Goal: Task Accomplishment & Management: Use online tool/utility

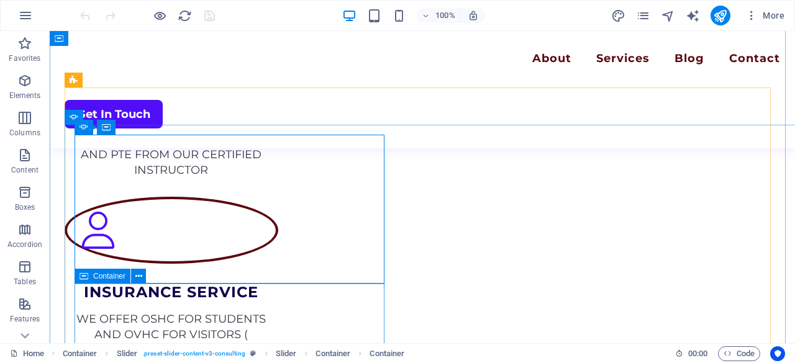
scroll to position [1919, 0]
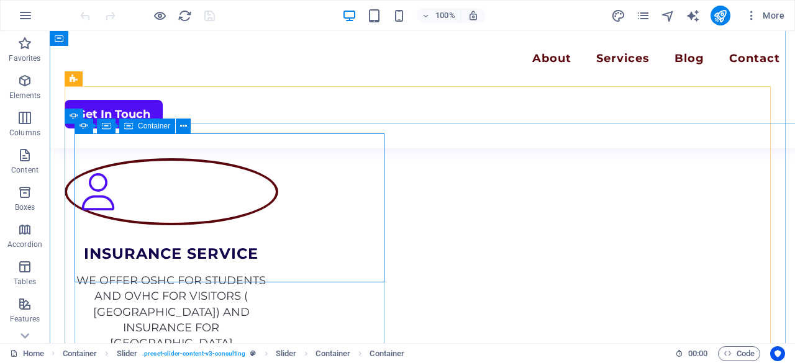
click at [137, 124] on div "Container" at bounding box center [147, 126] width 56 height 15
click at [181, 128] on icon at bounding box center [183, 126] width 7 height 13
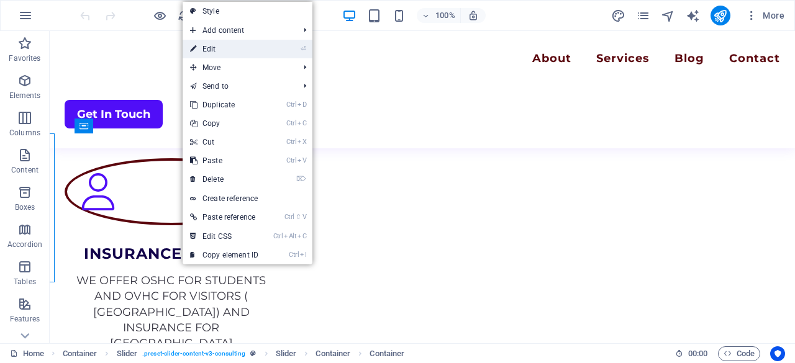
click at [227, 40] on link "⏎ Edit" at bounding box center [224, 49] width 83 height 19
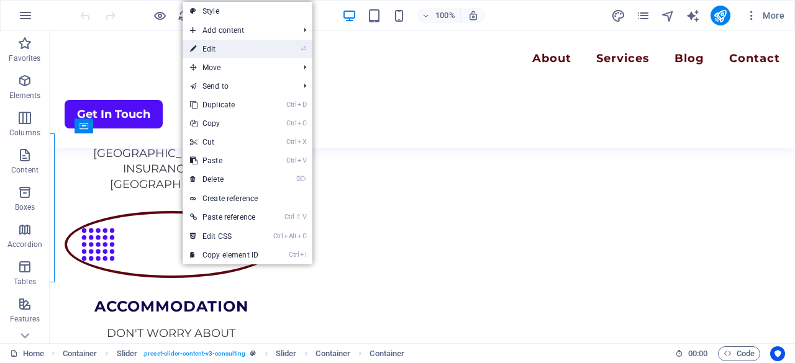
select select "px"
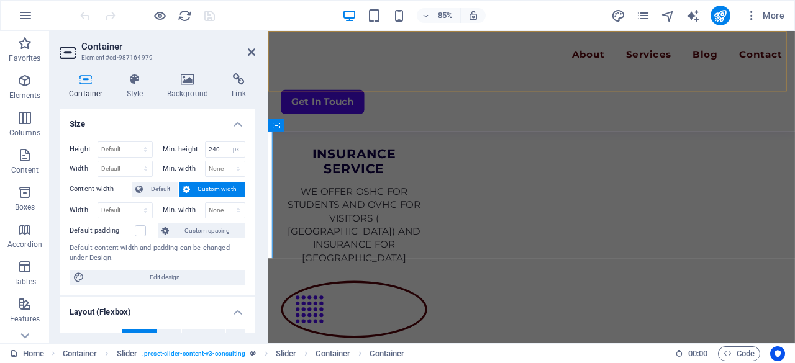
click at [398, 80] on div "Menu About Services Blog Contact Get In Touch" at bounding box center [578, 89] width 620 height 117
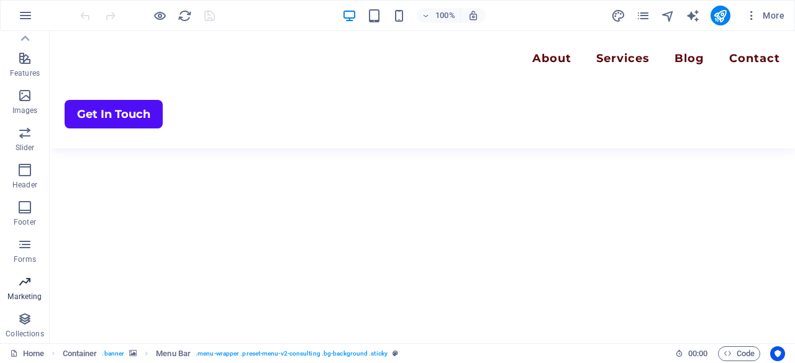
scroll to position [0, 0]
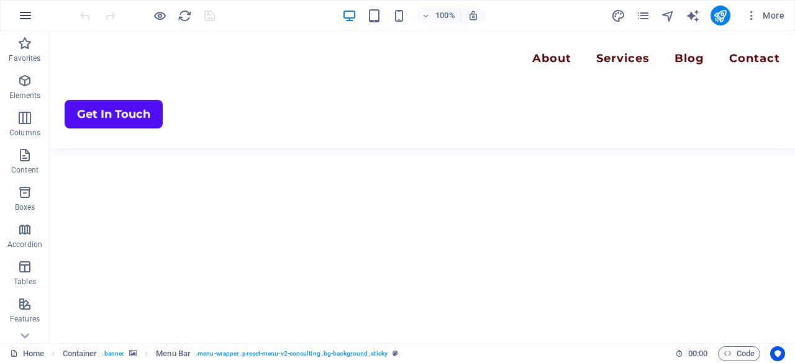
click at [23, 11] on icon "button" at bounding box center [25, 15] width 15 height 15
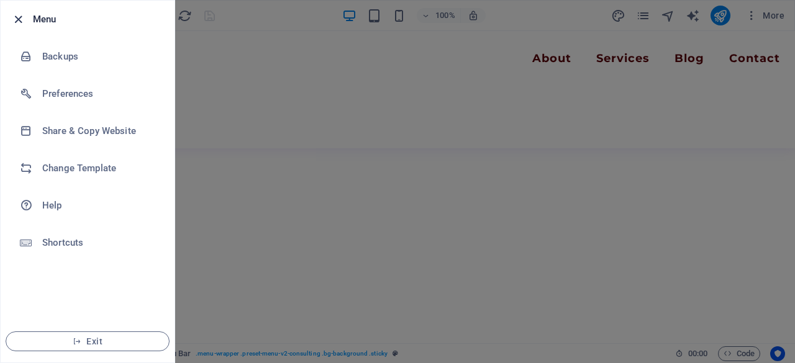
click at [16, 24] on icon "button" at bounding box center [18, 19] width 14 height 14
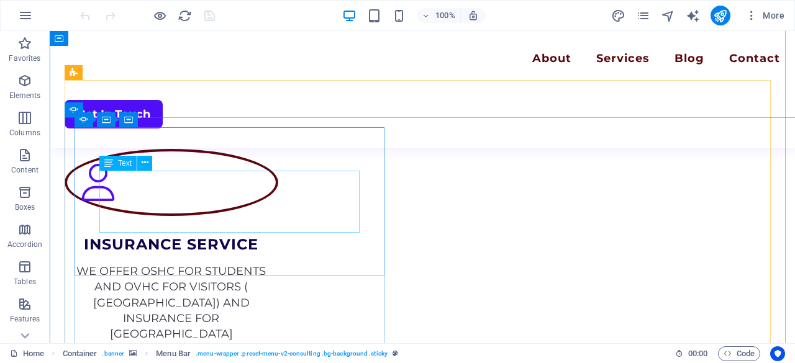
scroll to position [1929, 0]
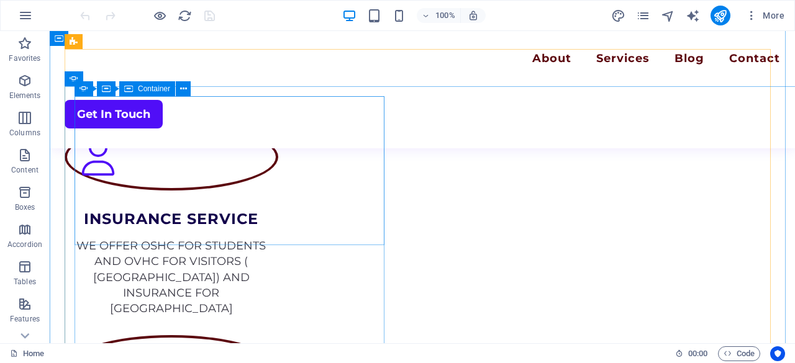
scroll to position [1957, 0]
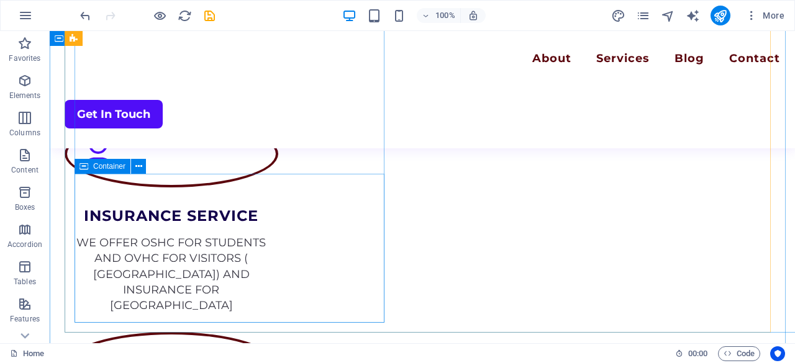
scroll to position [2040, 0]
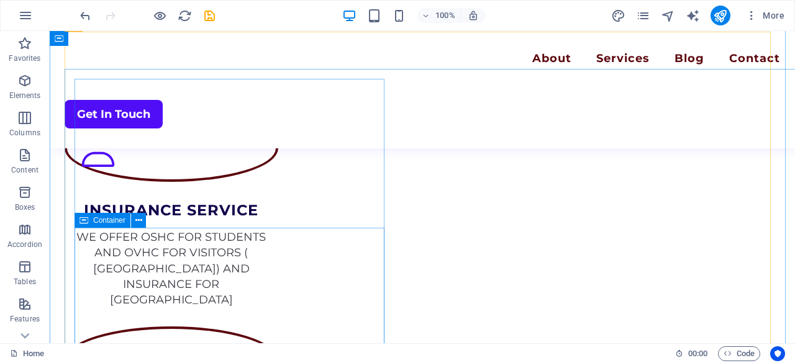
scroll to position [1974, 0]
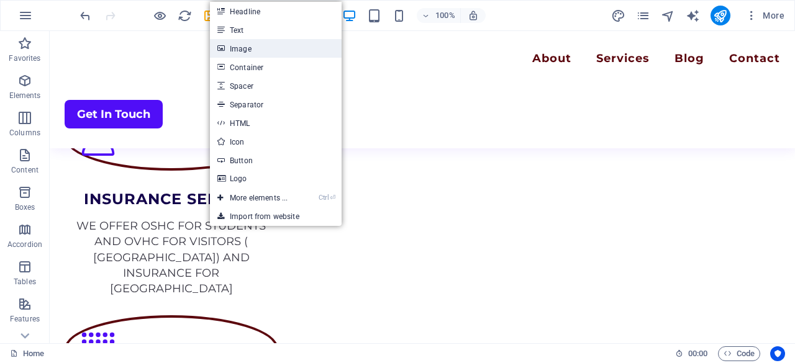
click at [273, 44] on link "Image" at bounding box center [276, 48] width 132 height 19
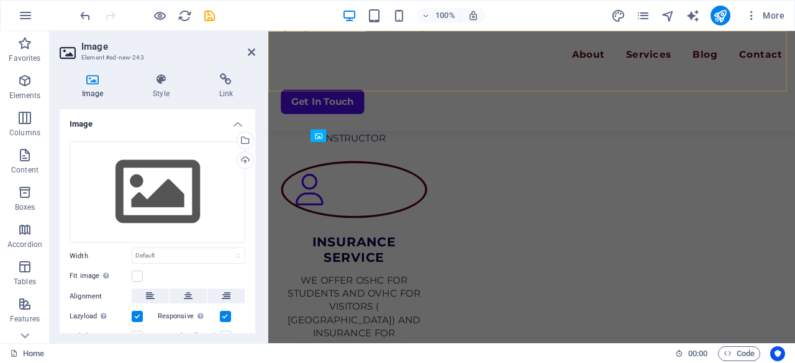
scroll to position [2186, 0]
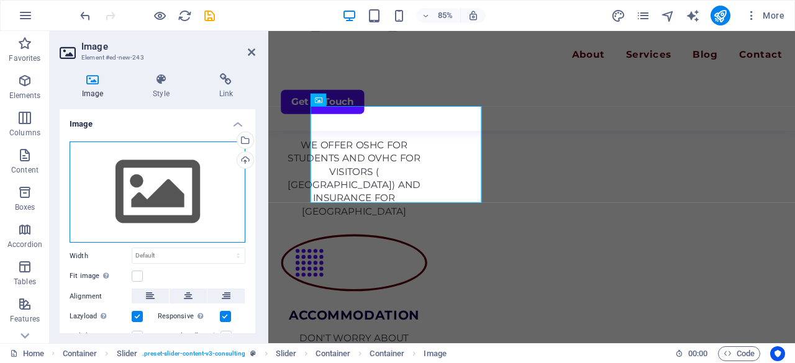
click at [163, 181] on div "Drag files here, click to choose files or select files from Files or our free s…" at bounding box center [158, 193] width 176 height 102
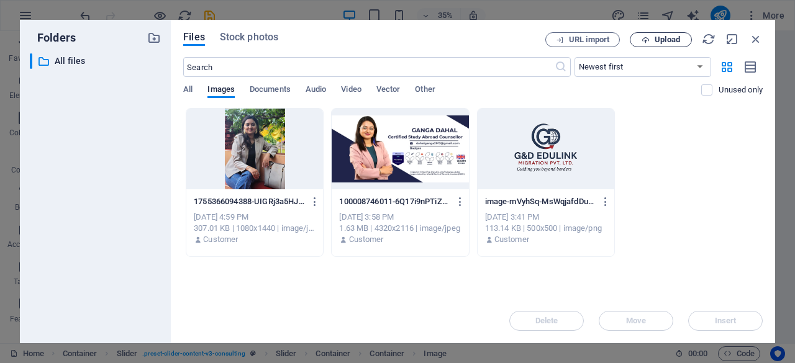
click at [659, 37] on span "Upload" at bounding box center [667, 39] width 25 height 7
click at [664, 38] on span "Upload" at bounding box center [667, 39] width 25 height 7
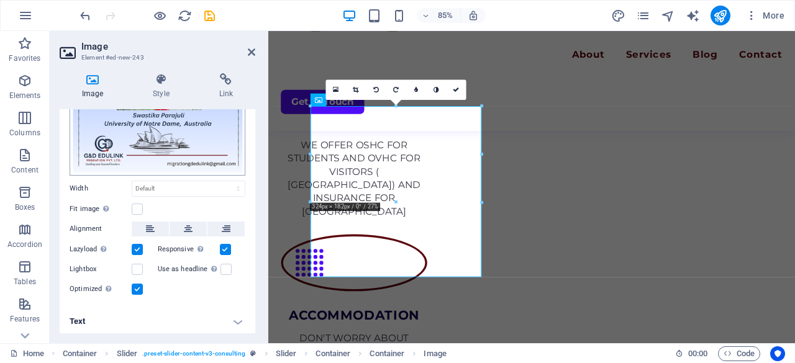
scroll to position [0, 0]
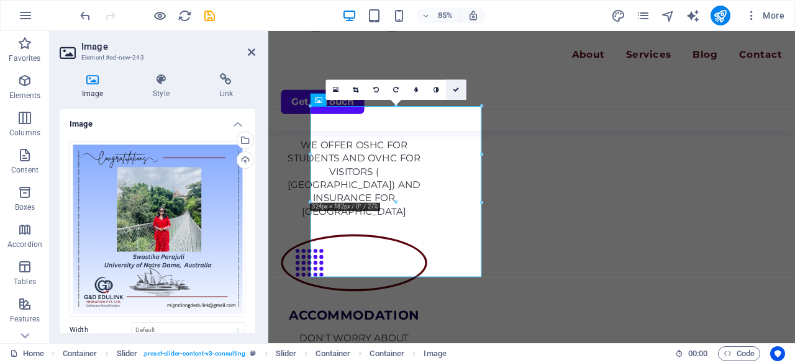
click at [458, 87] on icon at bounding box center [456, 90] width 6 height 6
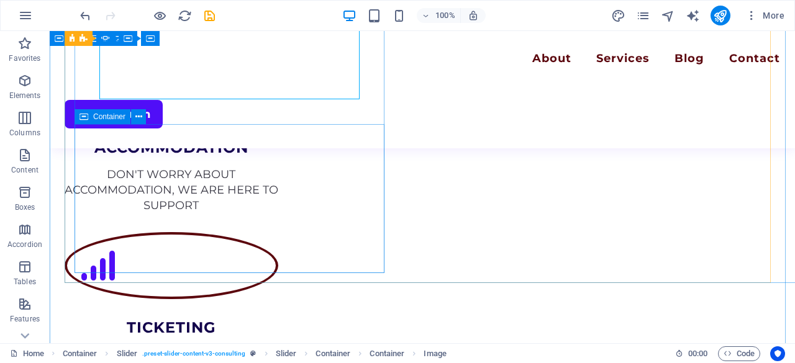
scroll to position [2239, 0]
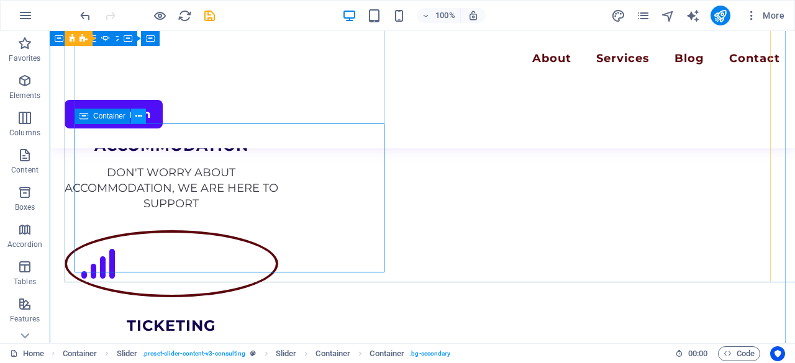
click at [140, 116] on icon at bounding box center [138, 116] width 7 height 13
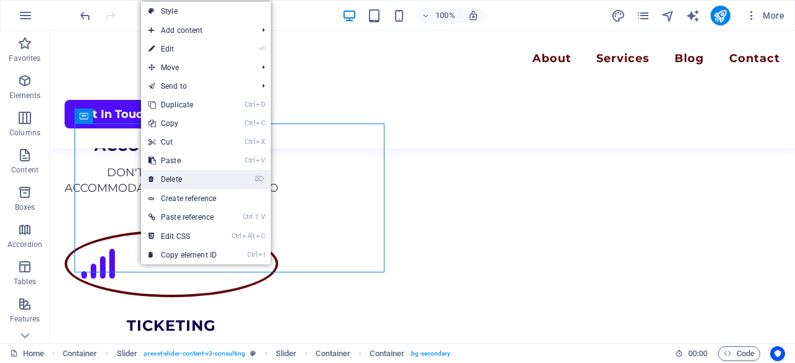
click at [175, 176] on link "⌦ Delete" at bounding box center [182, 179] width 83 height 19
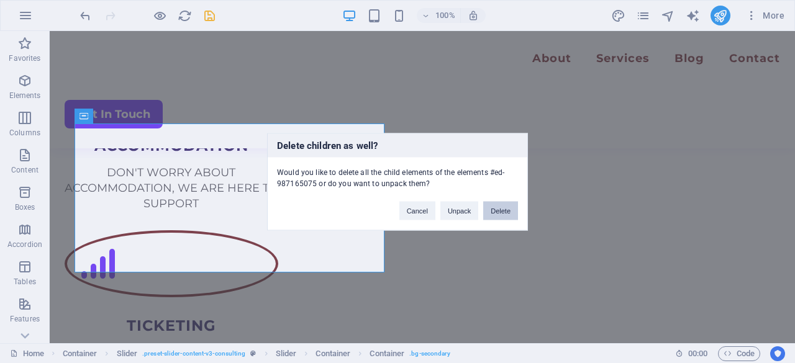
click at [501, 214] on button "Delete" at bounding box center [500, 210] width 35 height 19
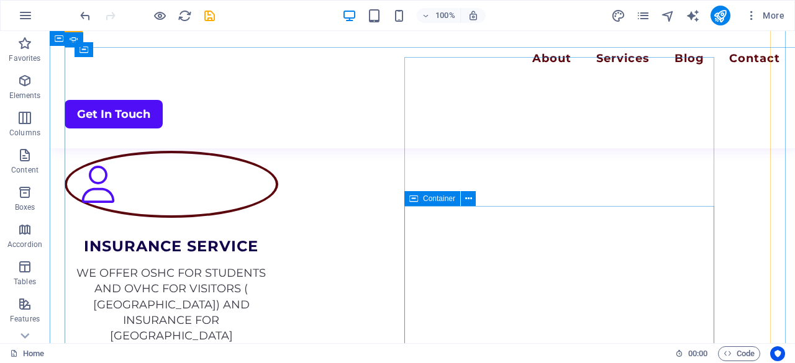
scroll to position [2073, 0]
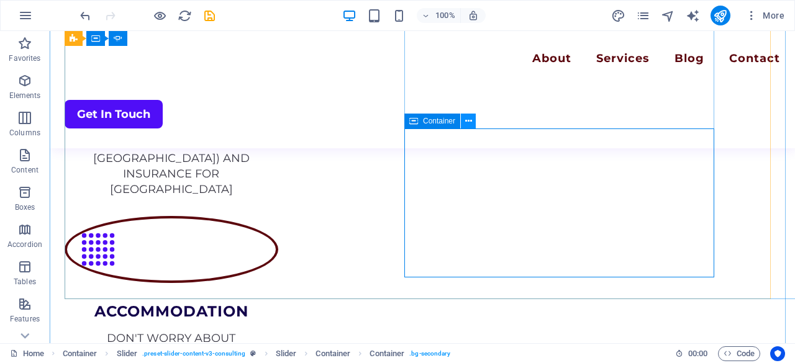
click at [465, 126] on icon at bounding box center [468, 121] width 7 height 13
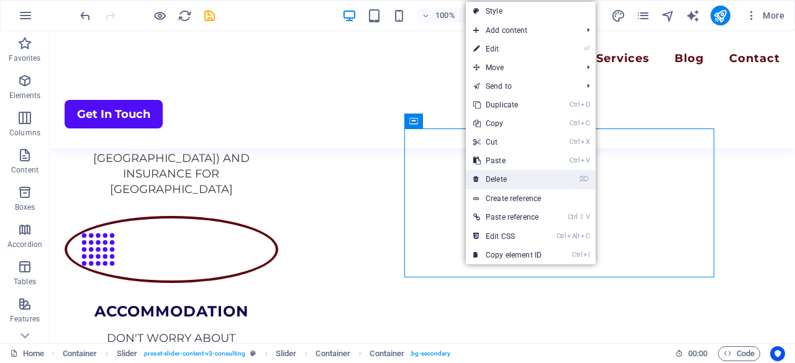
click at [500, 178] on link "⌦ Delete" at bounding box center [507, 179] width 83 height 19
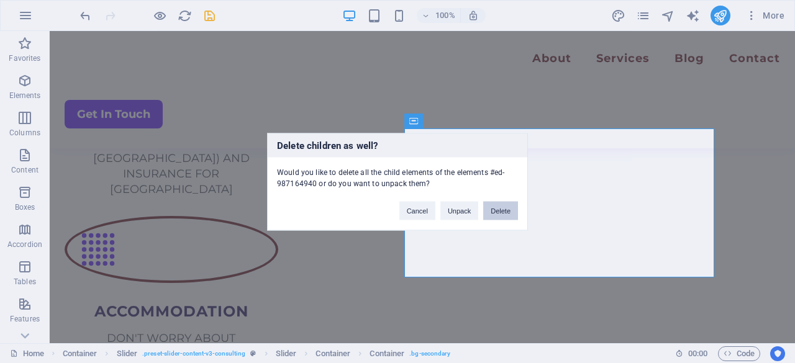
click at [504, 207] on button "Delete" at bounding box center [500, 210] width 35 height 19
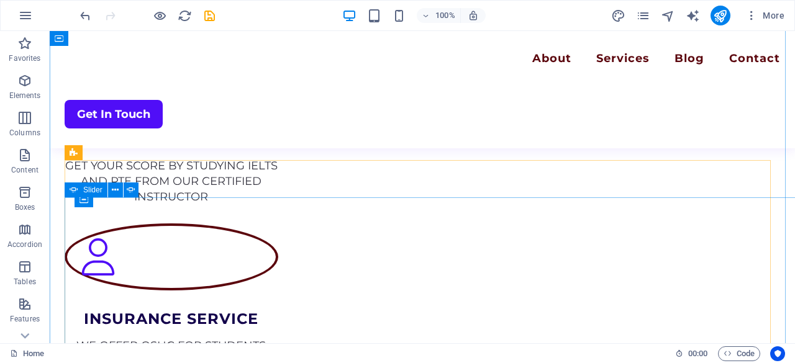
scroll to position [1845, 0]
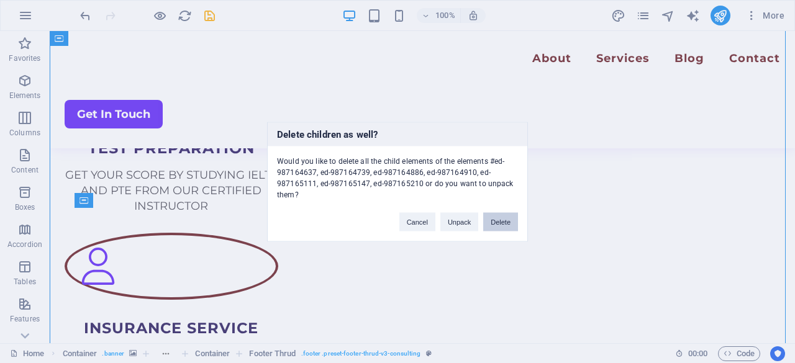
click at [506, 218] on button "Delete" at bounding box center [500, 221] width 35 height 19
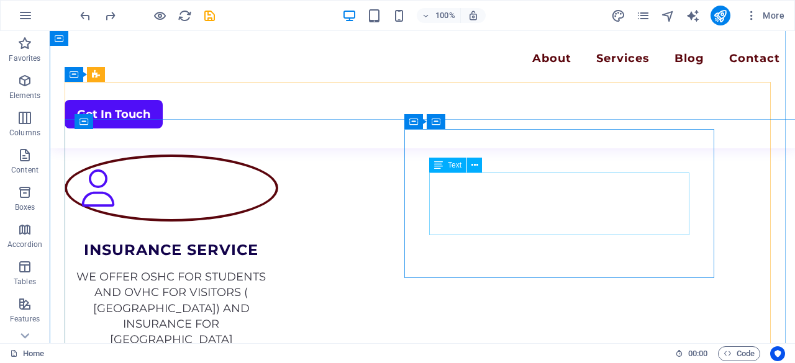
scroll to position [1923, 0]
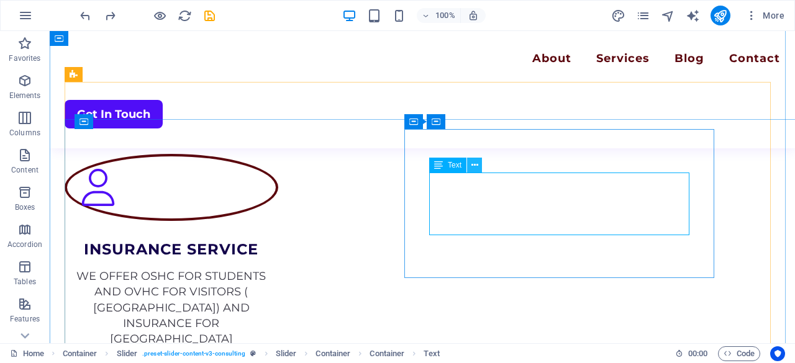
click at [474, 163] on icon at bounding box center [475, 165] width 7 height 13
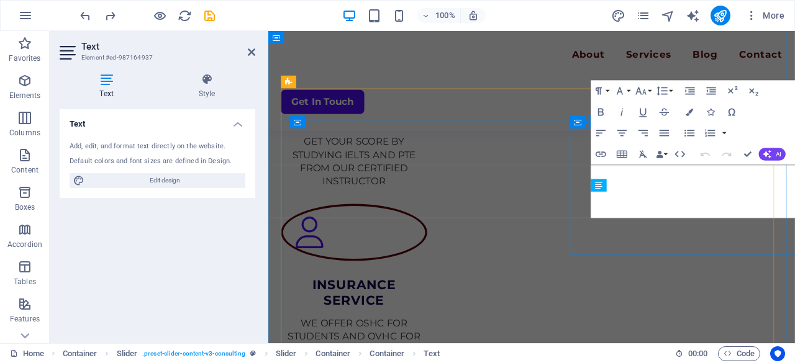
scroll to position [2135, 0]
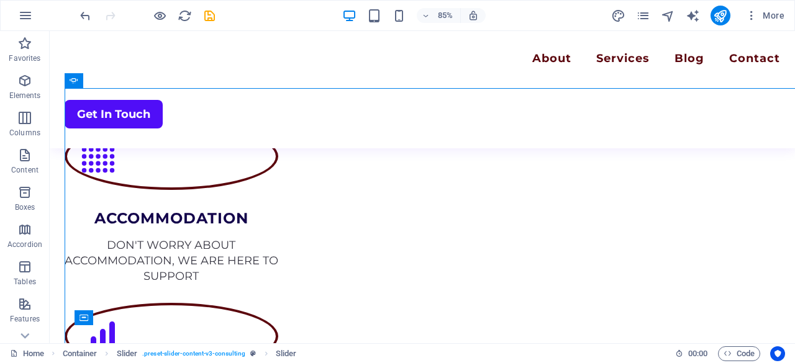
scroll to position [1955, 0]
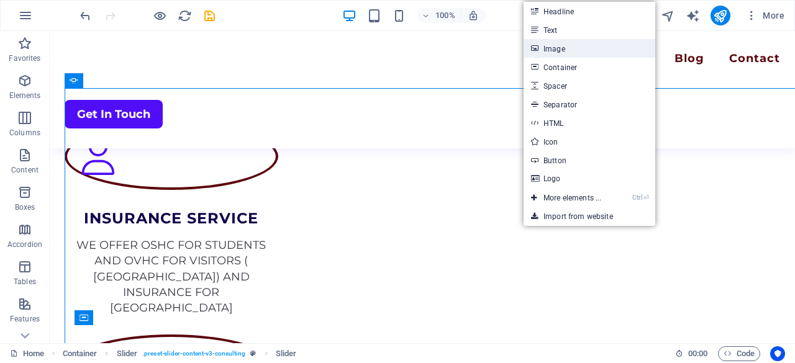
click at [552, 50] on link "Image" at bounding box center [590, 48] width 132 height 19
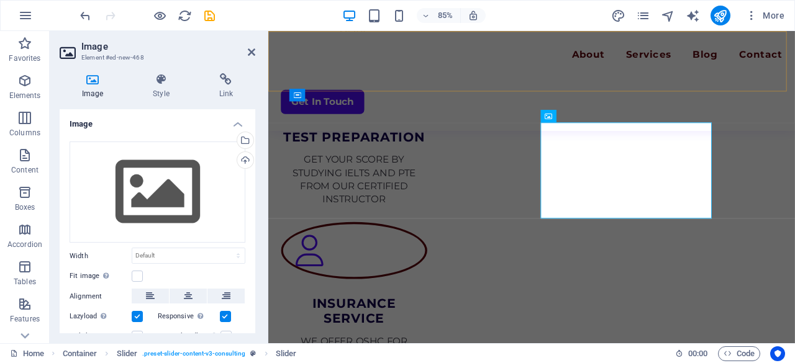
scroll to position [2166, 0]
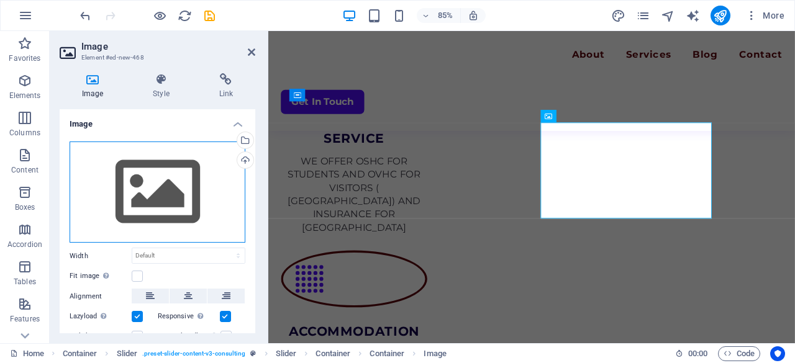
click at [203, 193] on div "Drag files here, click to choose files or select files from Files or our free s…" at bounding box center [158, 193] width 176 height 102
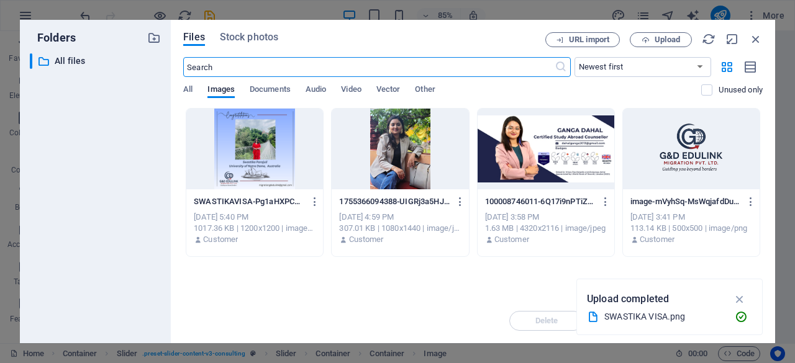
scroll to position [2378, 0]
click at [664, 36] on span "Upload" at bounding box center [667, 39] width 25 height 7
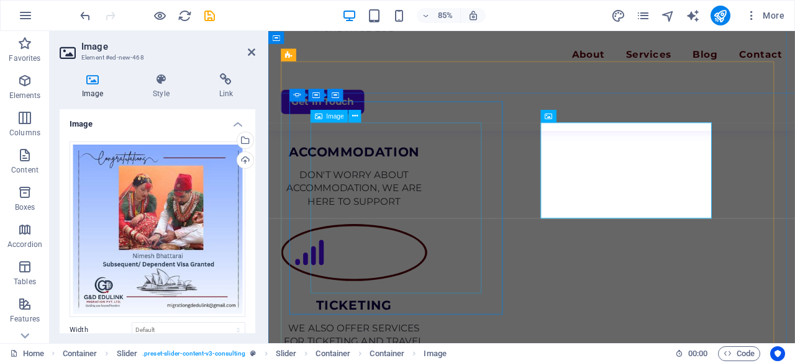
scroll to position [2166, 0]
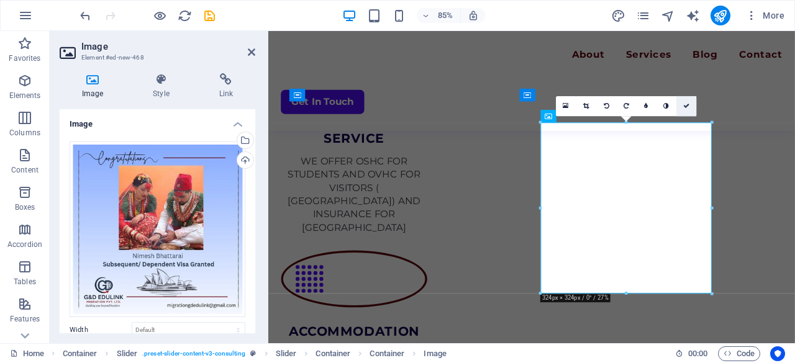
click at [687, 107] on icon at bounding box center [686, 106] width 6 height 6
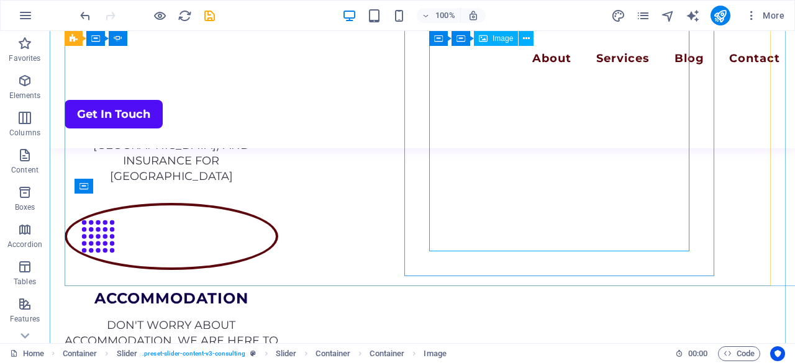
scroll to position [2116, 0]
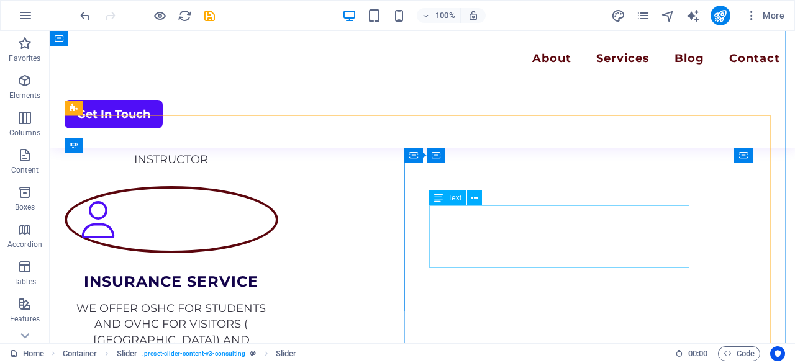
scroll to position [1890, 0]
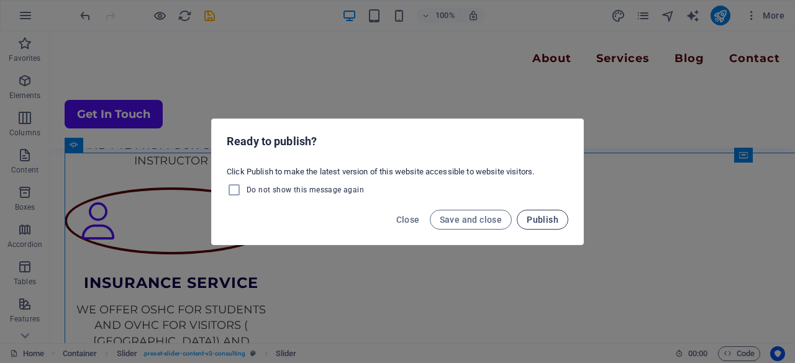
click at [539, 224] on span "Publish" at bounding box center [543, 220] width 32 height 10
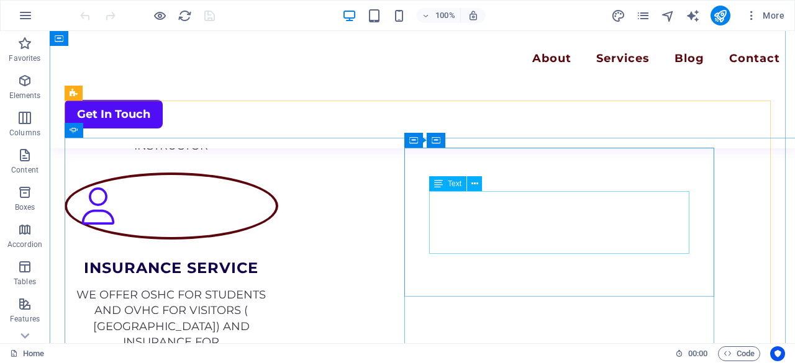
scroll to position [1894, 0]
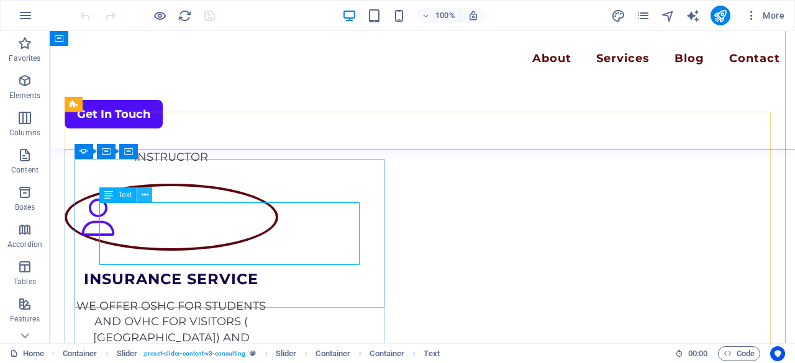
click at [144, 194] on icon at bounding box center [145, 195] width 7 height 13
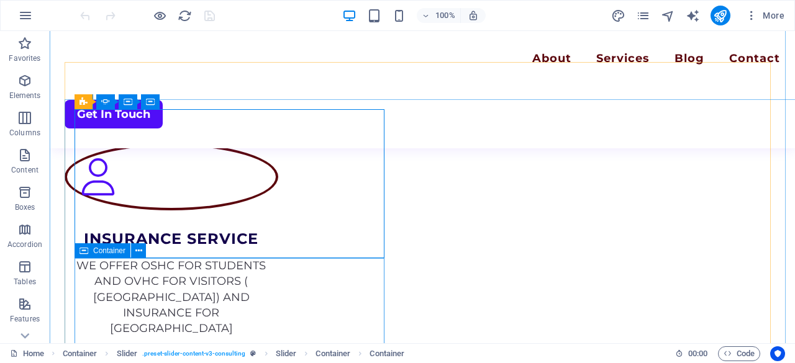
scroll to position [1931, 0]
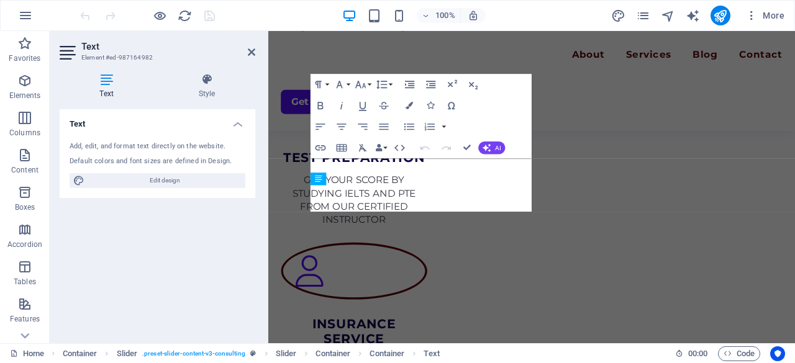
scroll to position [2142, 0]
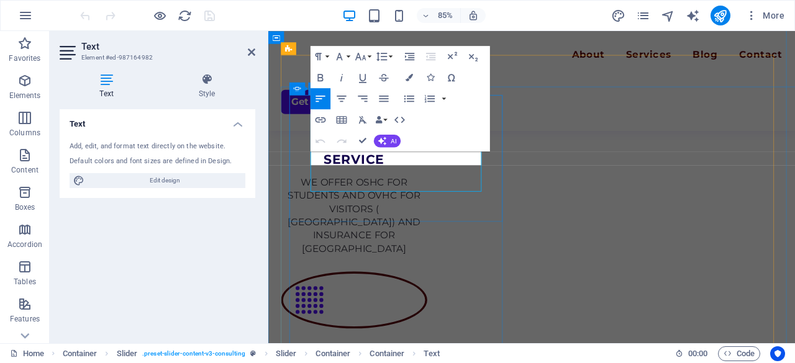
scroll to position [2174, 0]
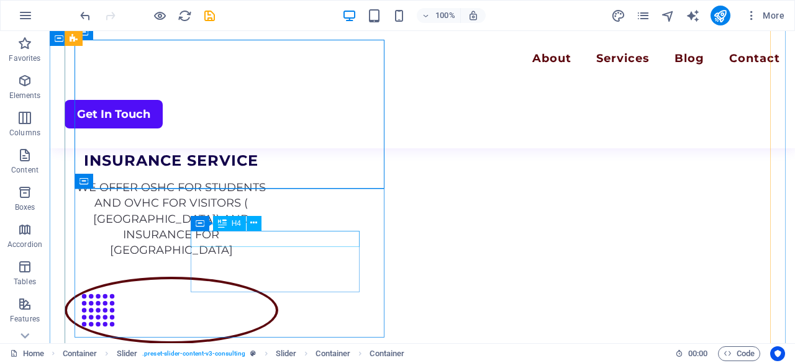
scroll to position [2013, 0]
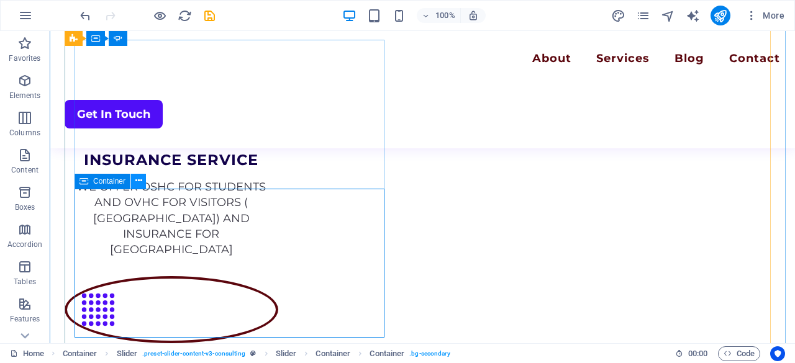
click at [137, 181] on icon at bounding box center [138, 181] width 7 height 13
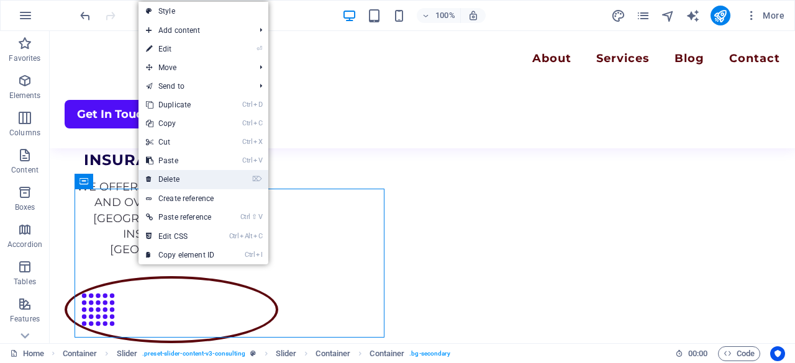
click at [153, 179] on link "⌦ Delete" at bounding box center [180, 179] width 83 height 19
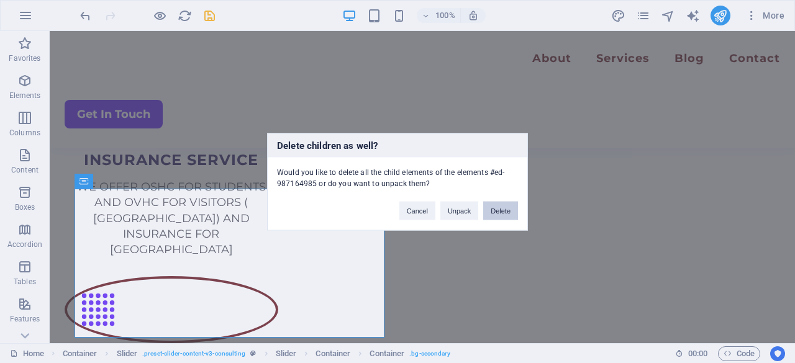
click at [498, 212] on button "Delete" at bounding box center [500, 210] width 35 height 19
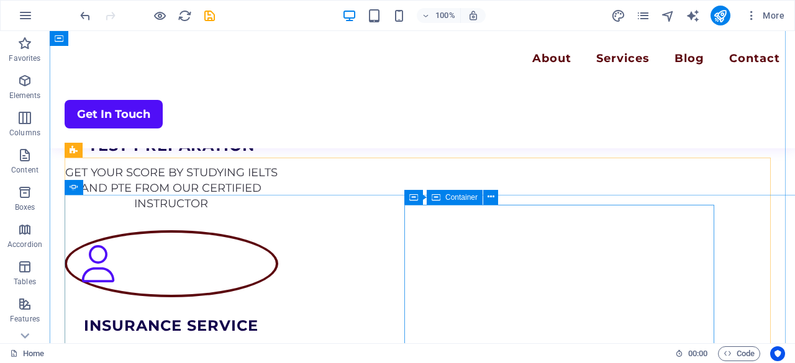
scroll to position [1848, 0]
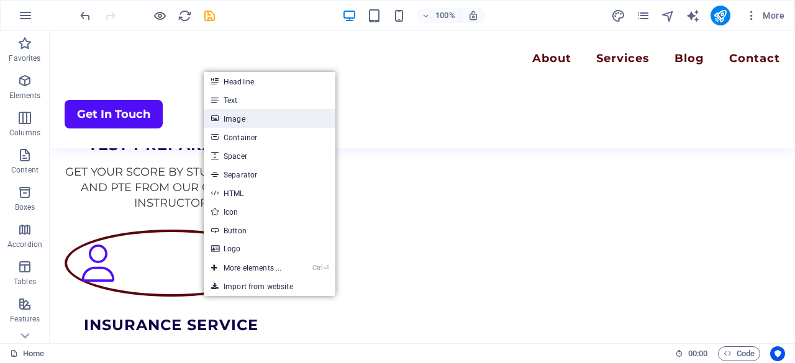
click at [250, 122] on link "Image" at bounding box center [270, 118] width 132 height 19
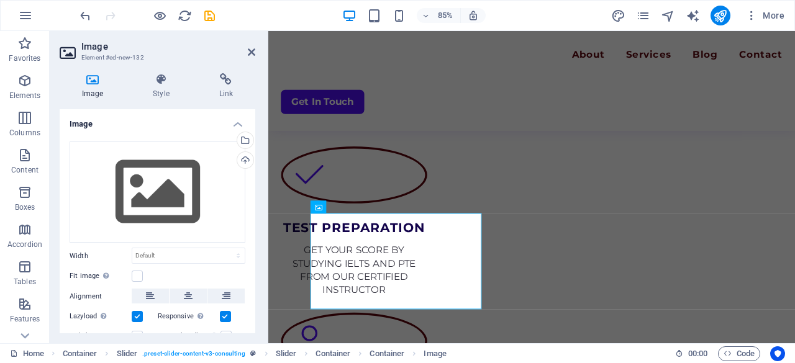
scroll to position [2059, 0]
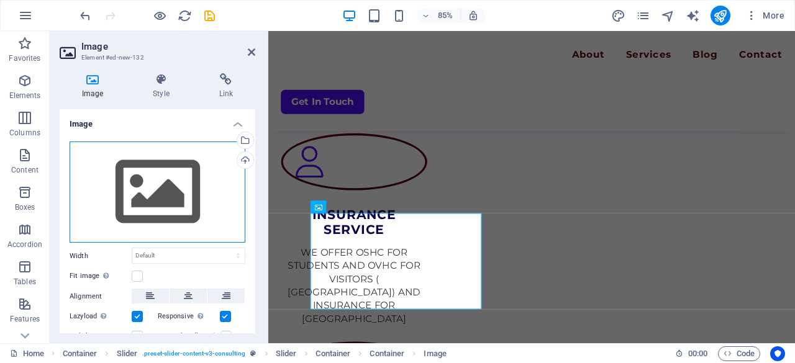
click at [147, 181] on div "Drag files here, click to choose files or select files from Files or our free s…" at bounding box center [158, 193] width 176 height 102
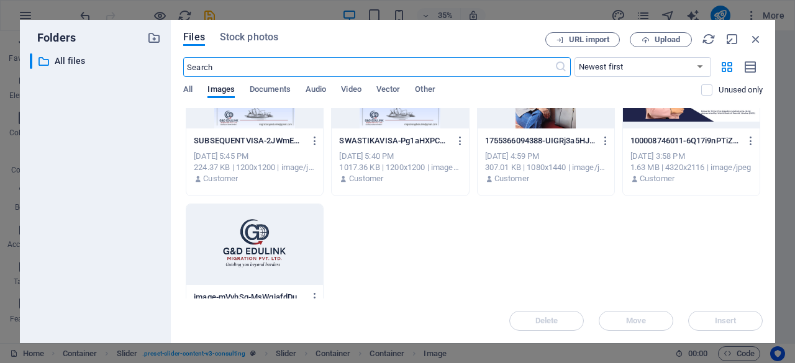
scroll to position [0, 0]
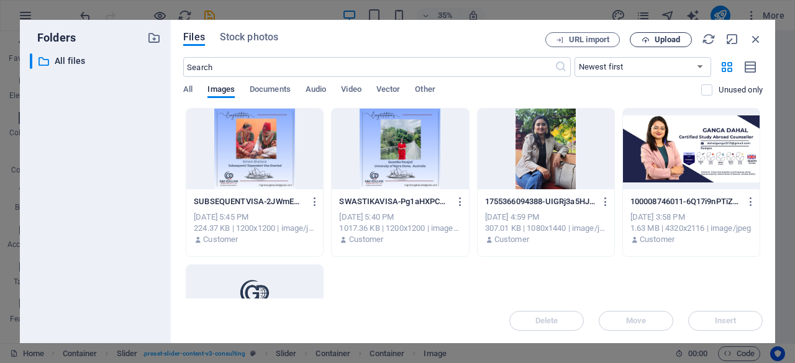
click at [665, 38] on span "Upload" at bounding box center [667, 39] width 25 height 7
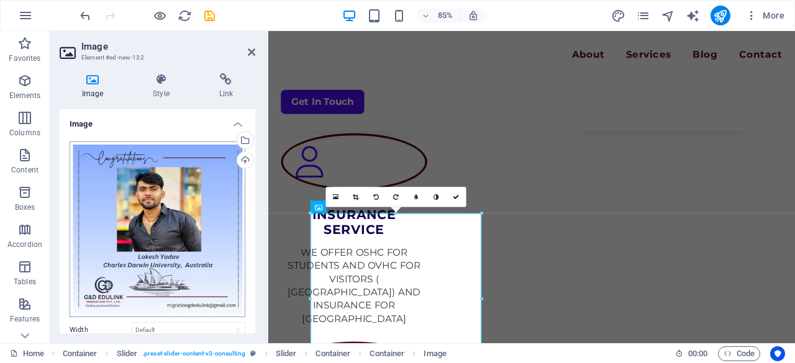
scroll to position [142, 0]
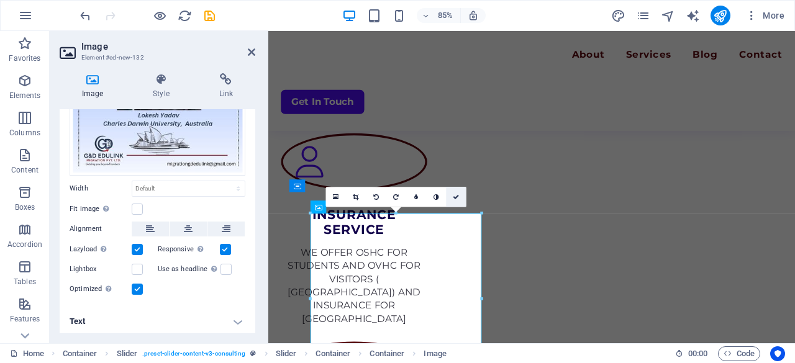
click at [459, 198] on icon at bounding box center [456, 197] width 6 height 6
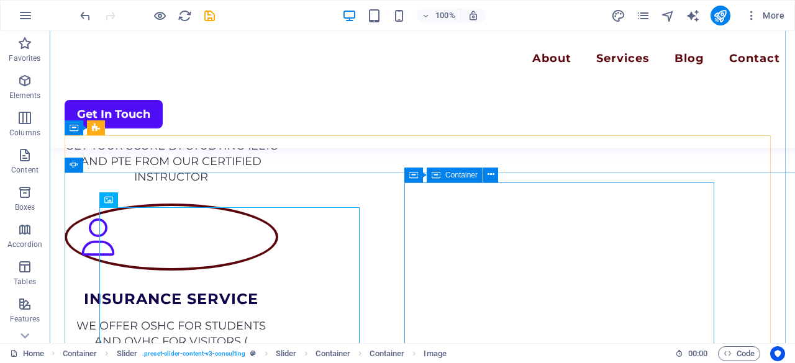
scroll to position [1869, 0]
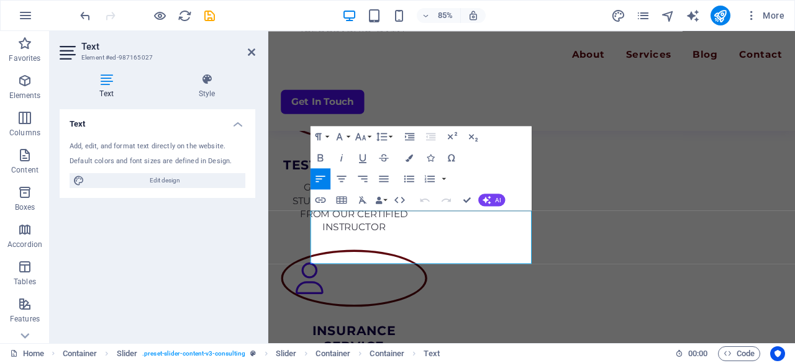
scroll to position [2081, 0]
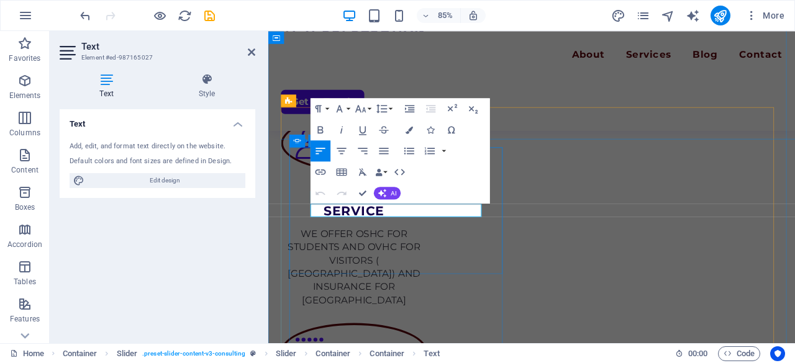
scroll to position [2112, 0]
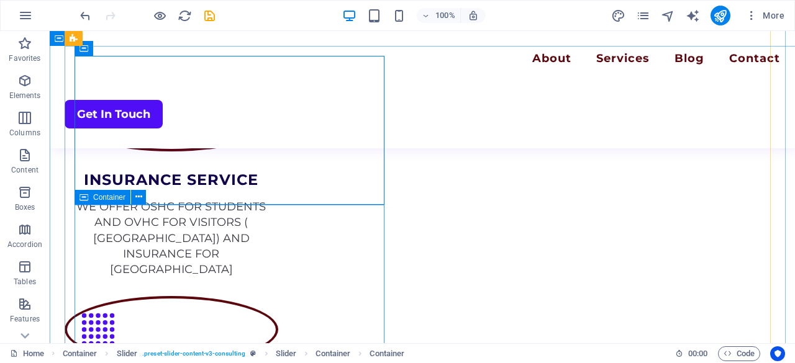
scroll to position [2002, 0]
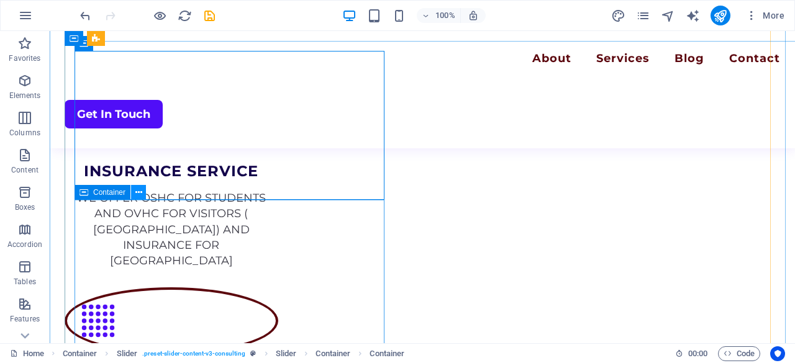
click at [140, 194] on icon at bounding box center [138, 192] width 7 height 13
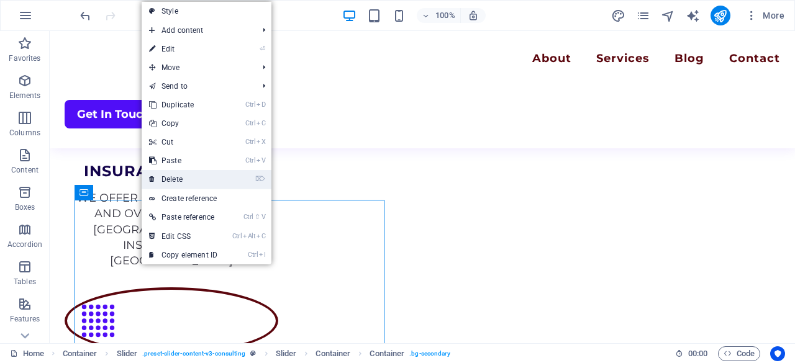
click at [168, 178] on link "⌦ Delete" at bounding box center [183, 179] width 83 height 19
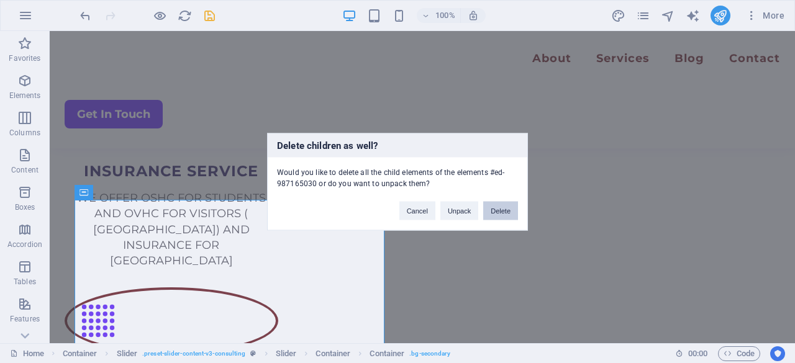
click at [503, 213] on button "Delete" at bounding box center [500, 210] width 35 height 19
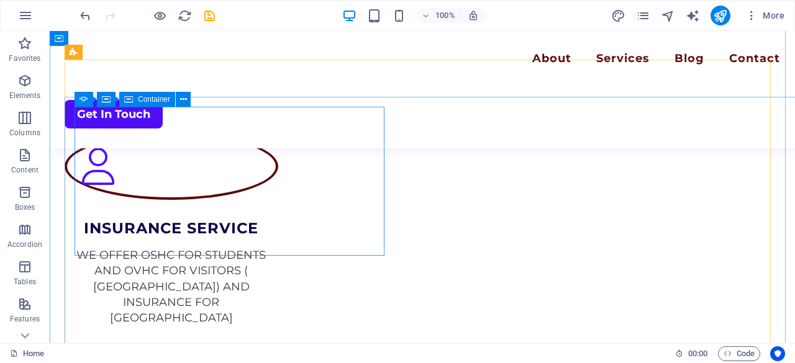
scroll to position [1946, 0]
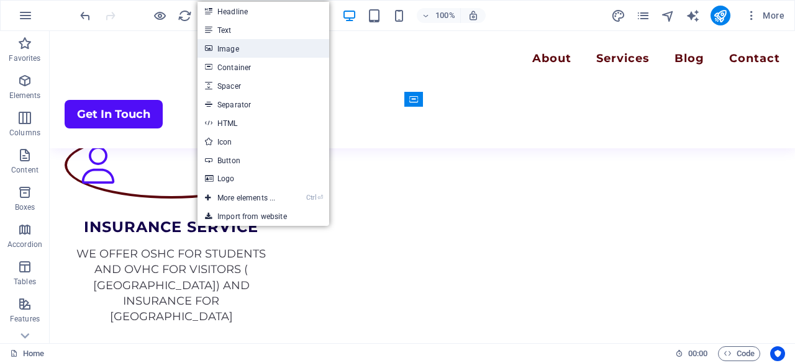
click at [232, 50] on link "Image" at bounding box center [264, 48] width 132 height 19
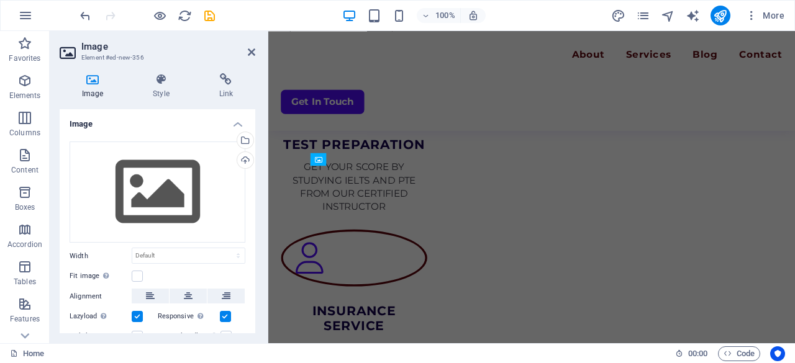
scroll to position [2157, 0]
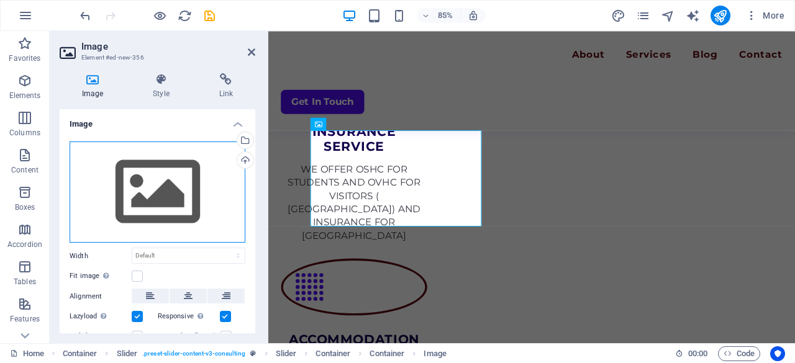
click at [139, 181] on div "Drag files here, click to choose files or select files from Files or our free s…" at bounding box center [158, 193] width 176 height 102
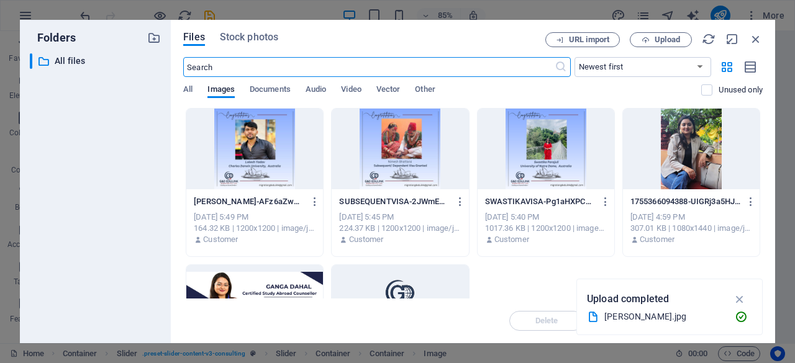
scroll to position [2369, 0]
click at [668, 43] on span "Upload" at bounding box center [667, 39] width 25 height 7
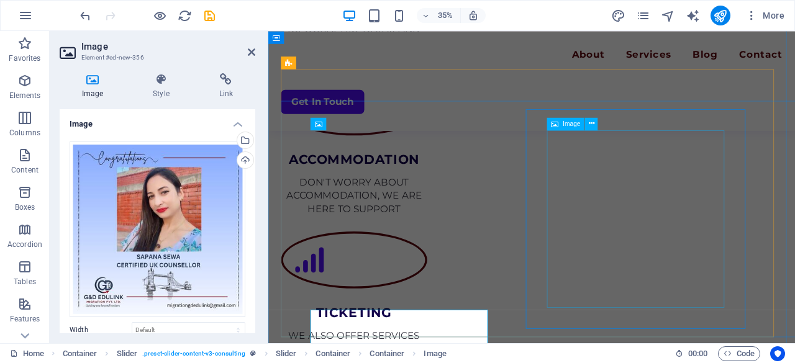
scroll to position [2157, 0]
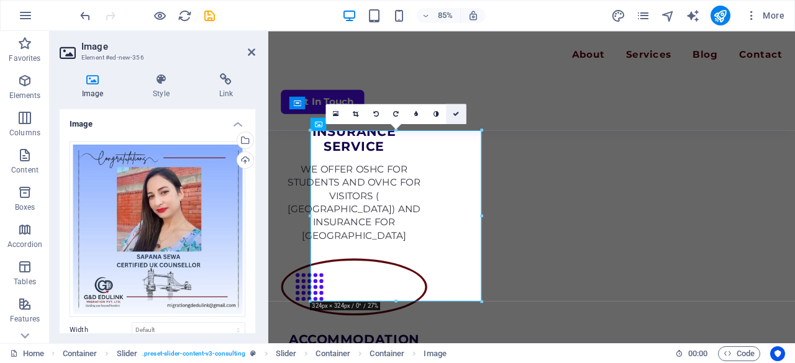
click at [457, 115] on icon at bounding box center [456, 114] width 6 height 6
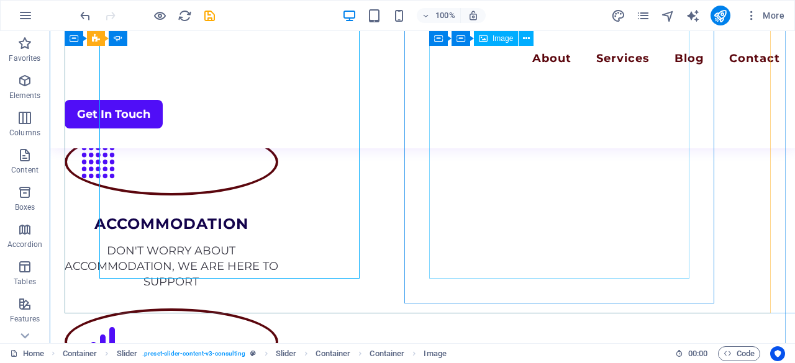
scroll to position [1996, 0]
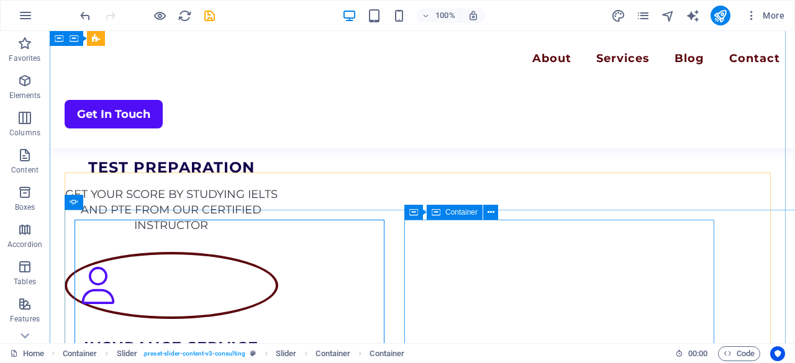
scroll to position [1822, 0]
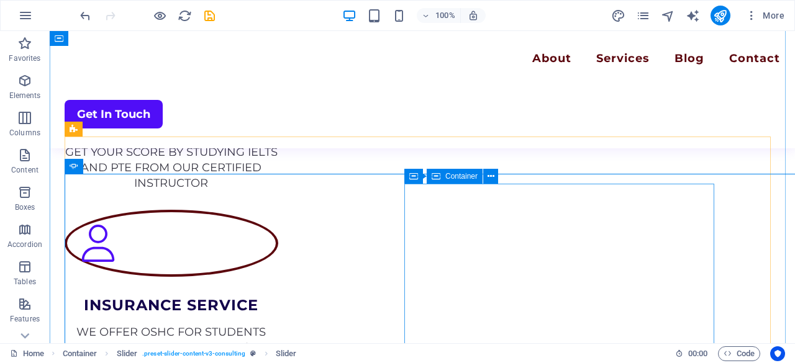
scroll to position [1869, 0]
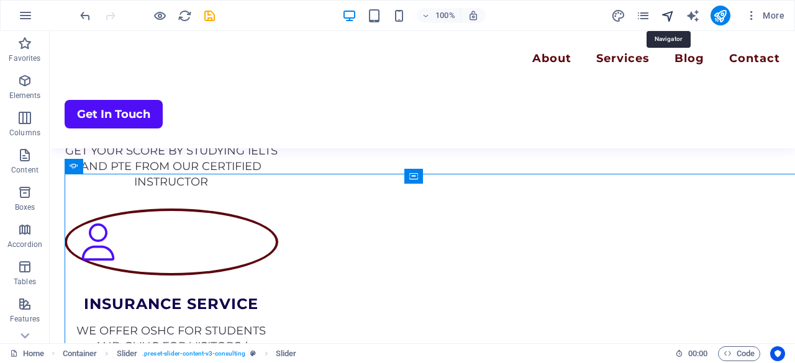
click at [670, 17] on icon "navigator" at bounding box center [668, 16] width 14 height 14
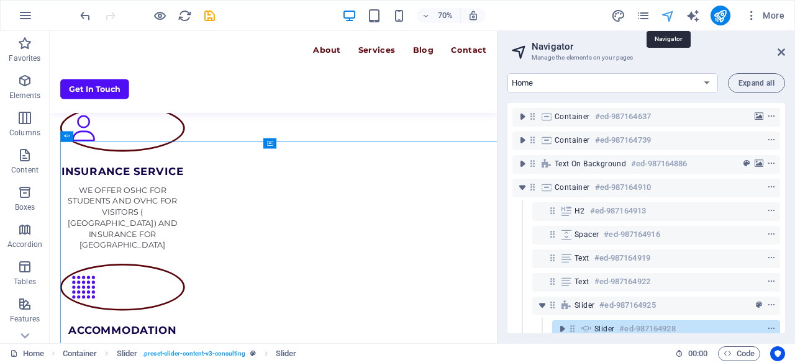
scroll to position [91, 0]
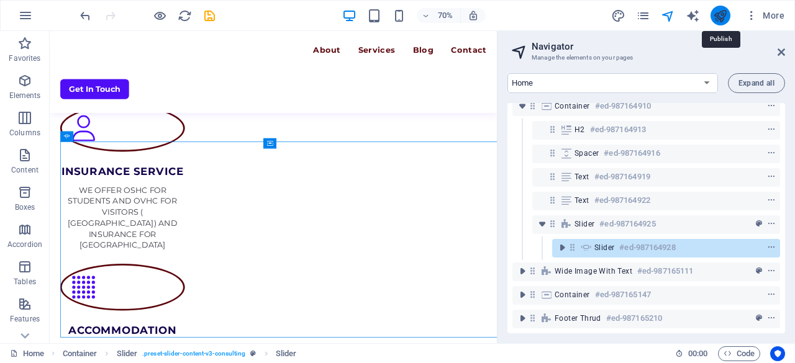
click at [719, 21] on icon "publish" at bounding box center [720, 16] width 14 height 14
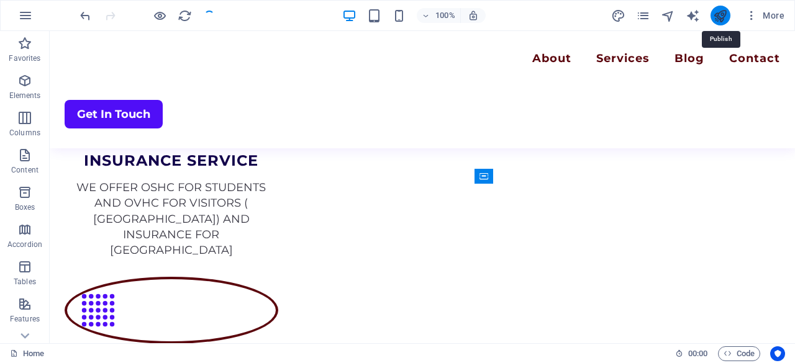
scroll to position [1869, 0]
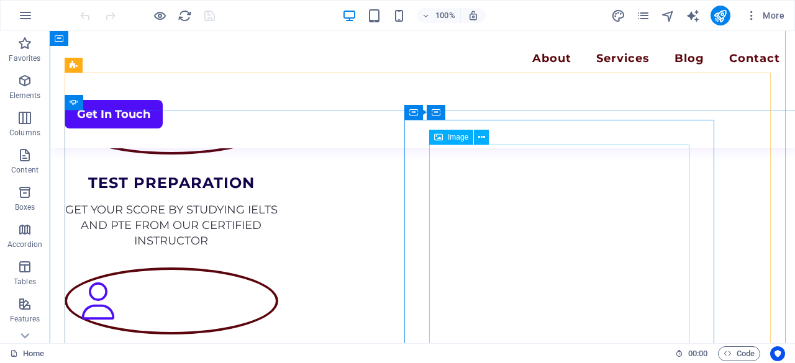
scroll to position [1807, 0]
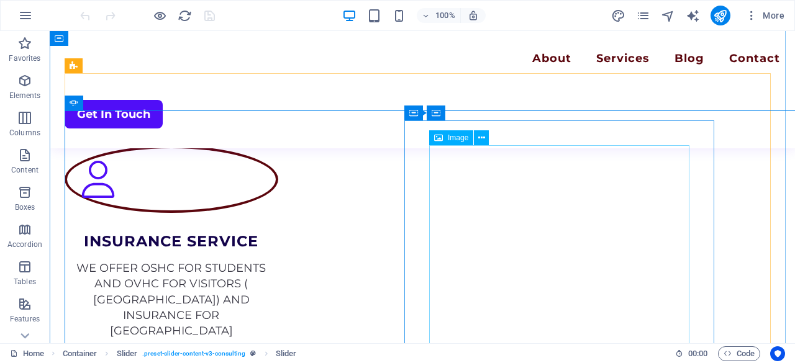
scroll to position [1932, 0]
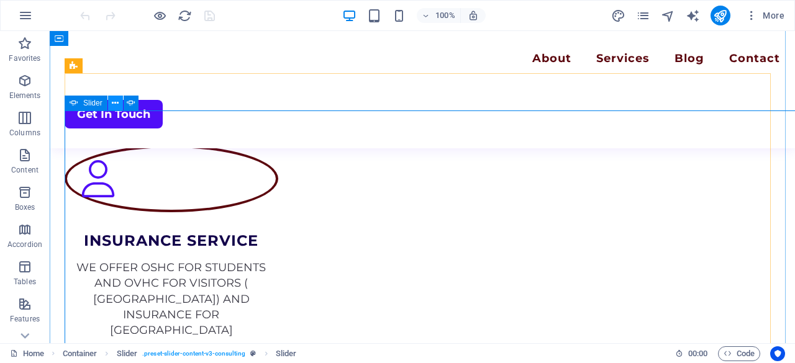
click at [116, 106] on icon at bounding box center [115, 103] width 7 height 13
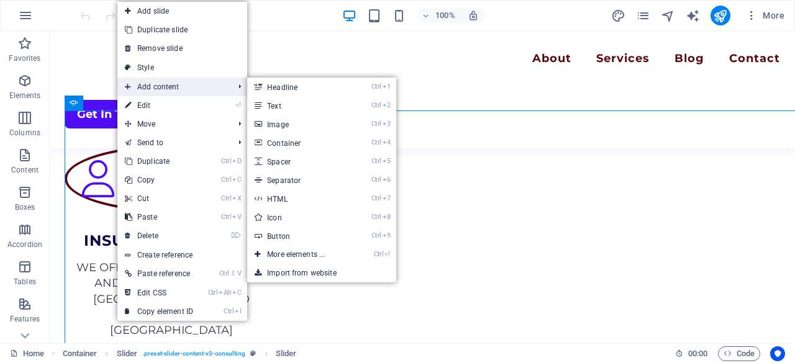
click at [145, 86] on span "Add content" at bounding box center [172, 87] width 111 height 19
click at [296, 121] on link "Ctrl 3 Image" at bounding box center [298, 124] width 103 height 19
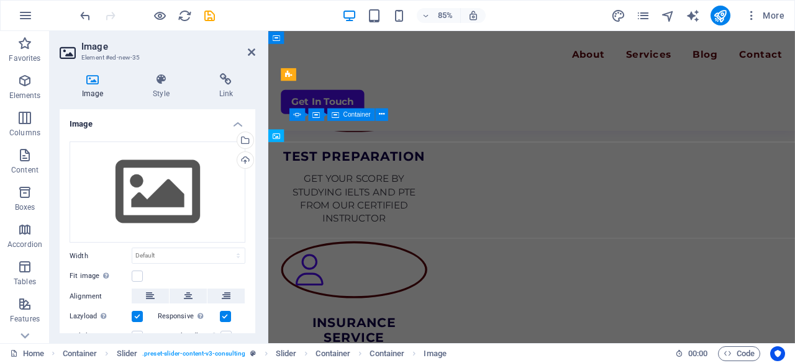
scroll to position [2143, 0]
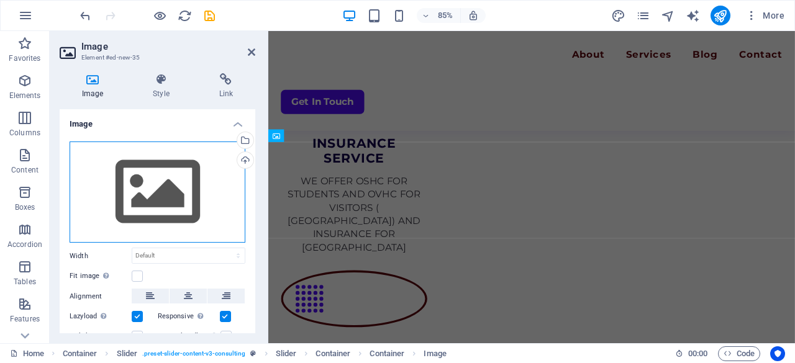
click at [189, 185] on div "Drag files here, click to choose files or select files from Files or our free s…" at bounding box center [158, 193] width 176 height 102
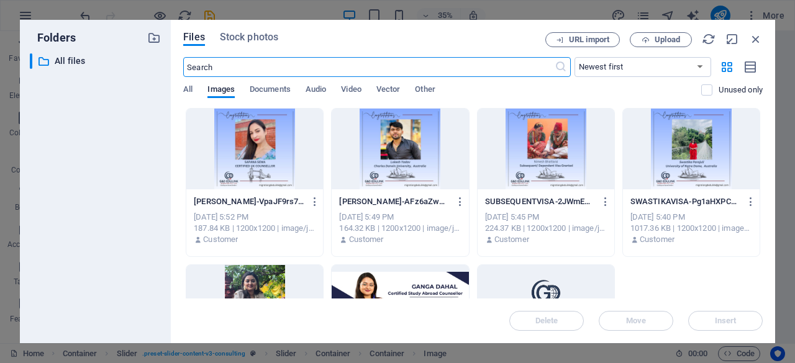
scroll to position [2355, 0]
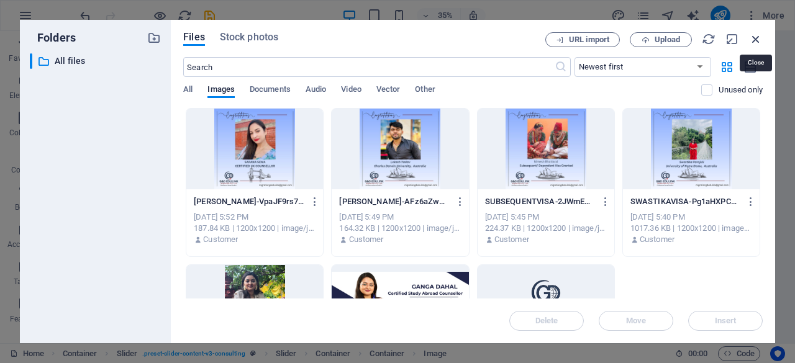
click at [754, 39] on icon "button" at bounding box center [756, 39] width 14 height 14
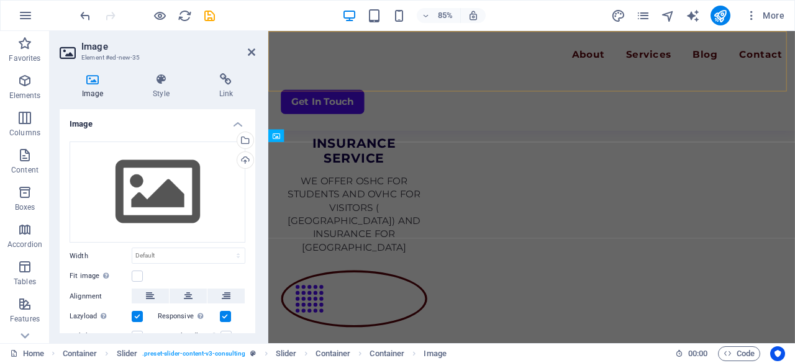
scroll to position [1932, 0]
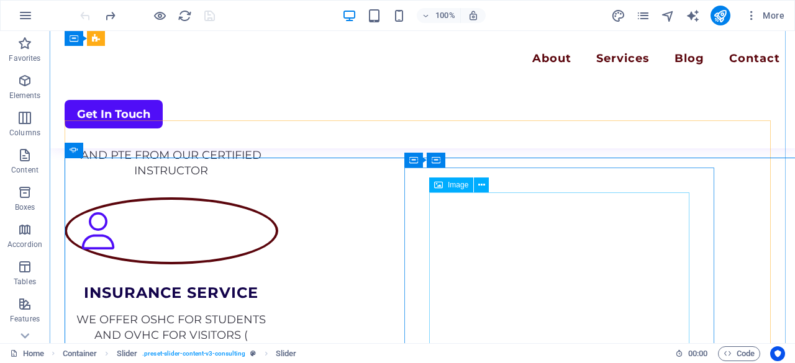
scroll to position [1879, 0]
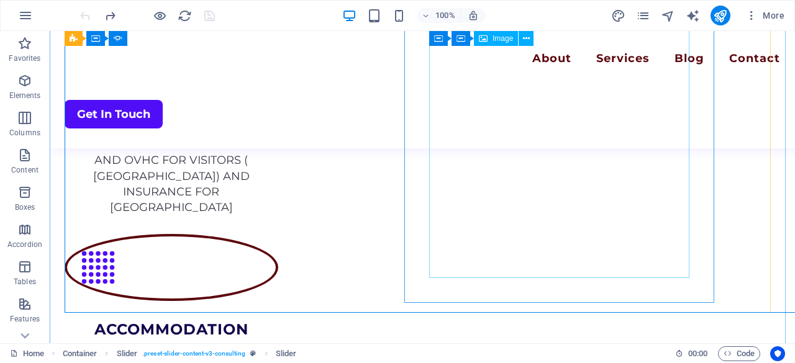
scroll to position [2053, 0]
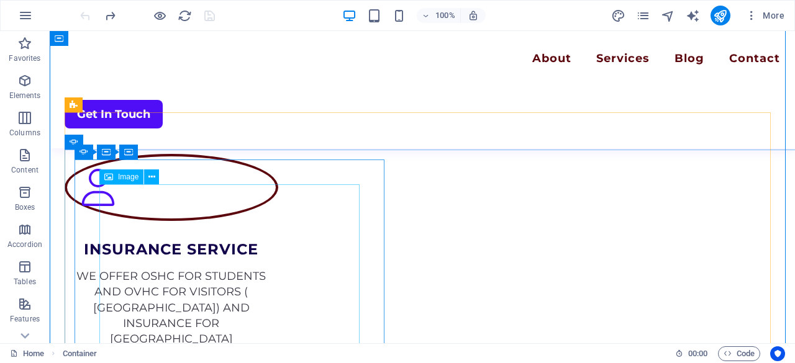
scroll to position [1925, 0]
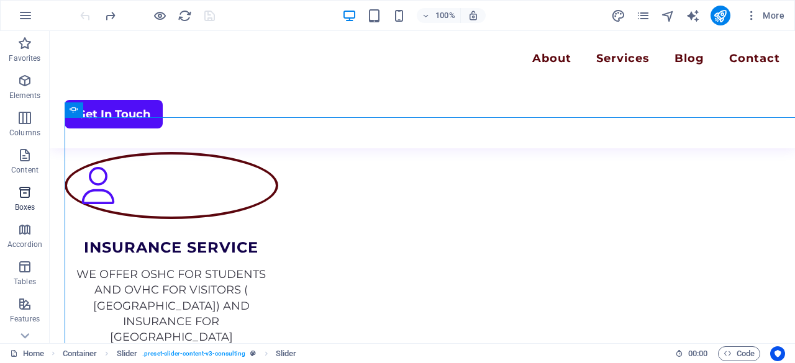
click at [30, 203] on p "Boxes" at bounding box center [25, 208] width 21 height 10
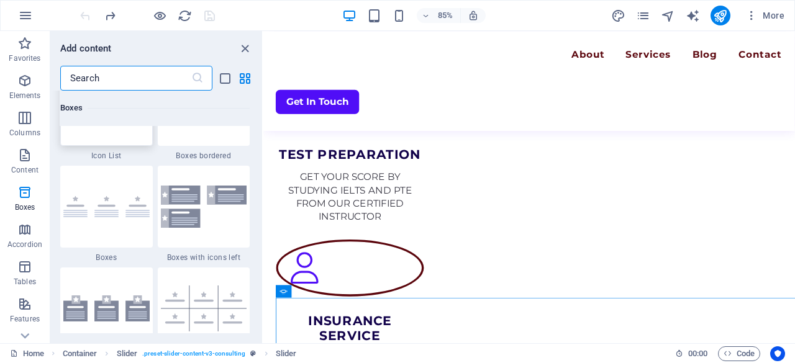
scroll to position [3489, 0]
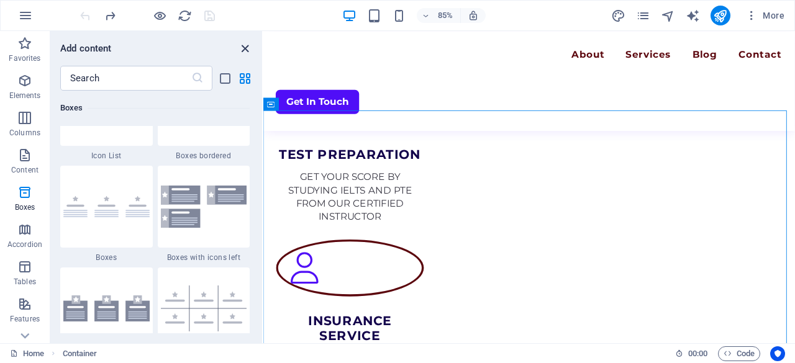
click at [249, 52] on icon "close panel" at bounding box center [245, 49] width 14 height 14
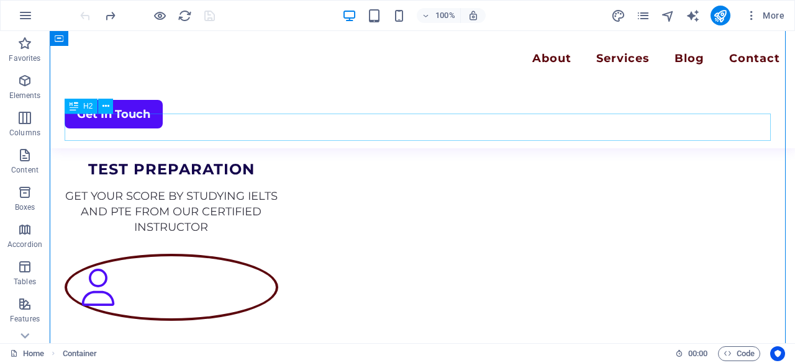
scroll to position [1925, 0]
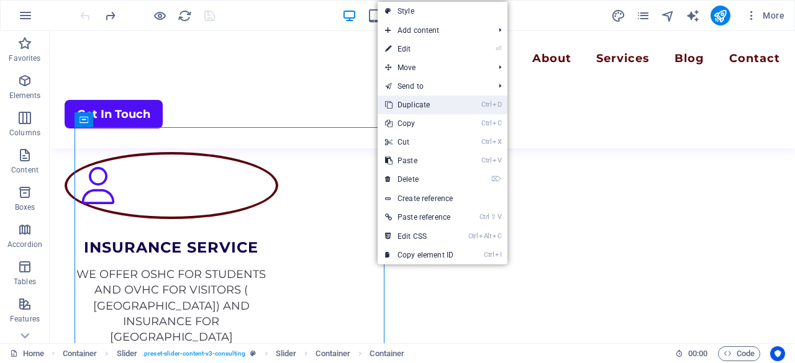
click at [447, 105] on link "Ctrl D Duplicate" at bounding box center [419, 105] width 83 height 19
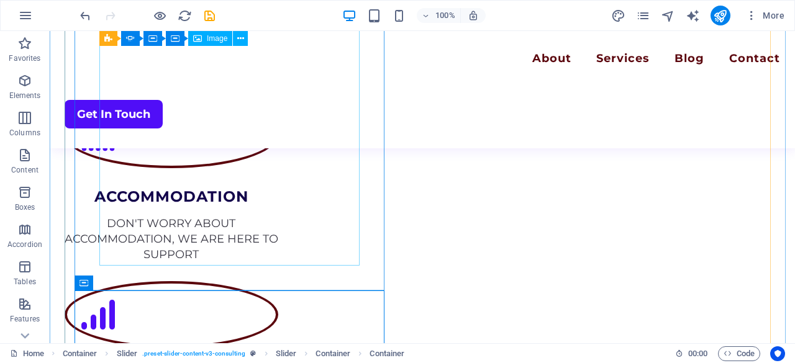
scroll to position [2250, 0]
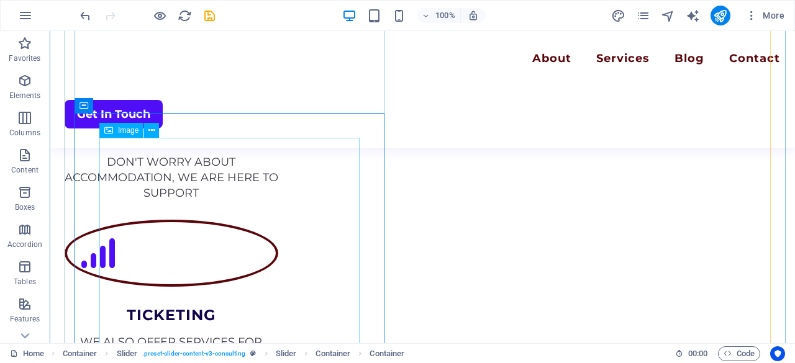
click at [125, 134] on span "Image" at bounding box center [128, 130] width 21 height 7
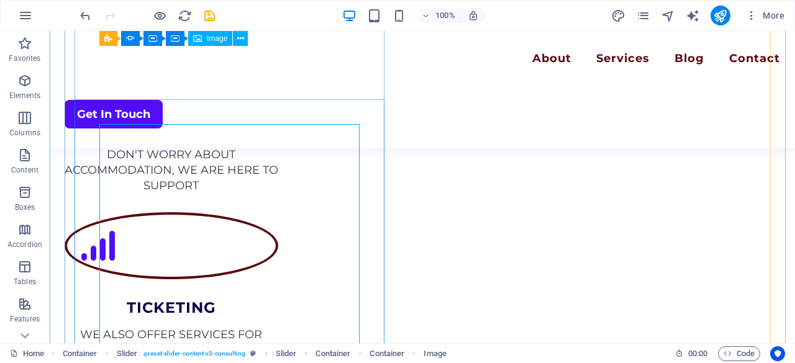
scroll to position [2256, 0]
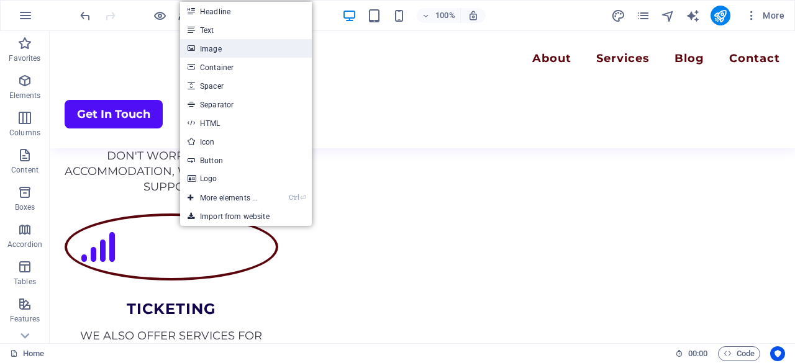
click at [211, 44] on link "Image" at bounding box center [246, 48] width 132 height 19
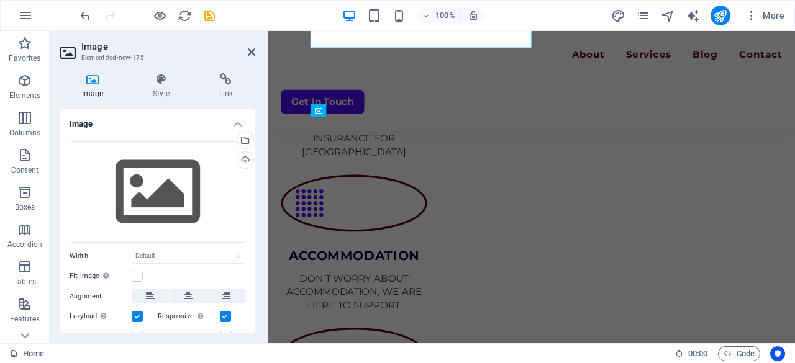
scroll to position [2483, 0]
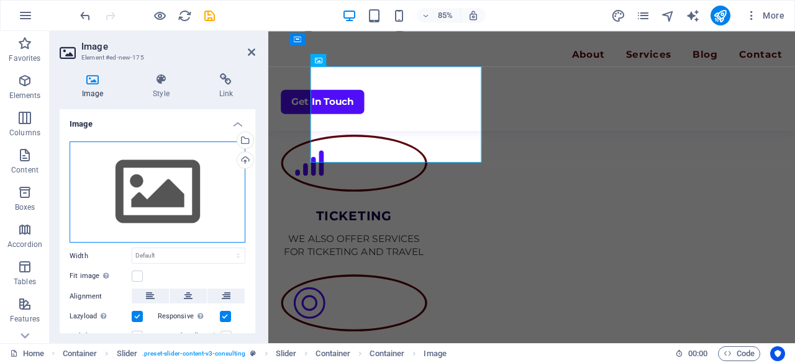
click at [148, 186] on div "Drag files here, click to choose files or select files from Files or our free s…" at bounding box center [158, 193] width 176 height 102
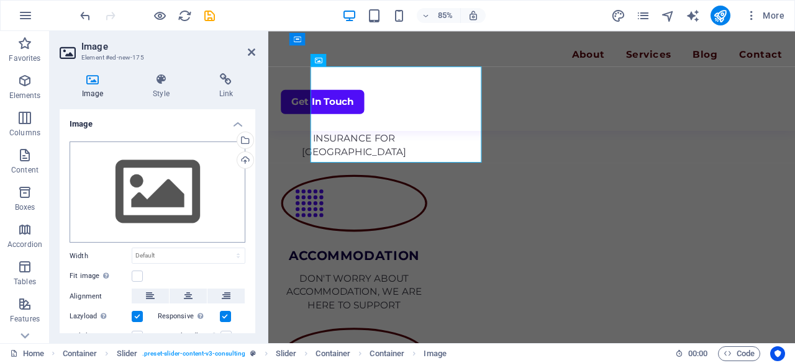
scroll to position [2695, 0]
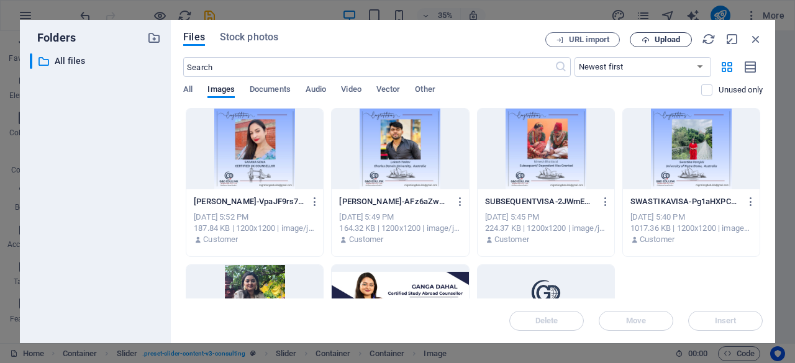
click at [670, 36] on span "Upload" at bounding box center [667, 39] width 25 height 7
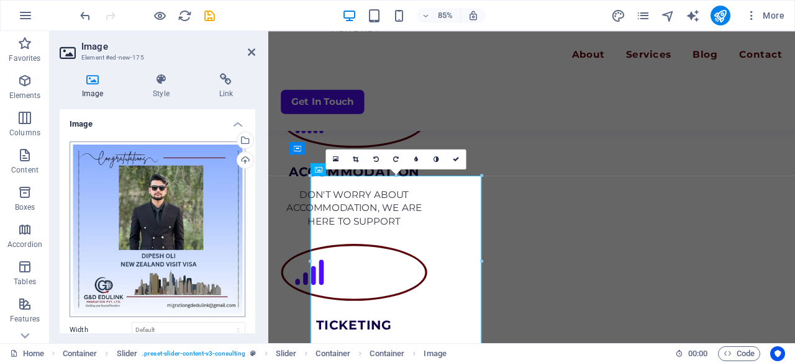
scroll to position [142, 0]
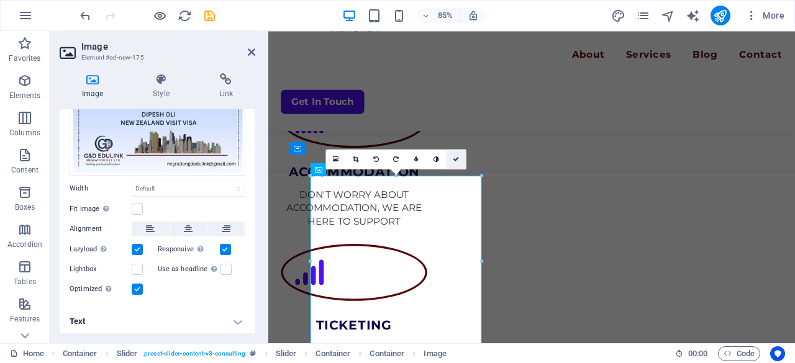
click at [454, 162] on icon at bounding box center [456, 160] width 6 height 6
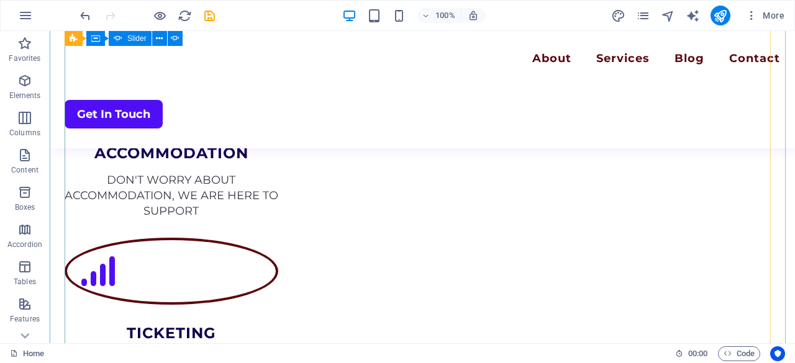
scroll to position [2232, 0]
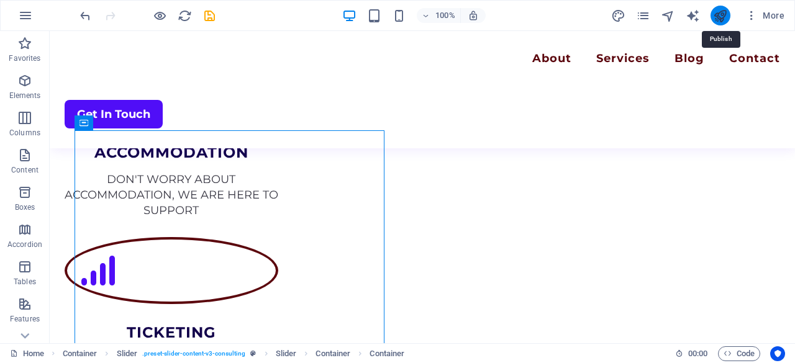
click at [716, 19] on icon "publish" at bounding box center [720, 16] width 14 height 14
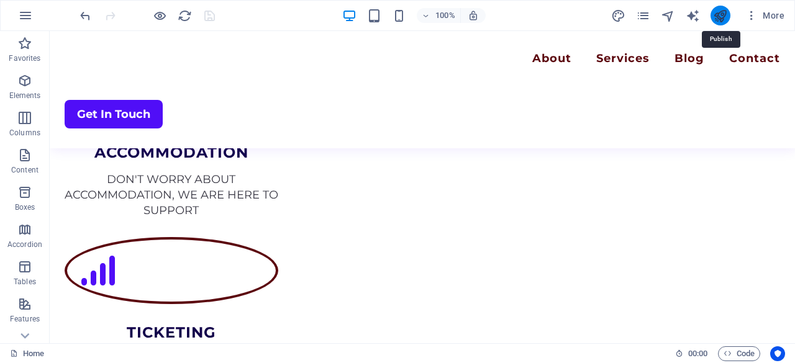
click at [716, 19] on icon "publish" at bounding box center [720, 16] width 14 height 14
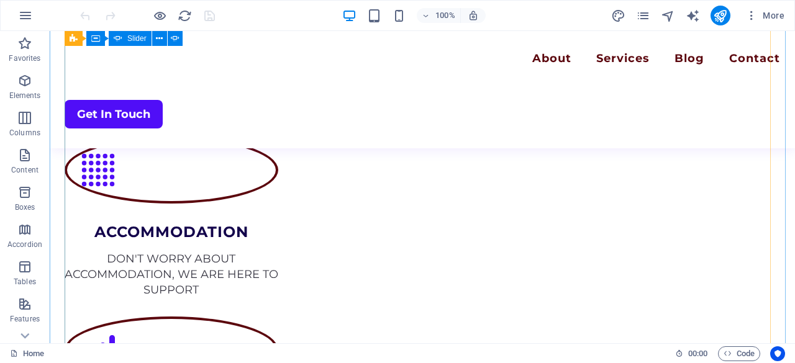
scroll to position [2153, 0]
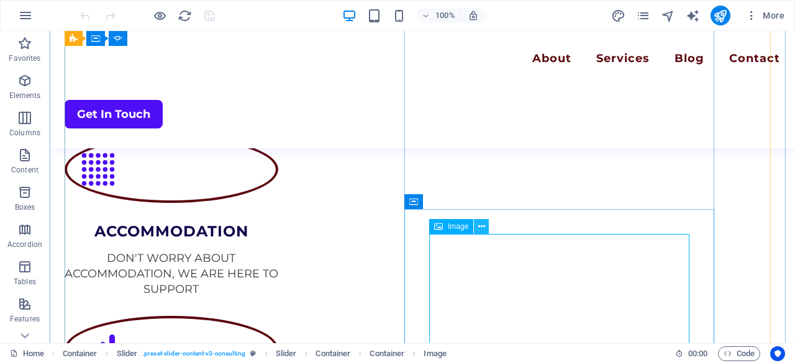
click at [484, 227] on icon at bounding box center [481, 227] width 7 height 13
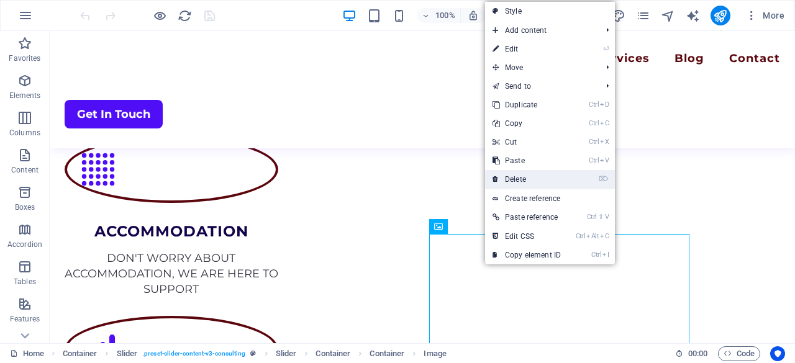
click at [524, 180] on link "⌦ Delete" at bounding box center [526, 179] width 83 height 19
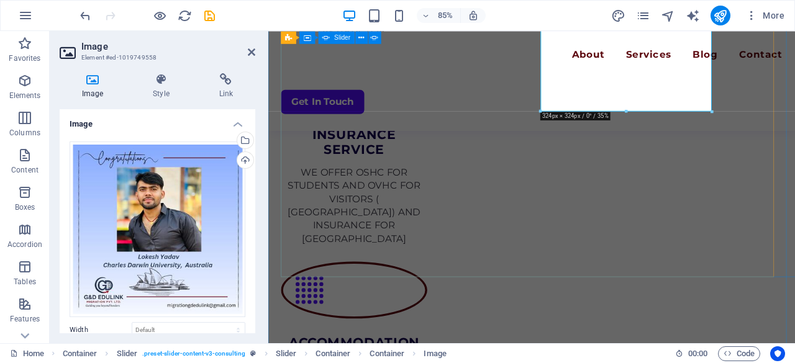
scroll to position [2381, 0]
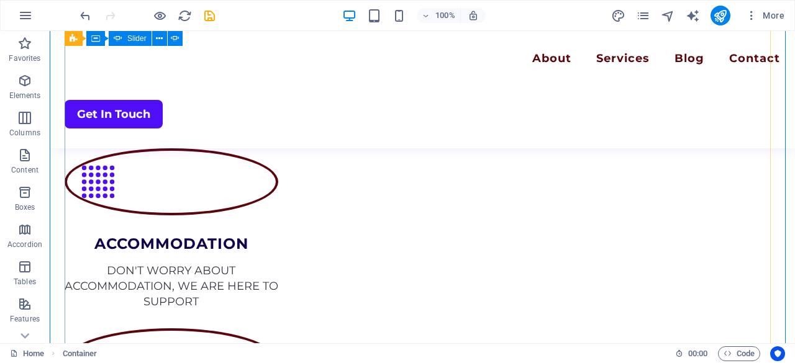
scroll to position [2166, 0]
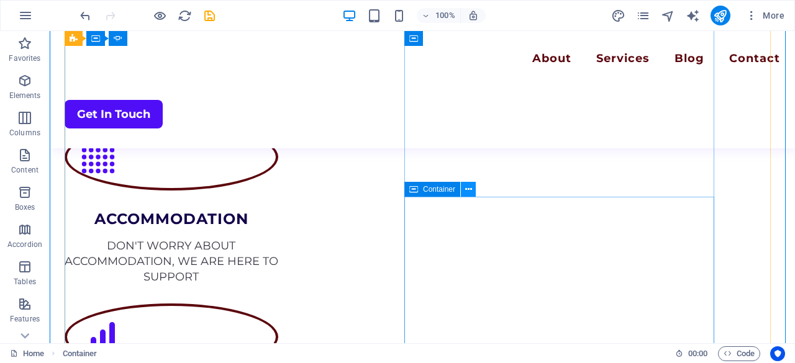
click at [471, 195] on icon at bounding box center [468, 189] width 7 height 13
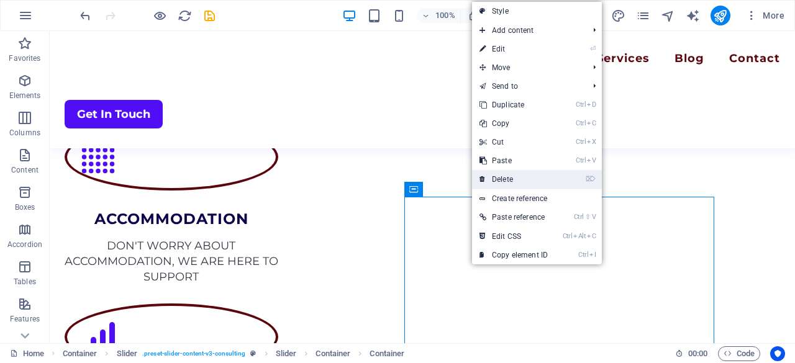
click at [501, 175] on link "⌦ Delete" at bounding box center [513, 179] width 83 height 19
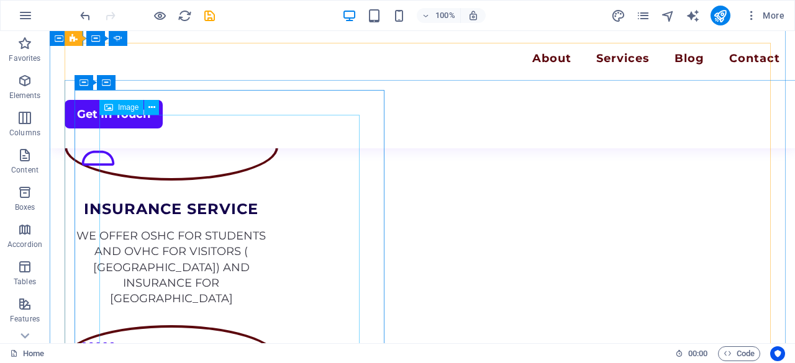
scroll to position [1962, 0]
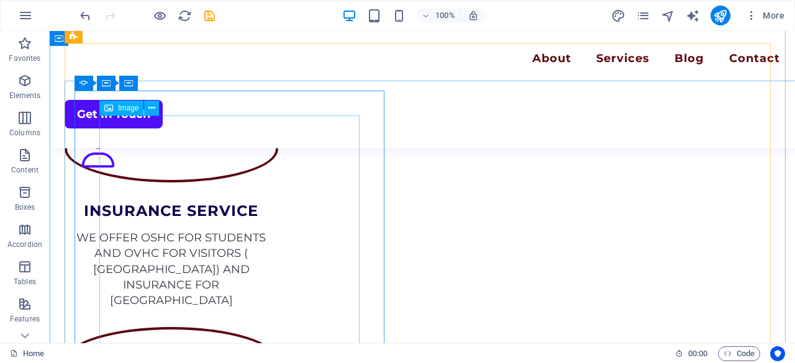
click at [122, 112] on span "Image" at bounding box center [128, 107] width 21 height 7
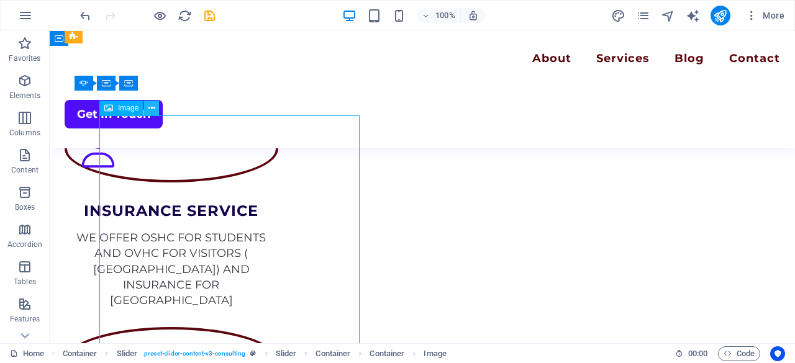
click at [155, 109] on button at bounding box center [151, 108] width 15 height 15
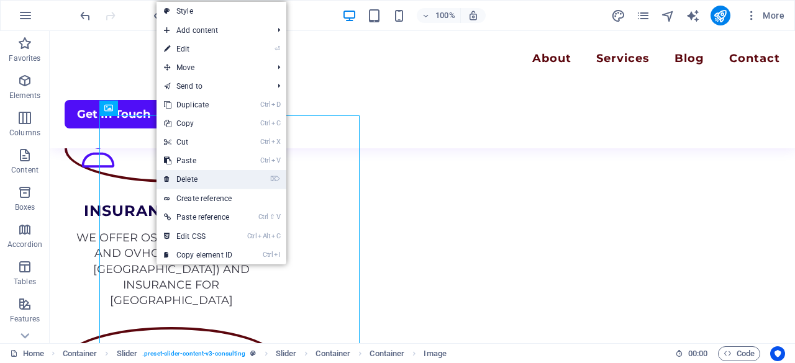
click at [218, 185] on link "⌦ Delete" at bounding box center [198, 179] width 83 height 19
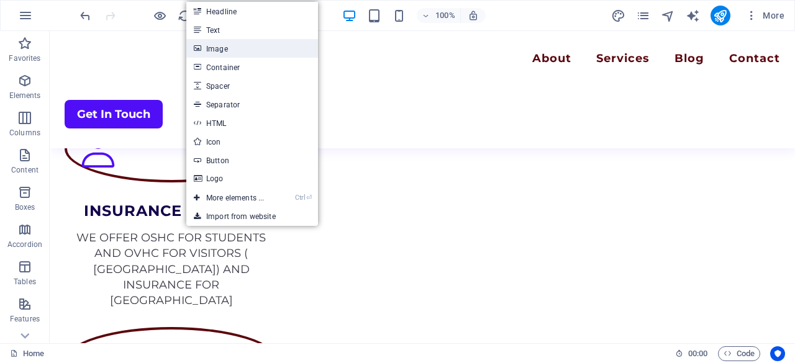
click at [211, 52] on link "Image" at bounding box center [252, 48] width 132 height 19
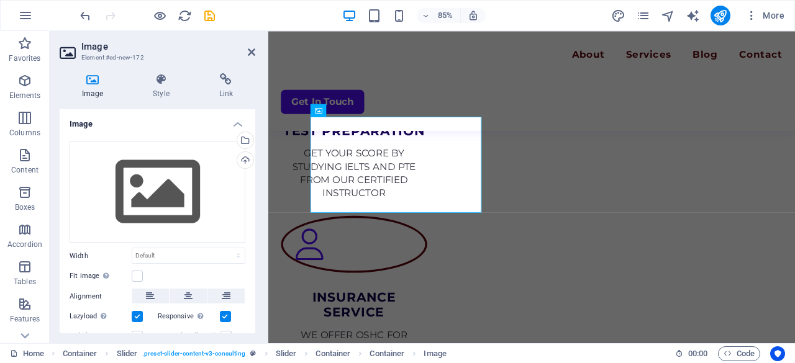
scroll to position [2173, 0]
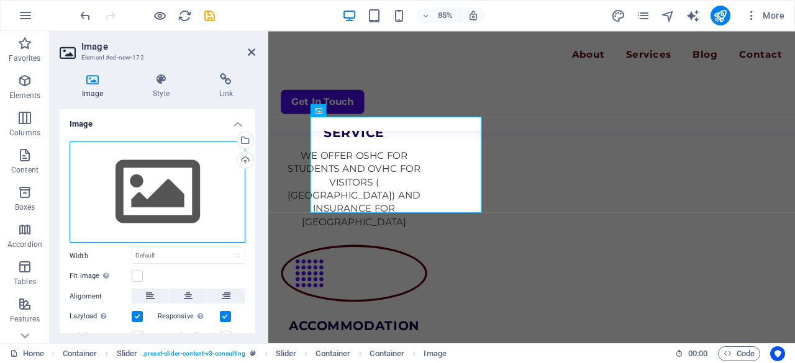
click at [188, 203] on div "Drag files here, click to choose files or select files from Files or our free s…" at bounding box center [158, 193] width 176 height 102
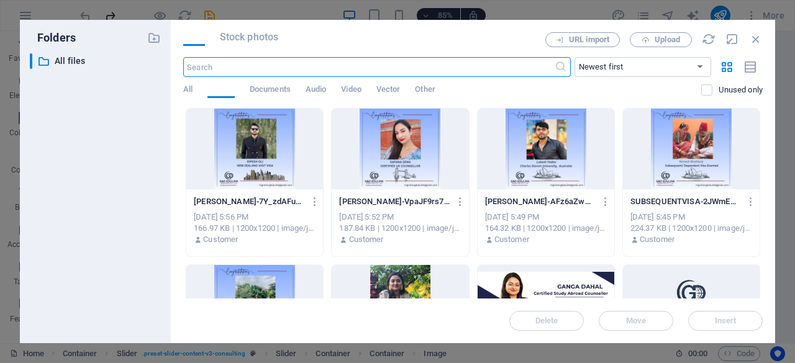
scroll to position [2385, 0]
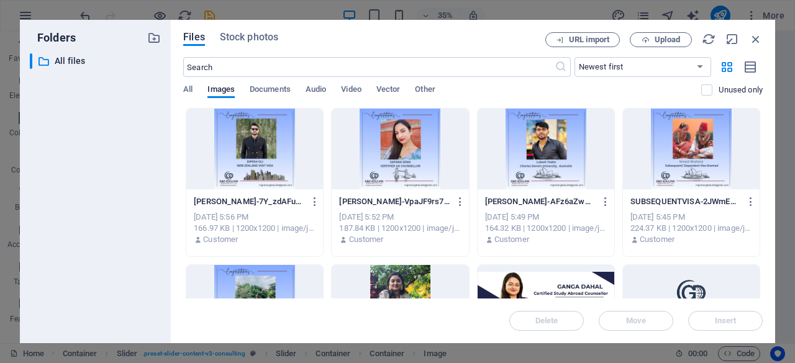
click at [275, 155] on div at bounding box center [254, 149] width 137 height 81
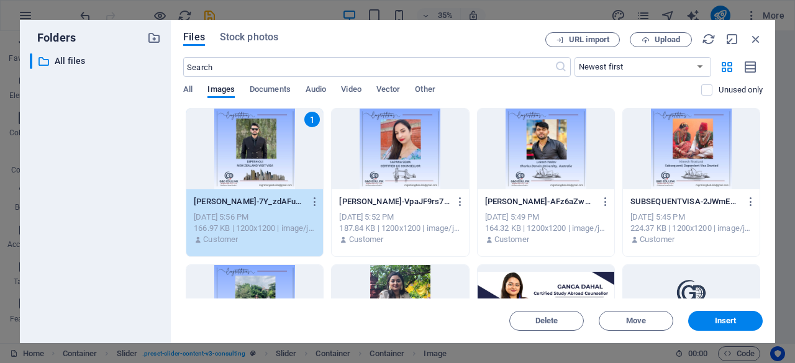
click at [275, 155] on div "1" at bounding box center [254, 149] width 137 height 81
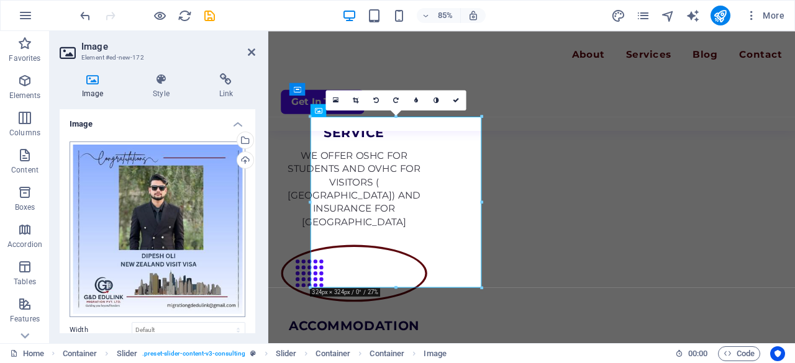
scroll to position [142, 0]
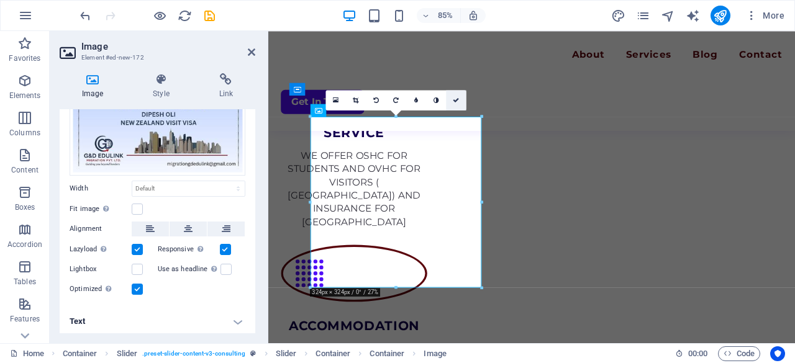
click at [452, 103] on link at bounding box center [456, 100] width 20 height 20
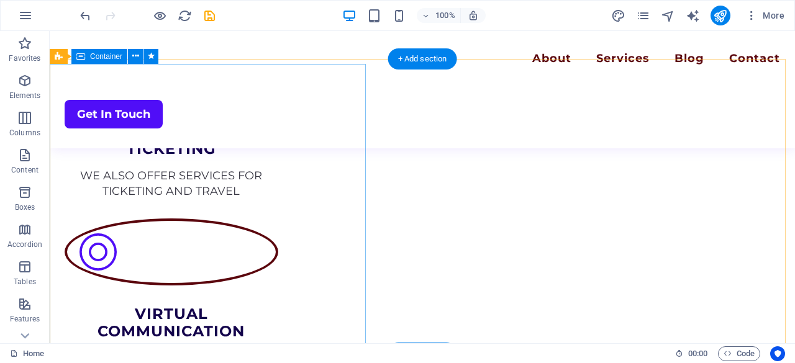
scroll to position [2417, 0]
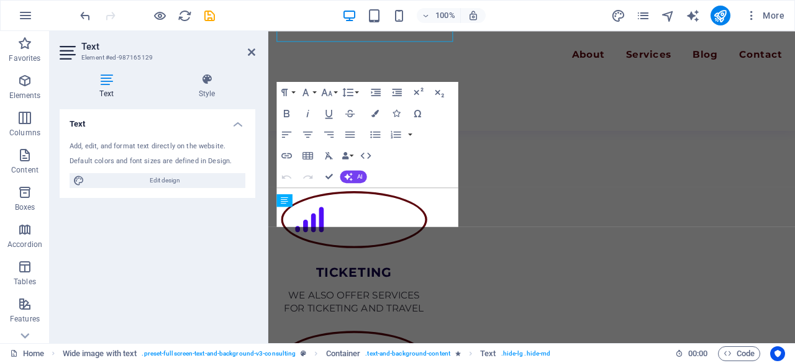
scroll to position [2570, 0]
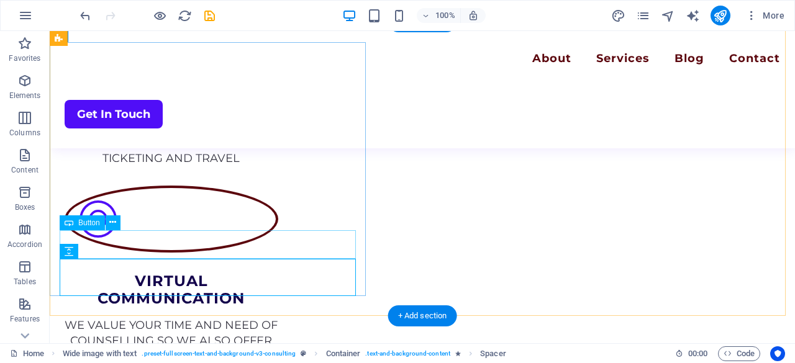
scroll to position [2450, 0]
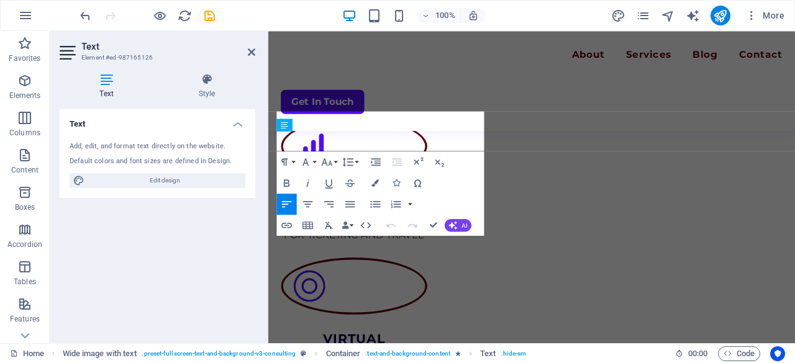
scroll to position [2627, 0]
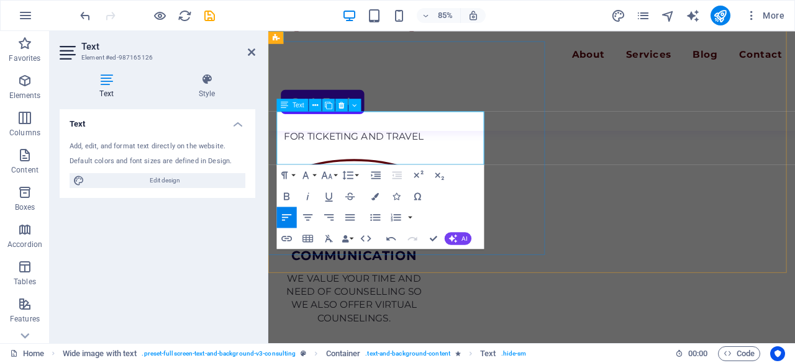
scroll to position [2611, 0]
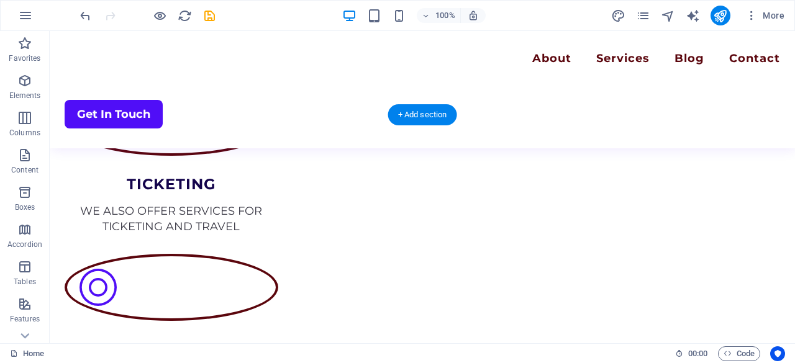
scroll to position [2348, 0]
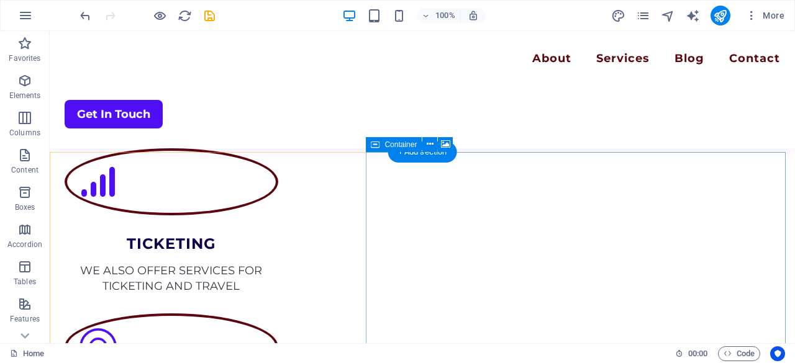
scroll to position [2320, 0]
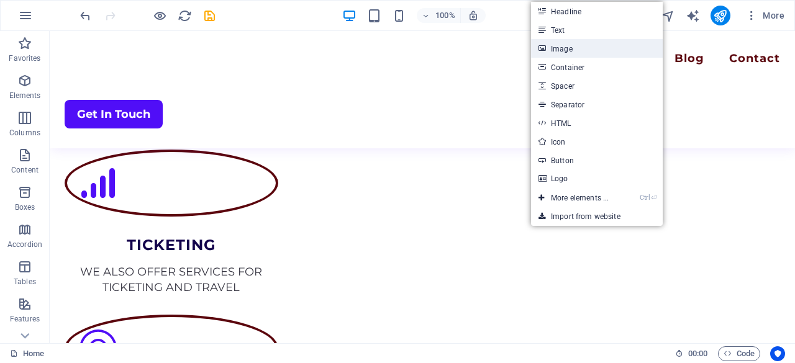
click at [568, 53] on link "Image" at bounding box center [597, 48] width 132 height 19
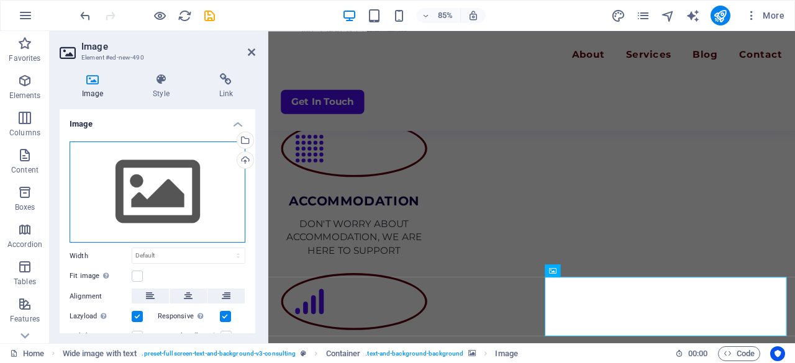
click at [163, 201] on div "Drag files here, click to choose files or select files from Files or our free s…" at bounding box center [158, 193] width 176 height 102
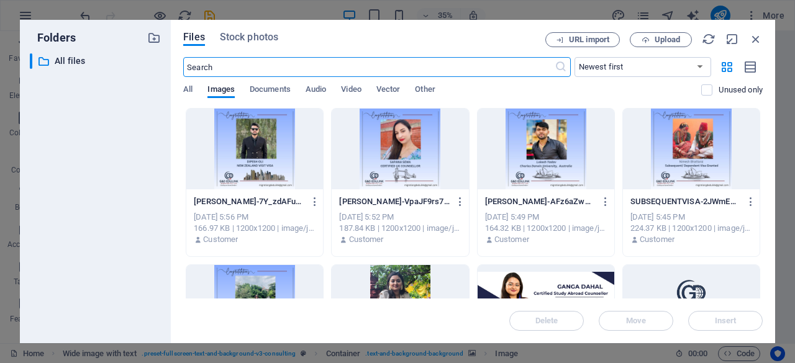
scroll to position [114, 0]
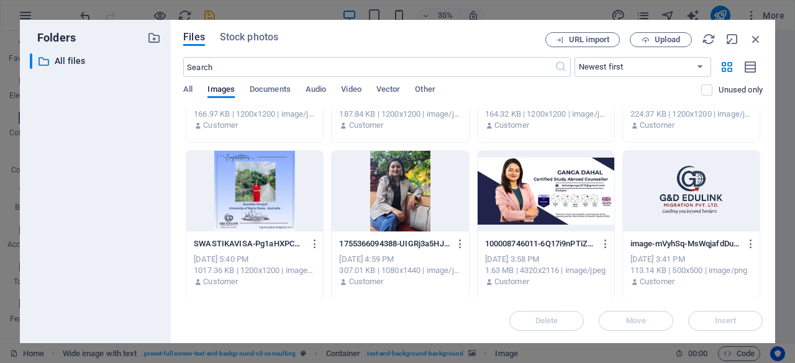
click at [525, 206] on div at bounding box center [546, 191] width 137 height 81
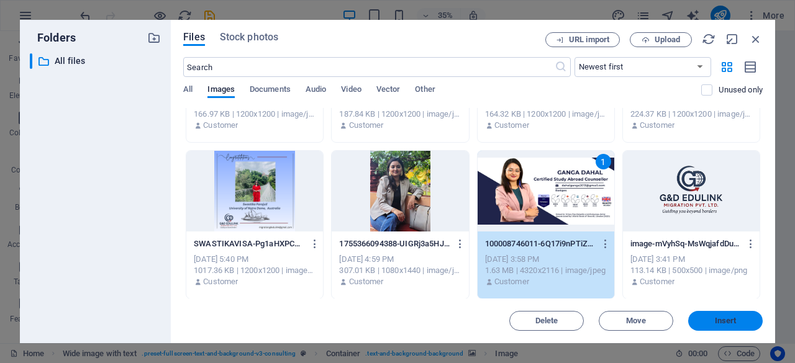
click at [718, 320] on span "Insert" at bounding box center [726, 320] width 22 height 7
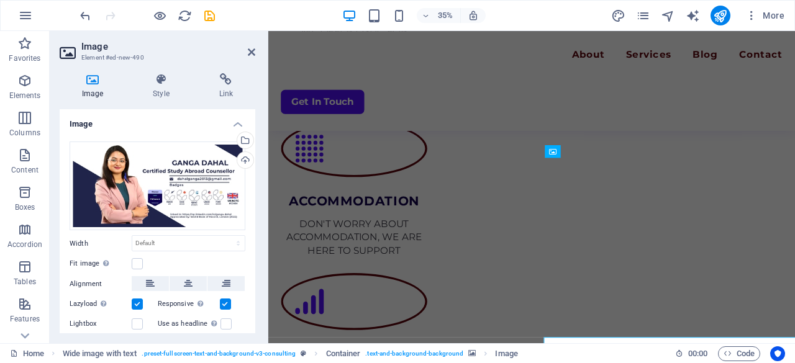
scroll to position [2468, 0]
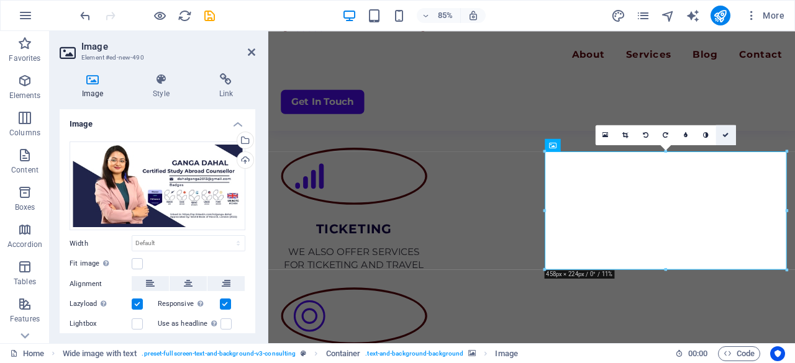
click at [731, 134] on link at bounding box center [726, 135] width 20 height 20
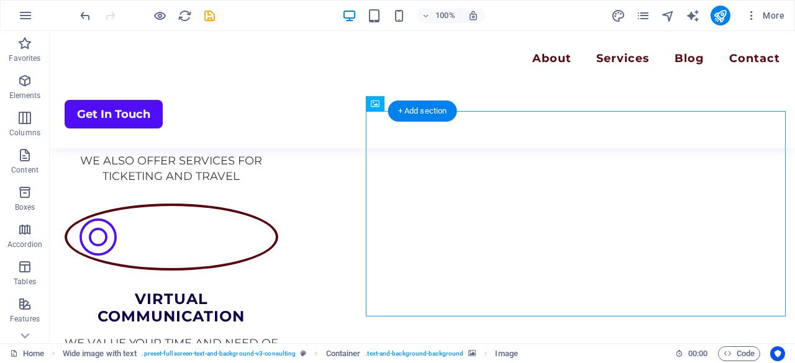
scroll to position [2442, 0]
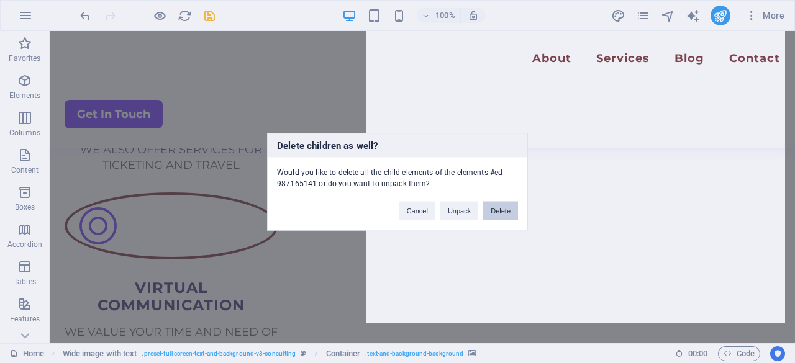
click at [503, 213] on button "Delete" at bounding box center [500, 210] width 35 height 19
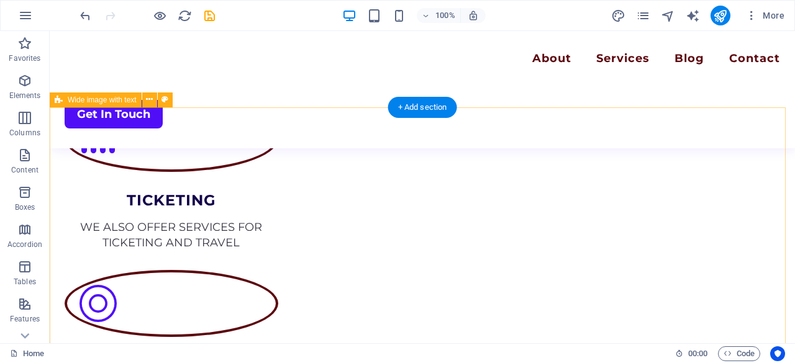
scroll to position [2366, 0]
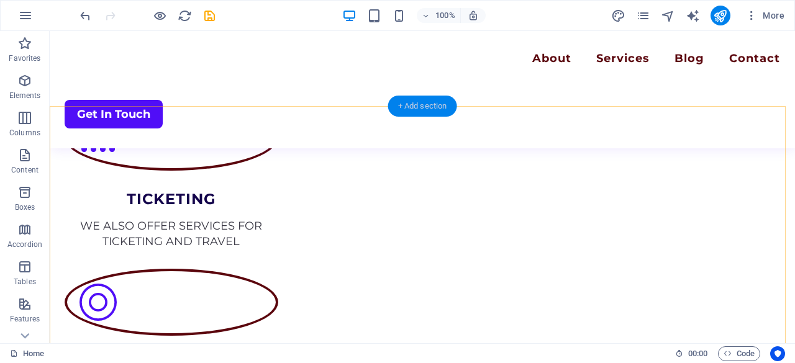
click at [441, 112] on div "+ Add section" at bounding box center [422, 106] width 69 height 21
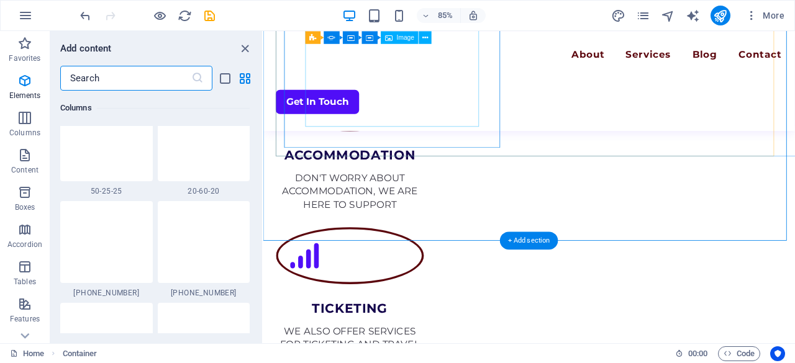
scroll to position [2174, 0]
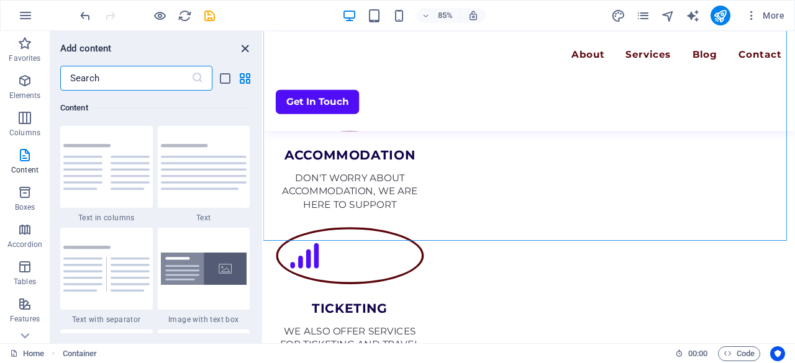
click at [242, 44] on icon "close panel" at bounding box center [245, 49] width 14 height 14
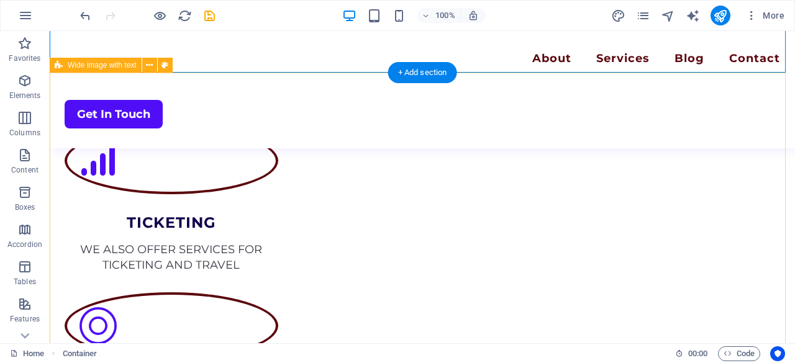
scroll to position [2399, 0]
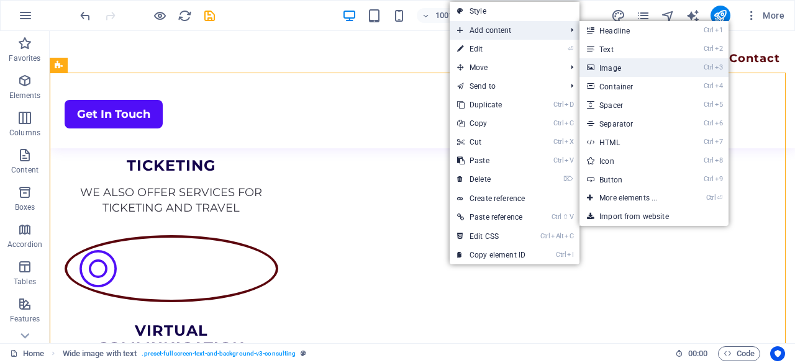
click at [616, 66] on link "Ctrl 3 Image" at bounding box center [631, 67] width 103 height 19
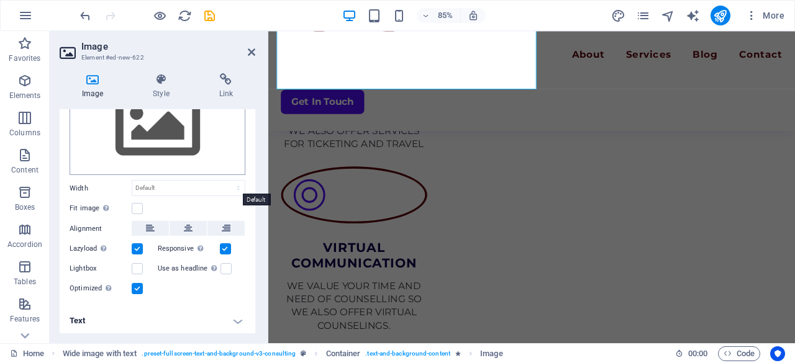
scroll to position [0, 0]
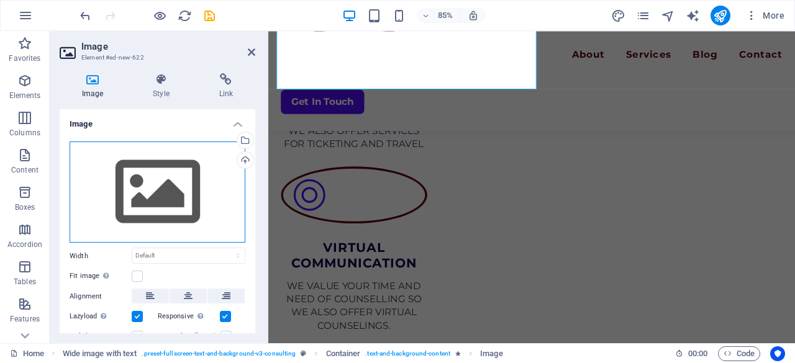
click at [137, 168] on div "Drag files here, click to choose files or select files from Files or our free s…" at bounding box center [158, 193] width 176 height 102
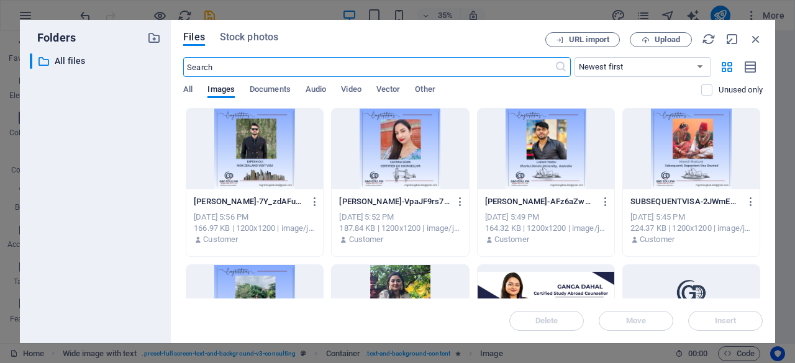
scroll to position [114, 0]
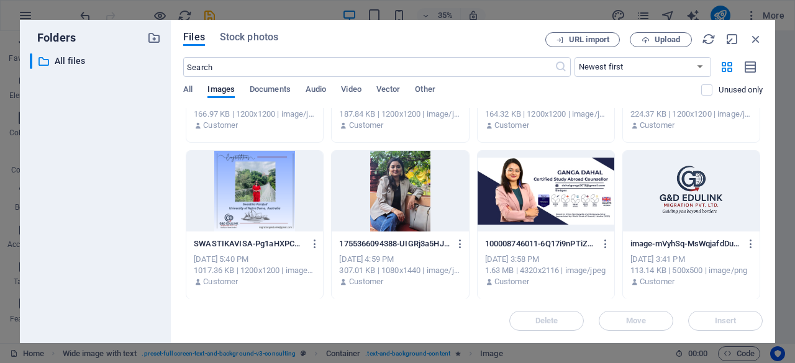
click at [512, 207] on div at bounding box center [546, 191] width 137 height 81
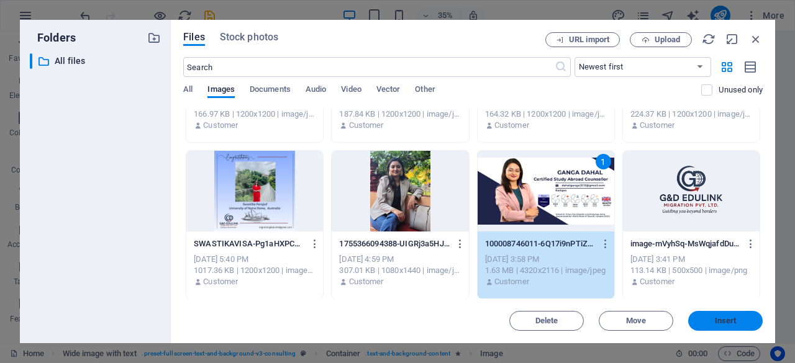
click at [716, 324] on span "Insert" at bounding box center [726, 320] width 22 height 7
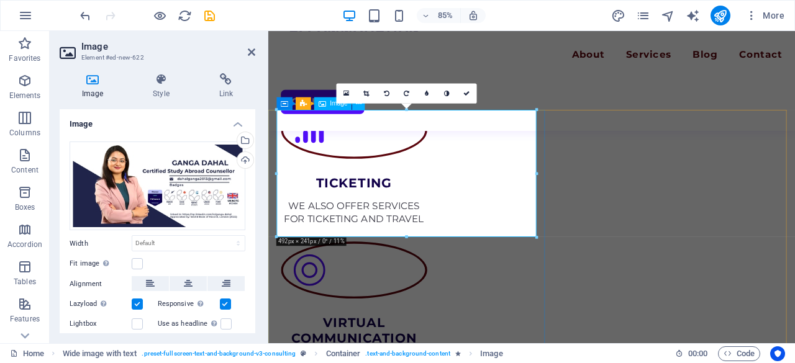
scroll to position [2517, 0]
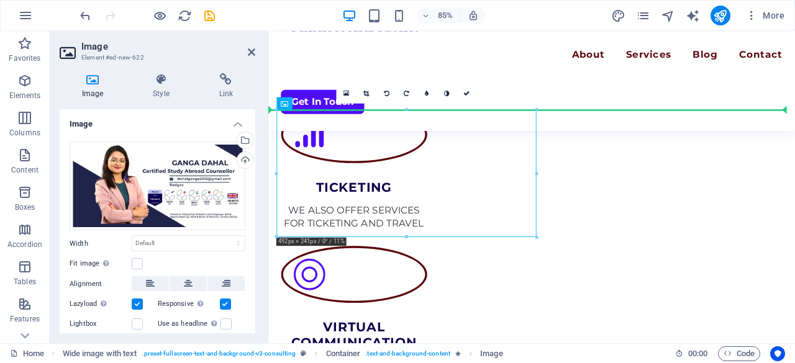
drag, startPoint x: 455, startPoint y: 183, endPoint x: 699, endPoint y: 202, distance: 244.9
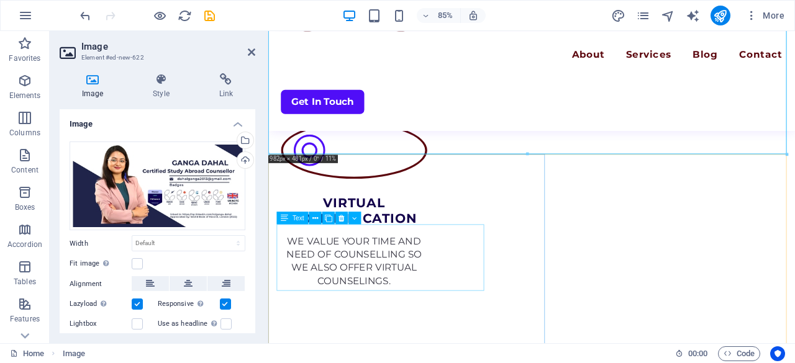
scroll to position [2662, 0]
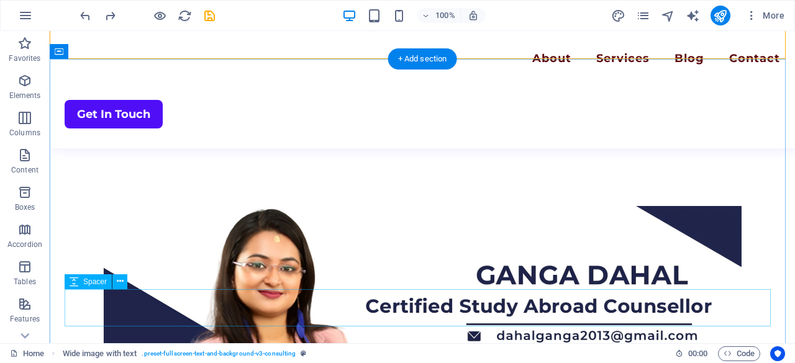
scroll to position [2764, 0]
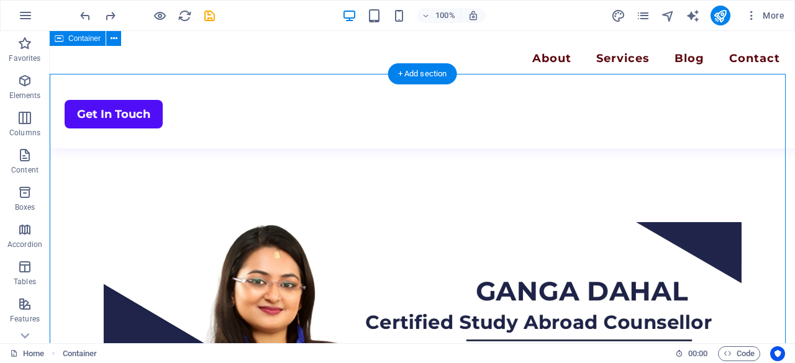
scroll to position [2691, 0]
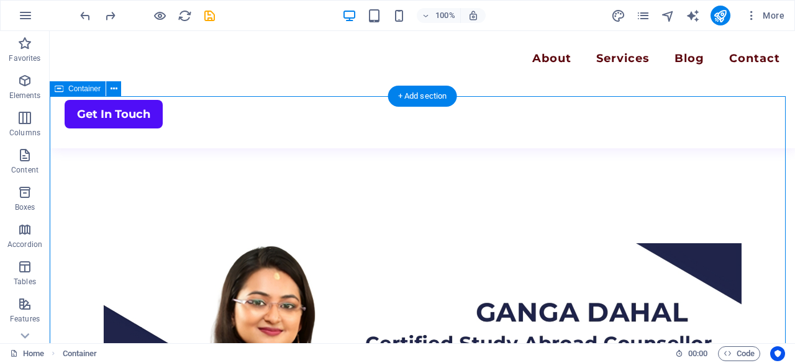
scroll to position [2671, 0]
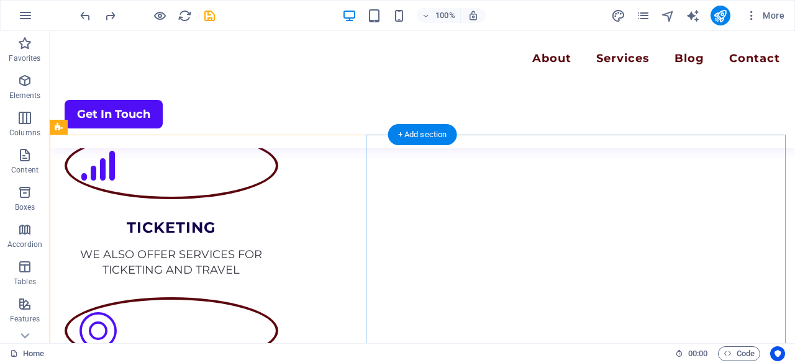
scroll to position [2338, 0]
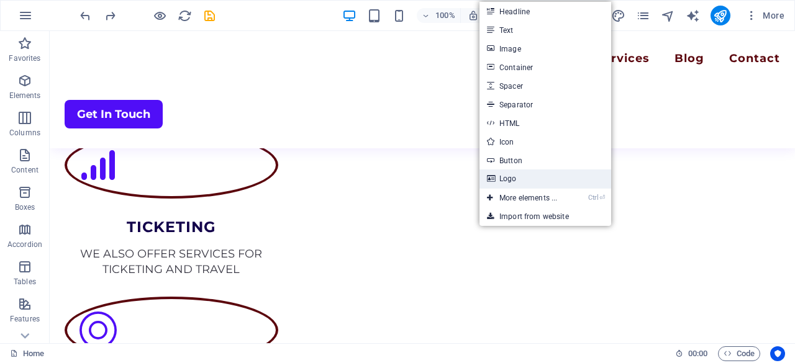
click at [493, 181] on icon at bounding box center [490, 179] width 6 height 19
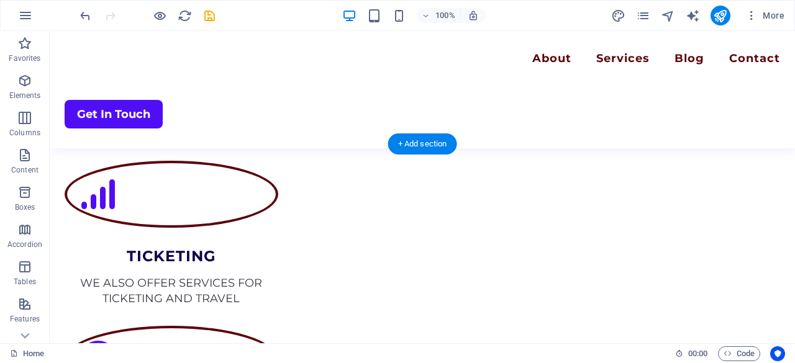
scroll to position [2292, 0]
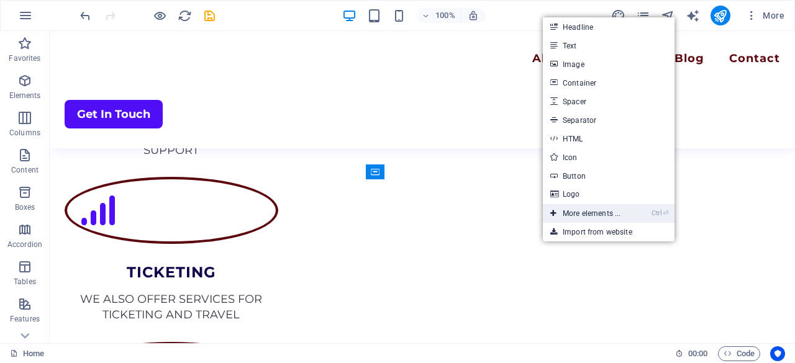
click at [607, 208] on link "Ctrl ⏎ More elements ..." at bounding box center [585, 213] width 85 height 19
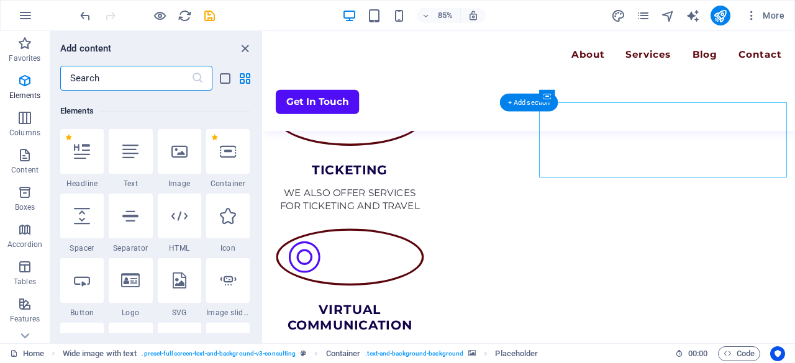
scroll to position [132, 0]
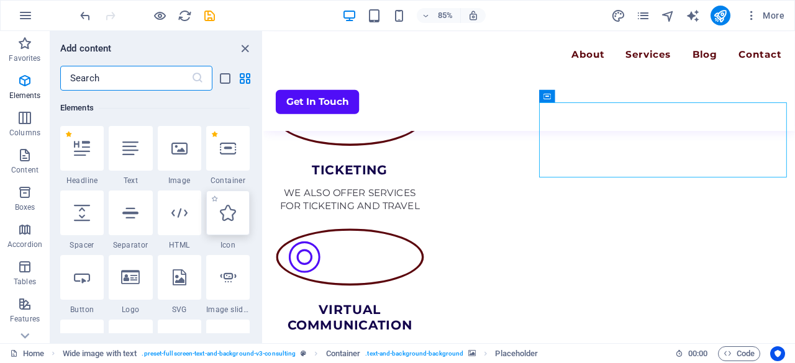
click at [227, 221] on icon at bounding box center [228, 213] width 16 height 16
select select "xMidYMid"
select select "px"
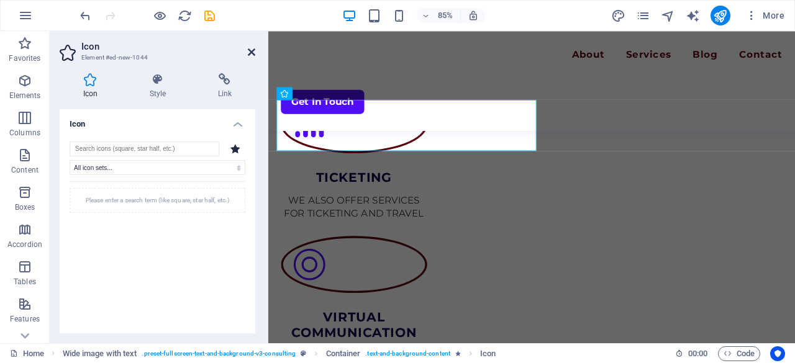
click at [250, 50] on icon at bounding box center [251, 52] width 7 height 10
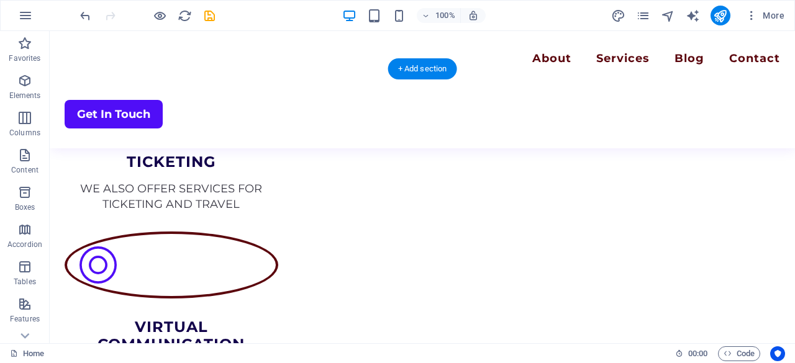
scroll to position [2402, 0]
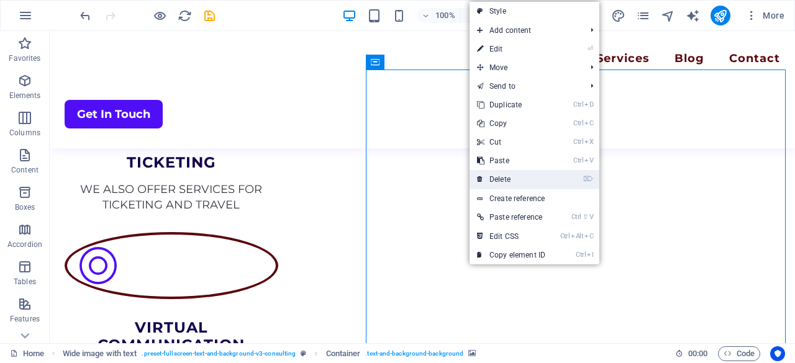
click at [506, 181] on link "⌦ Delete" at bounding box center [511, 179] width 83 height 19
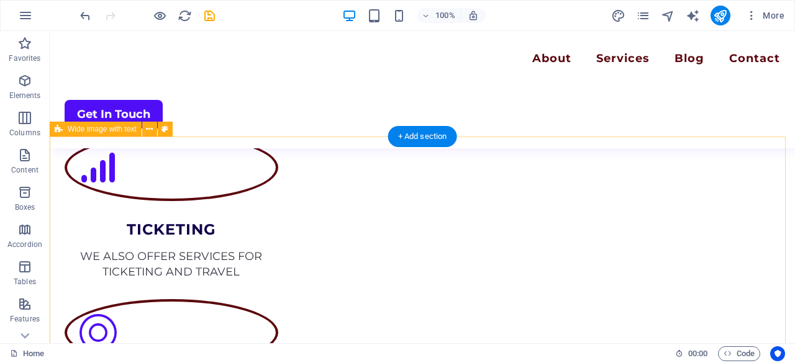
scroll to position [2336, 0]
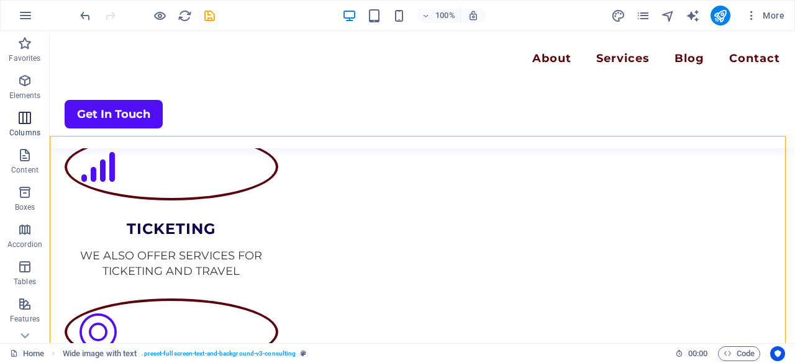
click at [19, 119] on icon "button" at bounding box center [24, 118] width 15 height 15
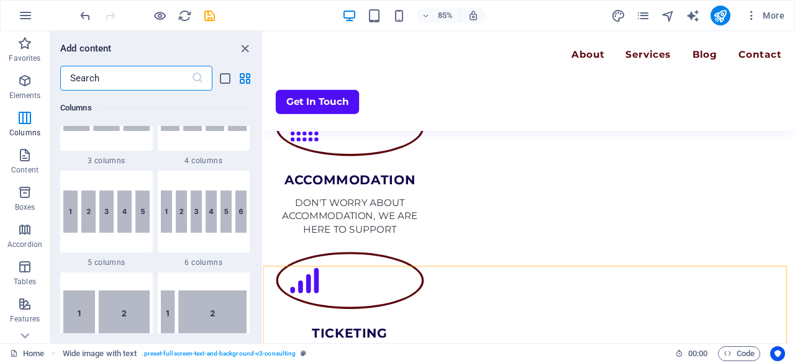
scroll to position [799, 0]
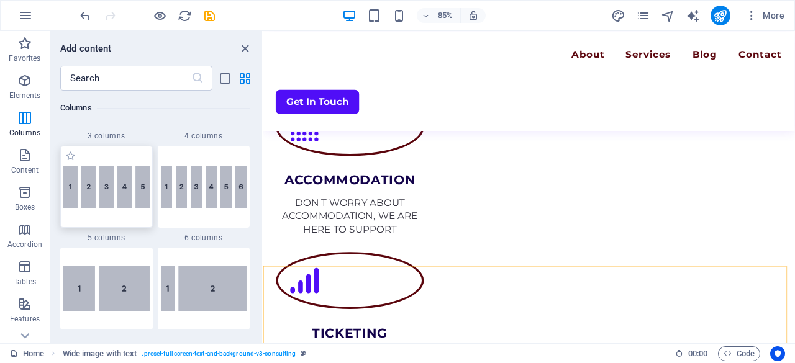
drag, startPoint x: 110, startPoint y: 203, endPoint x: 117, endPoint y: 487, distance: 284.6
click at [110, 203] on div at bounding box center [106, 187] width 93 height 82
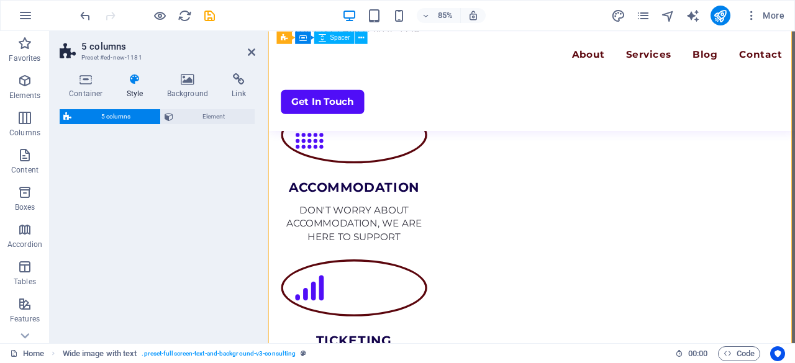
scroll to position [2962, 0]
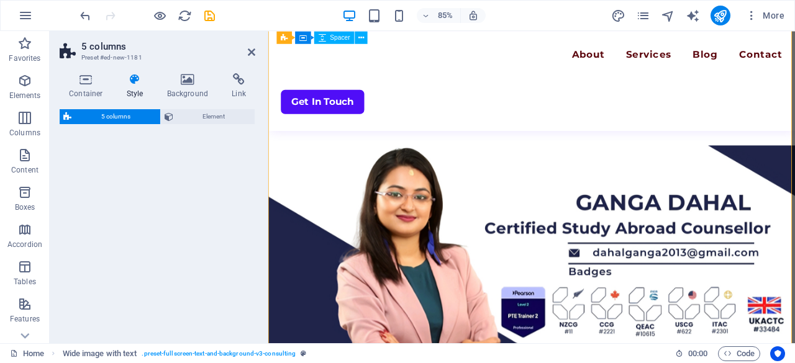
select select "rem"
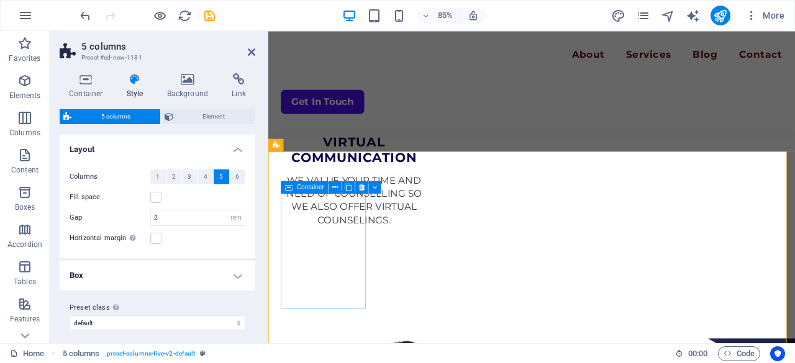
scroll to position [2737, 0]
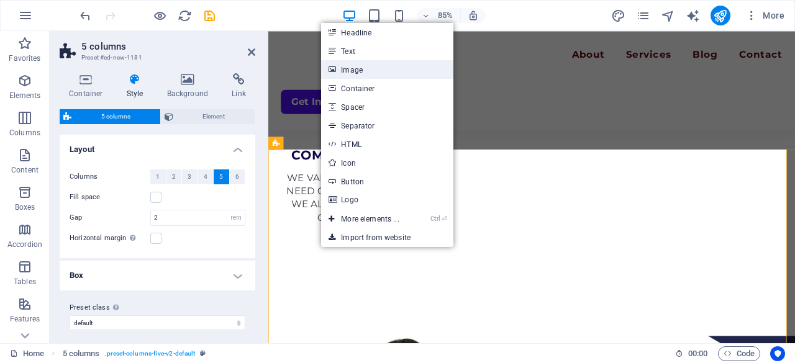
click at [372, 68] on link "Image" at bounding box center [387, 69] width 132 height 19
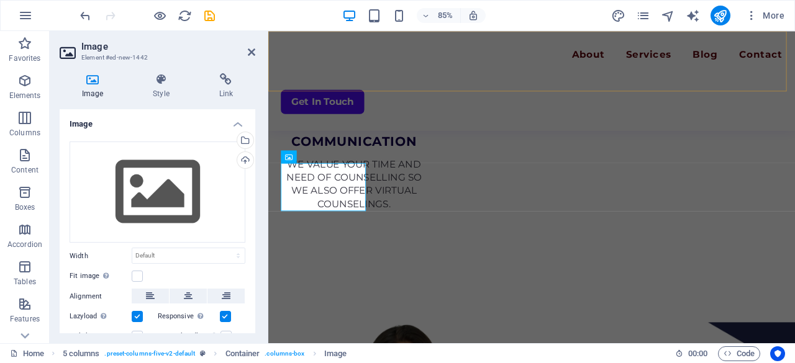
scroll to position [2771, 0]
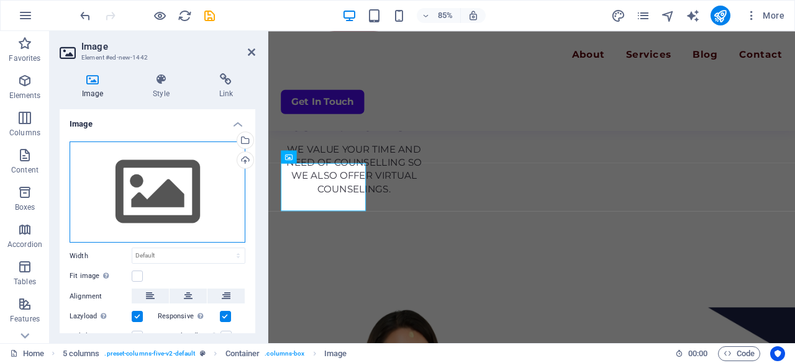
click at [173, 185] on div "Drag files here, click to choose files or select files from Files or our free s…" at bounding box center [158, 193] width 176 height 102
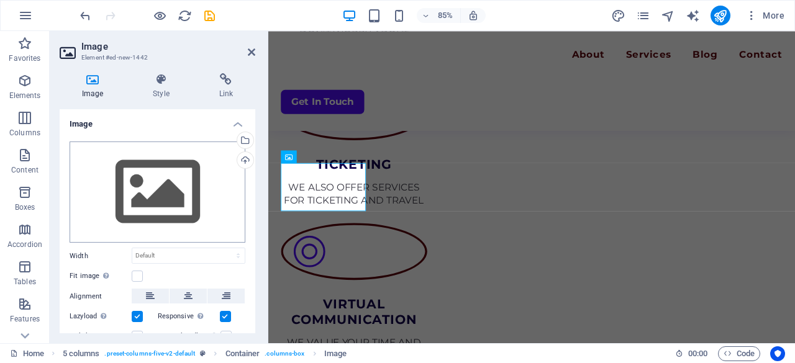
scroll to position [2990, 0]
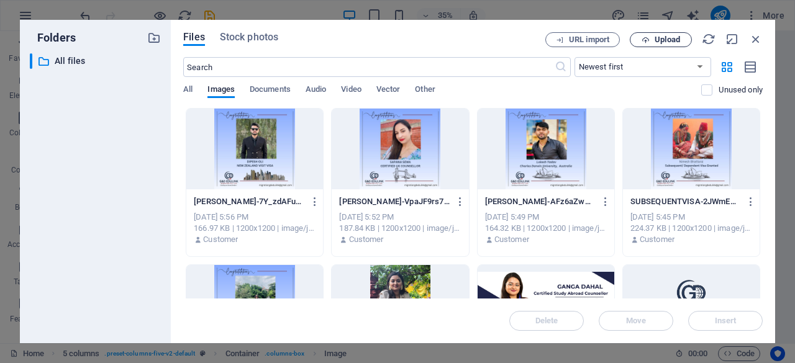
click at [650, 43] on span "Upload" at bounding box center [661, 40] width 51 height 8
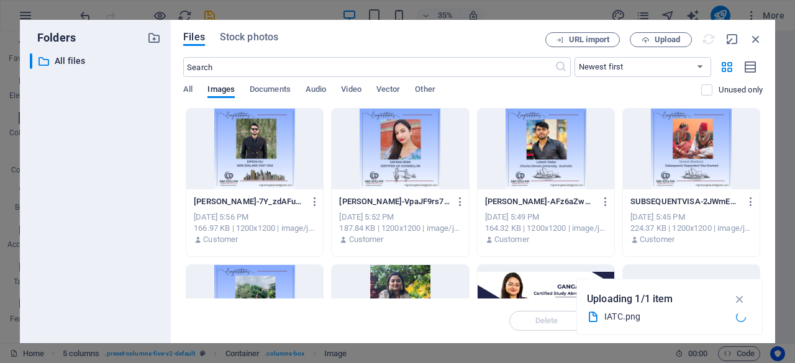
scroll to position [2771, 0]
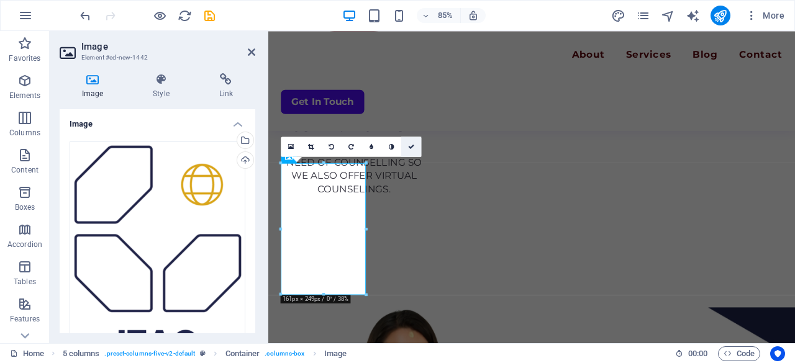
click at [414, 151] on link at bounding box center [411, 147] width 20 height 20
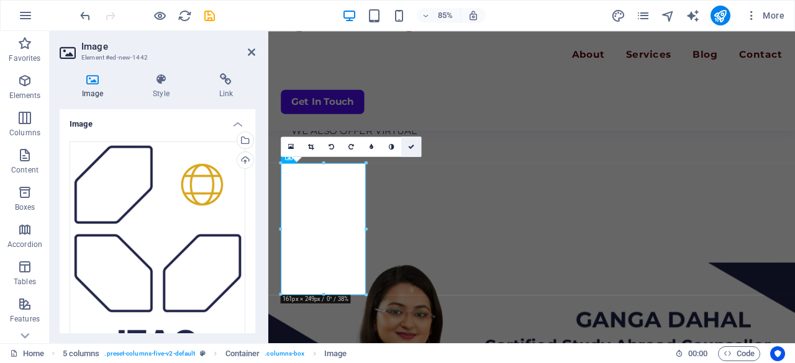
scroll to position [2620, 0]
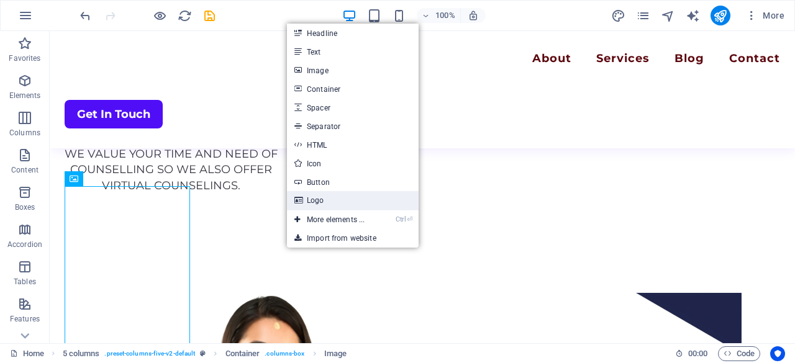
click at [306, 205] on link "Logo" at bounding box center [353, 200] width 132 height 19
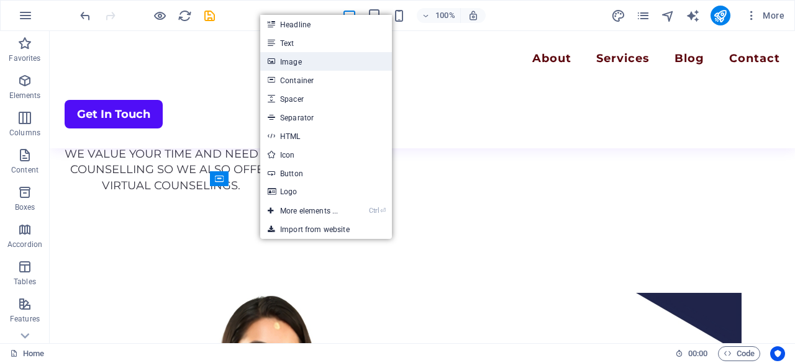
click at [307, 54] on link "Image" at bounding box center [326, 61] width 132 height 19
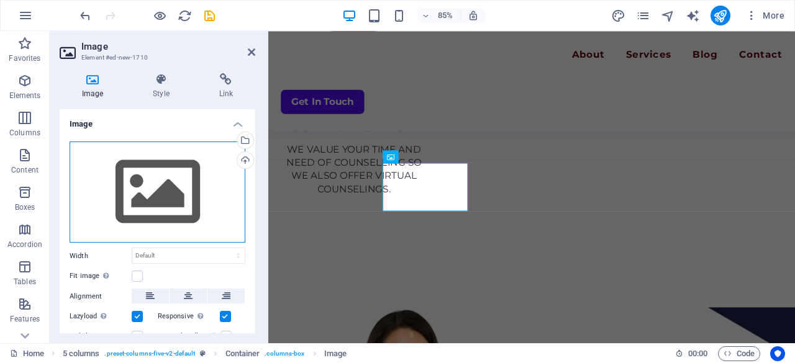
click at [137, 178] on div "Drag files here, click to choose files or select files from Files or our free s…" at bounding box center [158, 193] width 176 height 102
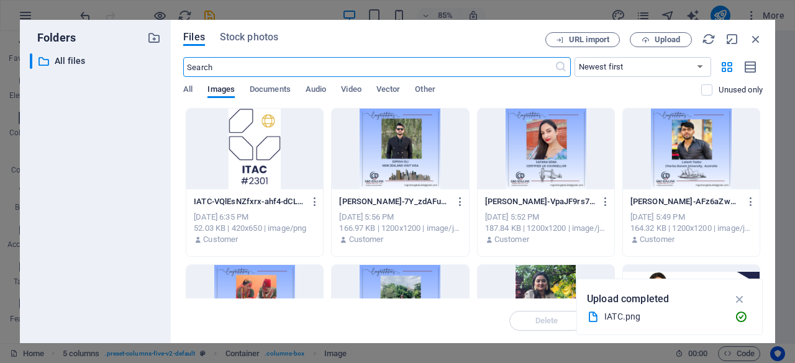
scroll to position [2990, 0]
click at [671, 42] on span "Upload" at bounding box center [667, 39] width 25 height 7
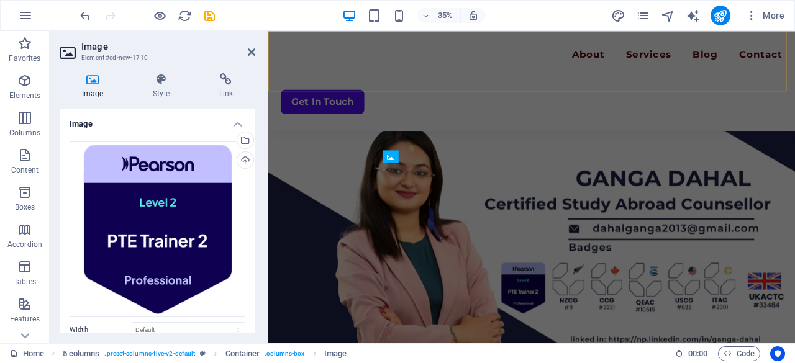
scroll to position [2771, 0]
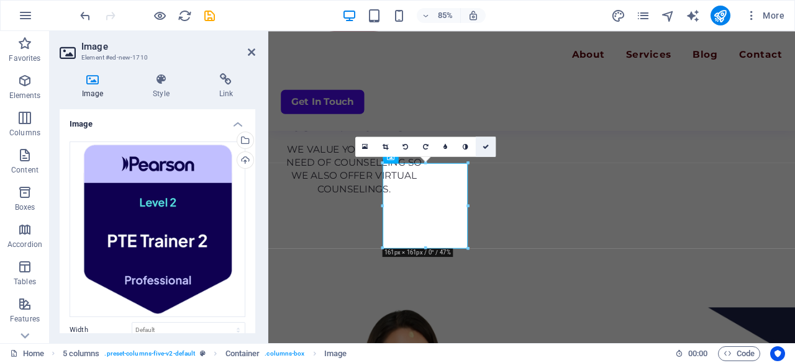
click at [487, 148] on icon at bounding box center [486, 147] width 6 height 6
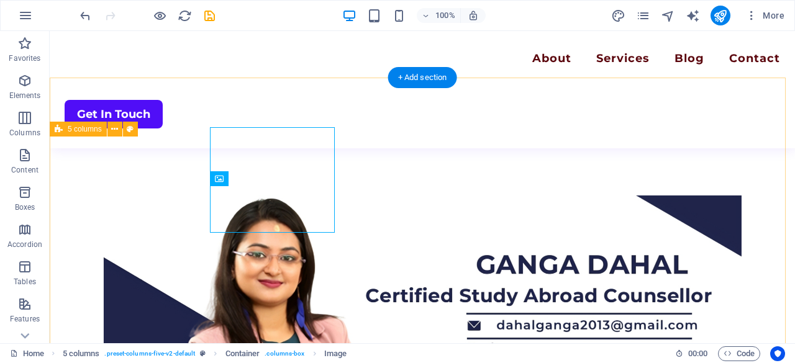
scroll to position [2620, 0]
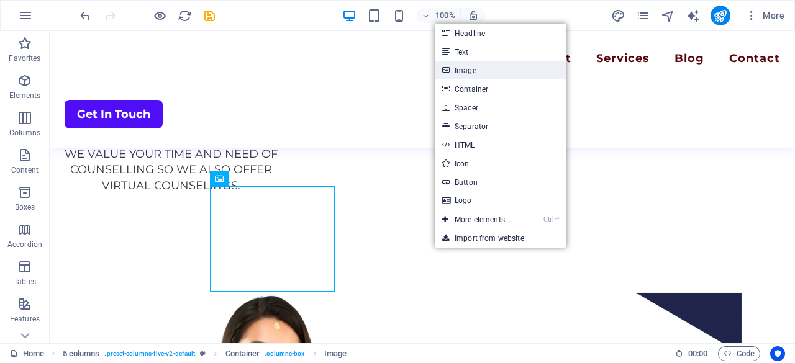
click at [467, 66] on link "Image" at bounding box center [501, 70] width 132 height 19
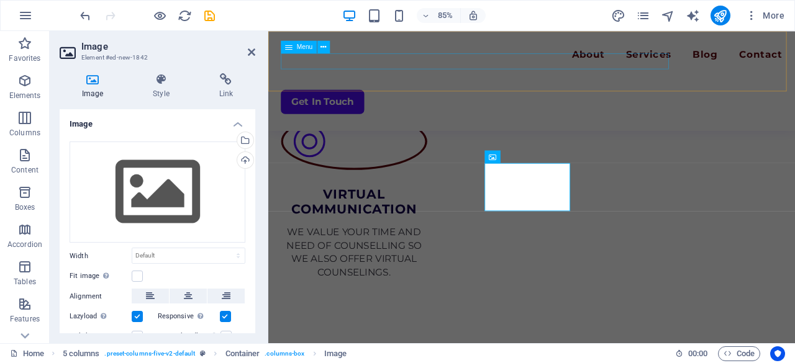
scroll to position [2771, 0]
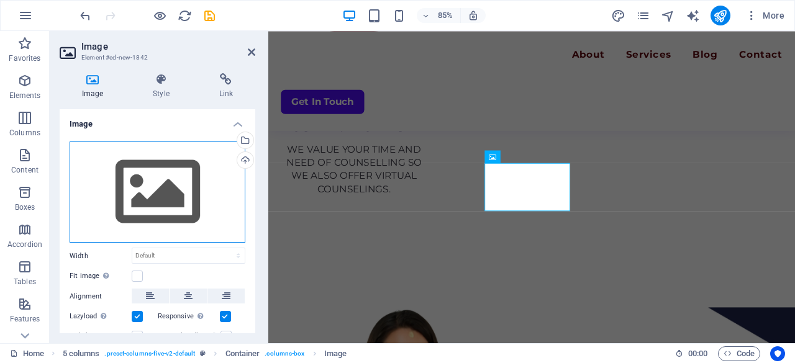
click at [160, 187] on div "Drag files here, click to choose files or select files from Files or our free s…" at bounding box center [158, 193] width 176 height 102
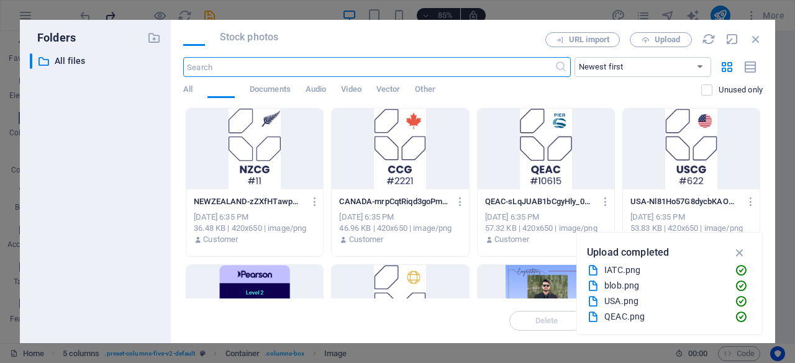
scroll to position [2990, 0]
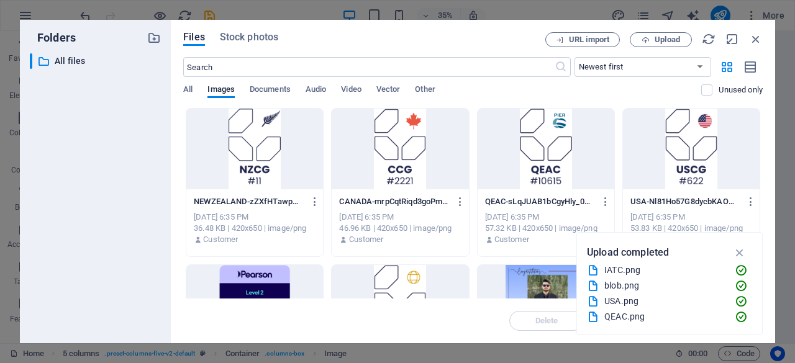
click at [266, 178] on div at bounding box center [254, 149] width 137 height 81
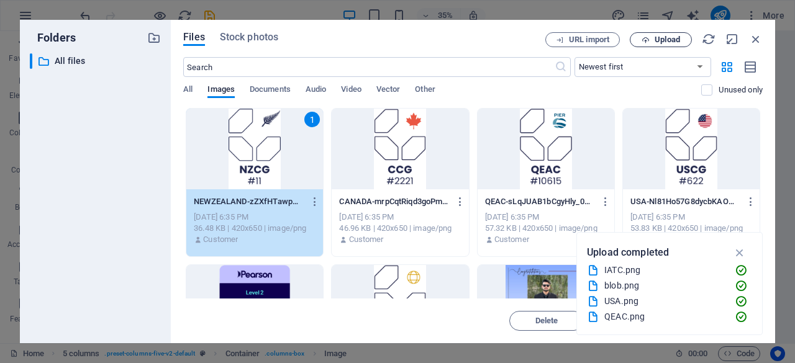
click at [666, 43] on span "Upload" at bounding box center [667, 39] width 25 height 7
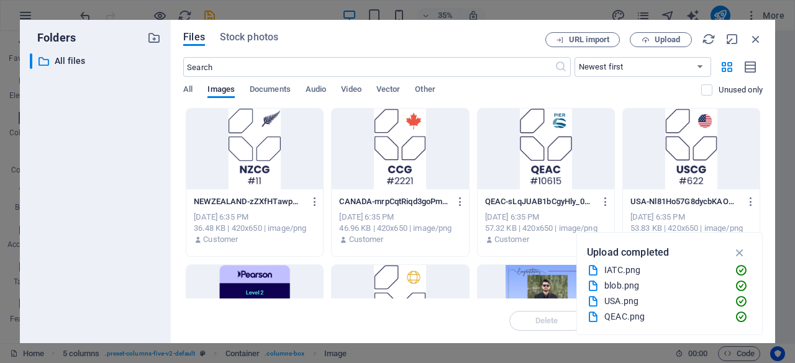
click at [299, 147] on div at bounding box center [254, 149] width 137 height 81
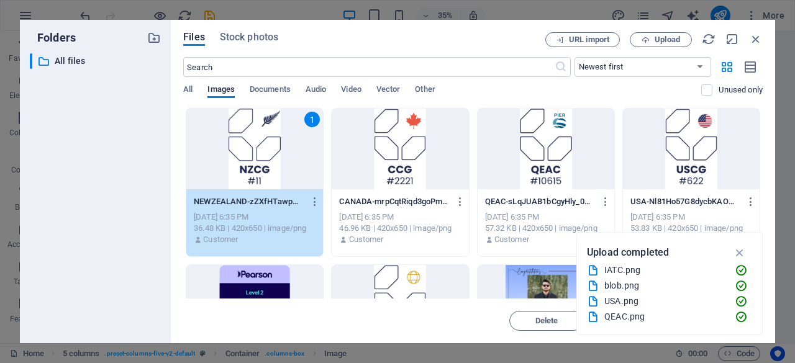
click at [299, 147] on div "1" at bounding box center [254, 149] width 137 height 81
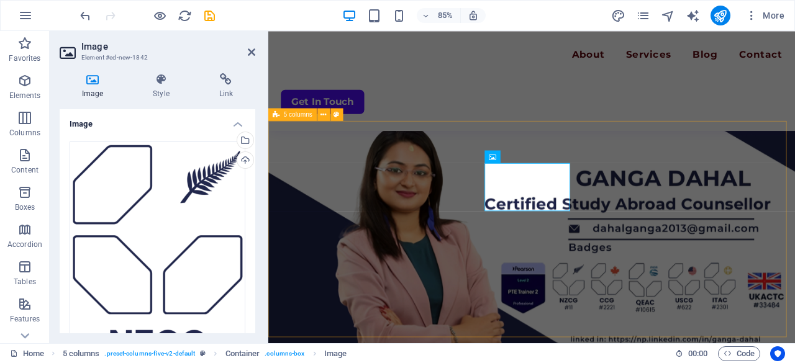
scroll to position [2771, 0]
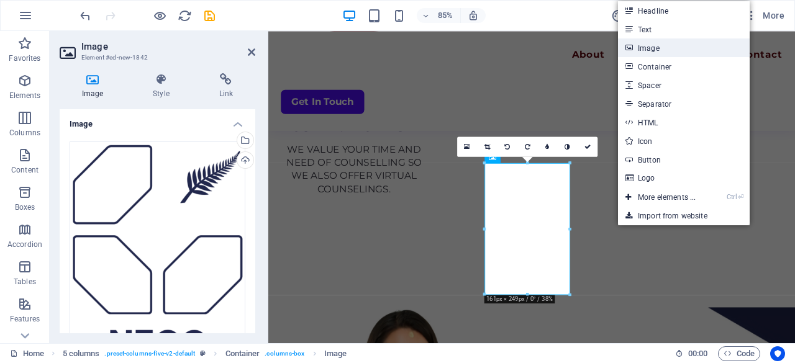
click at [645, 50] on link "Image" at bounding box center [684, 48] width 132 height 19
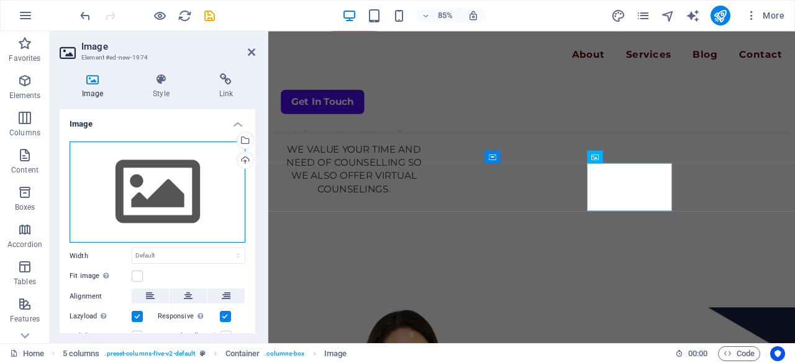
click at [201, 219] on div "Drag files here, click to choose files or select files from Files or our free s…" at bounding box center [158, 193] width 176 height 102
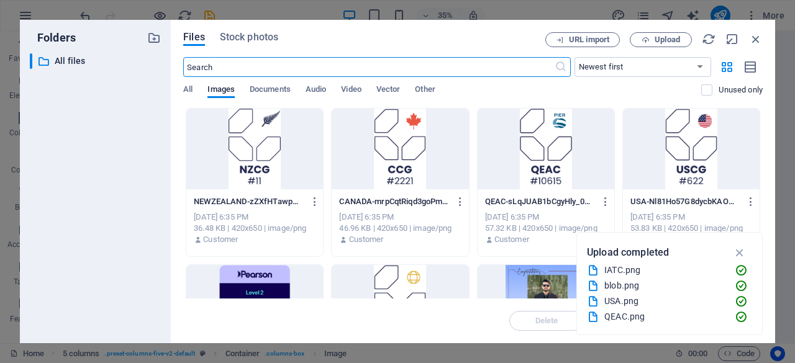
scroll to position [2990, 0]
click at [426, 153] on div at bounding box center [400, 149] width 137 height 81
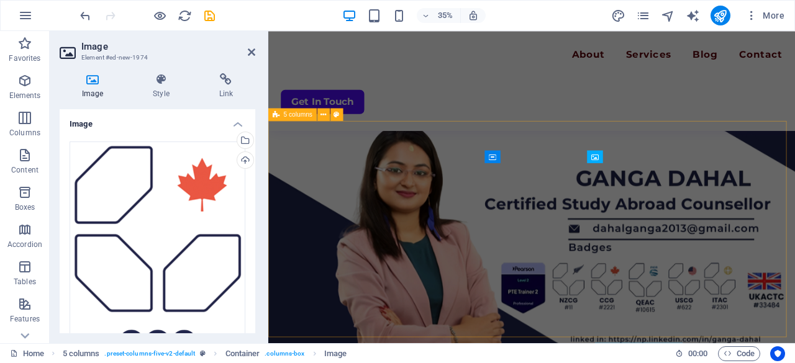
scroll to position [2771, 0]
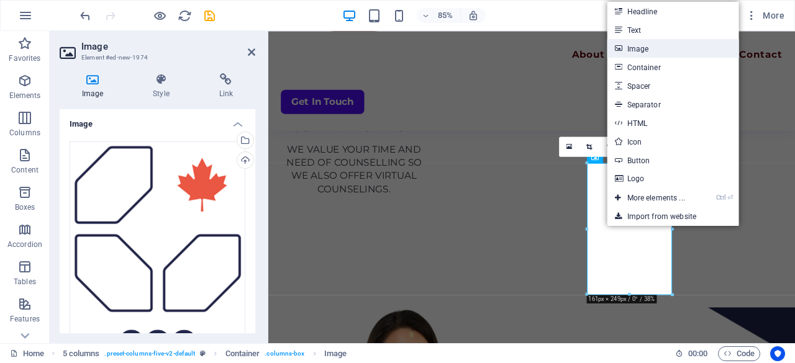
click at [635, 50] on link "Image" at bounding box center [674, 48] width 132 height 19
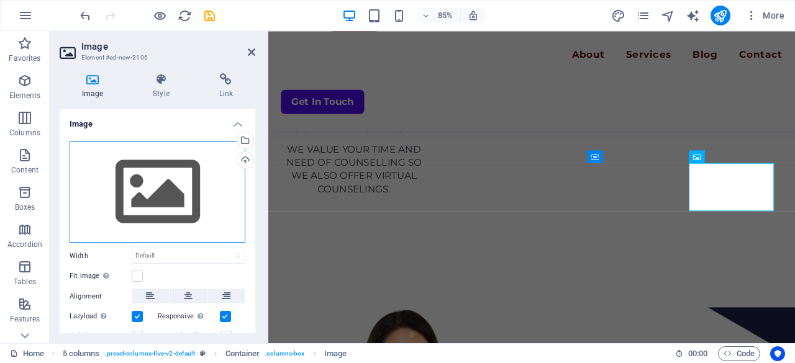
click at [166, 216] on div "Drag files here, click to choose files or select files from Files or our free s…" at bounding box center [158, 193] width 176 height 102
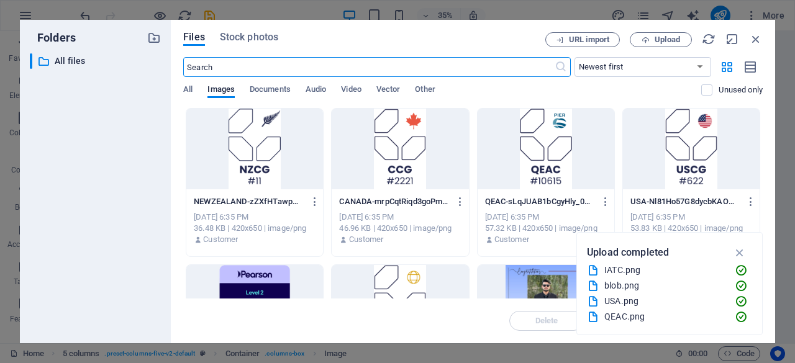
scroll to position [2990, 0]
click at [541, 171] on div at bounding box center [546, 149] width 137 height 81
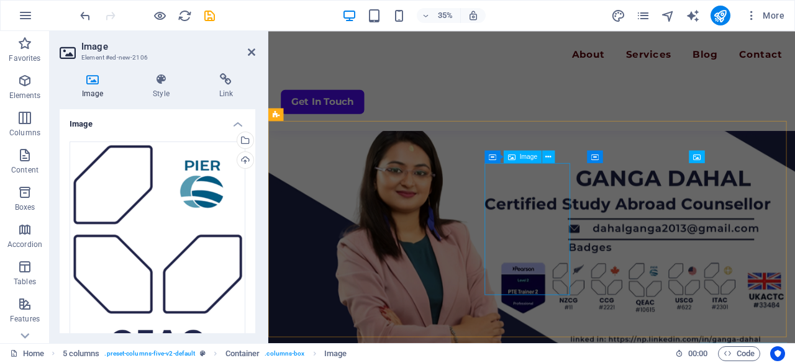
scroll to position [2771, 0]
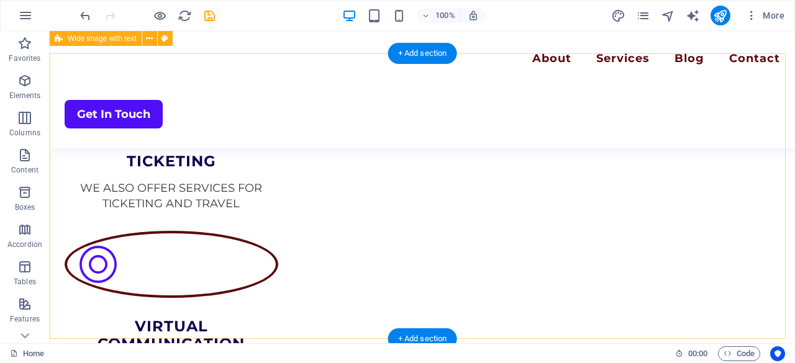
scroll to position [2402, 0]
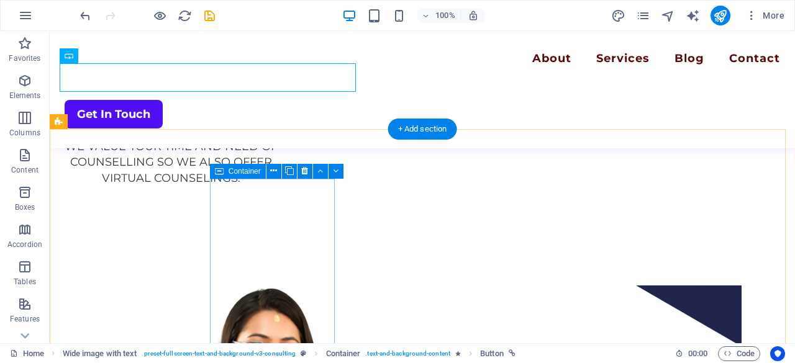
scroll to position [2629, 0]
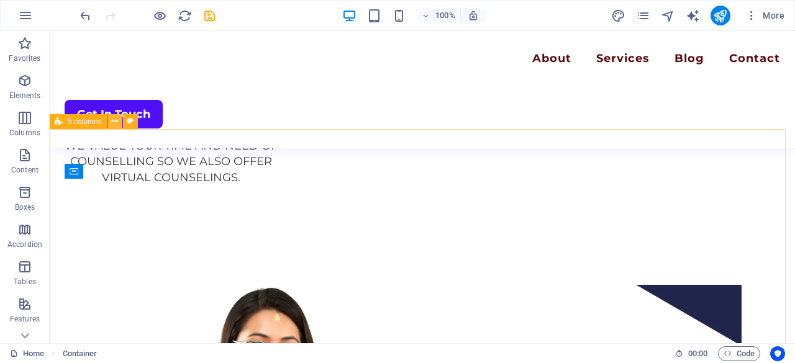
click at [116, 116] on icon at bounding box center [114, 121] width 7 height 13
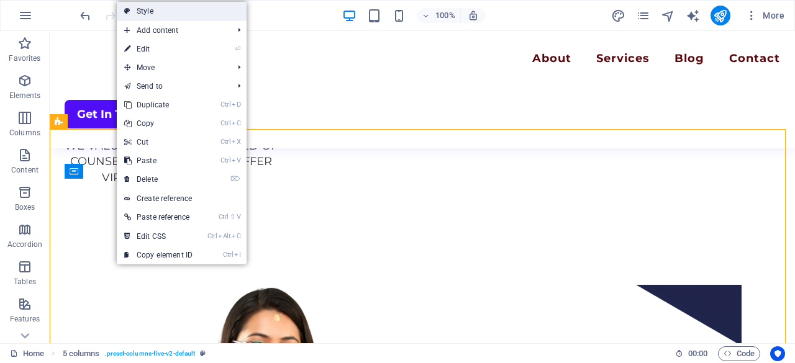
click at [180, 4] on link "Style" at bounding box center [182, 11] width 130 height 19
select select "rem"
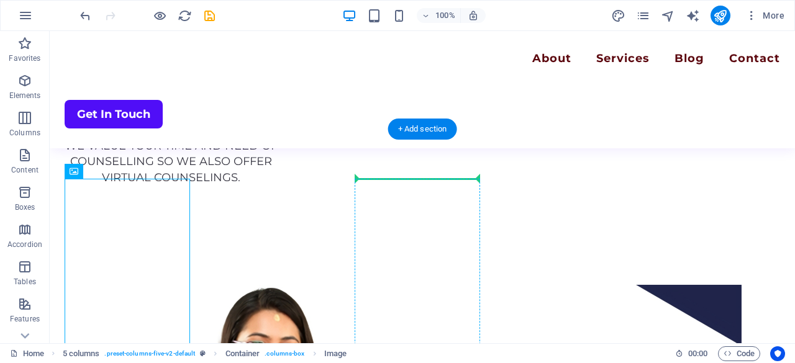
drag, startPoint x: 120, startPoint y: 239, endPoint x: 426, endPoint y: 199, distance: 308.9
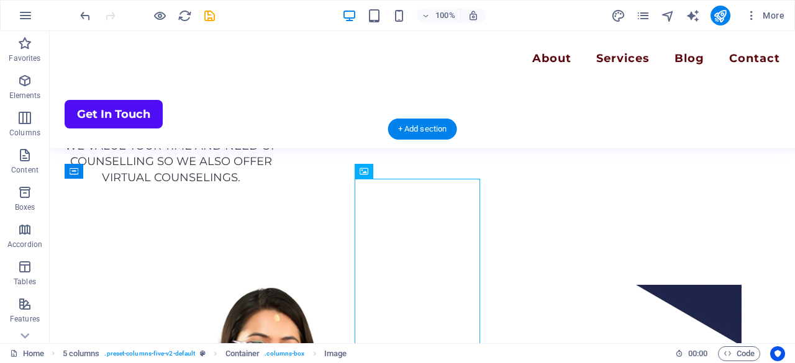
drag, startPoint x: 386, startPoint y: 212, endPoint x: 163, endPoint y: 214, distance: 223.7
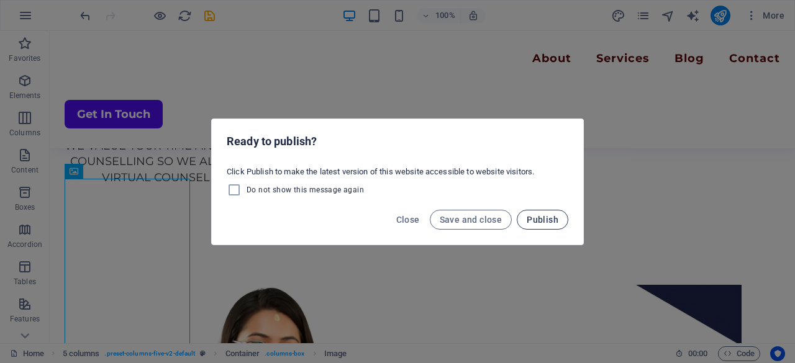
click at [539, 221] on span "Publish" at bounding box center [543, 220] width 32 height 10
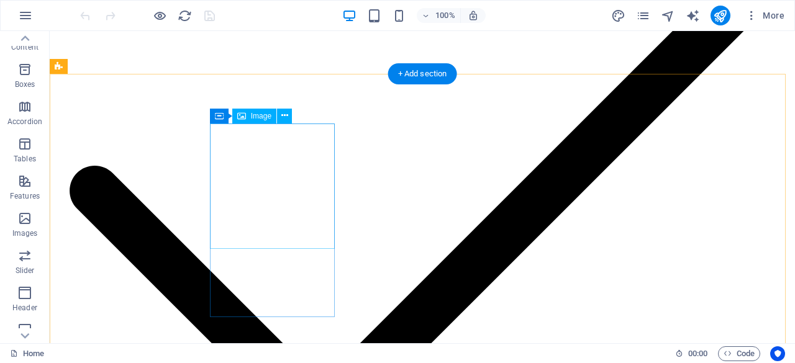
scroll to position [2683, 0]
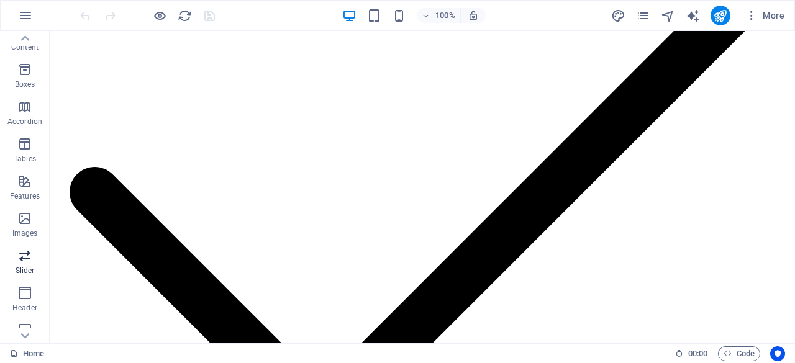
click at [10, 268] on span "Slider" at bounding box center [25, 264] width 50 height 30
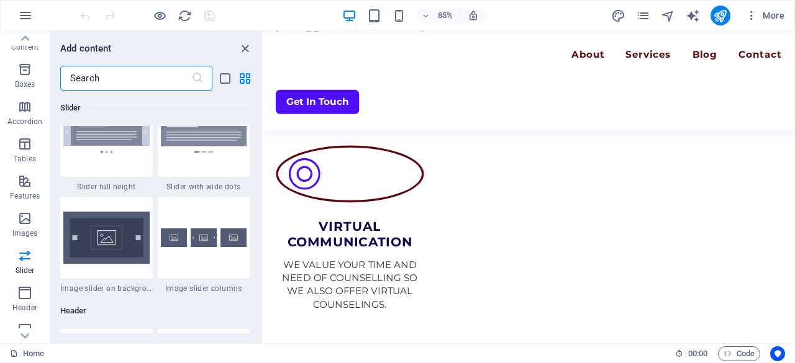
scroll to position [7279, 0]
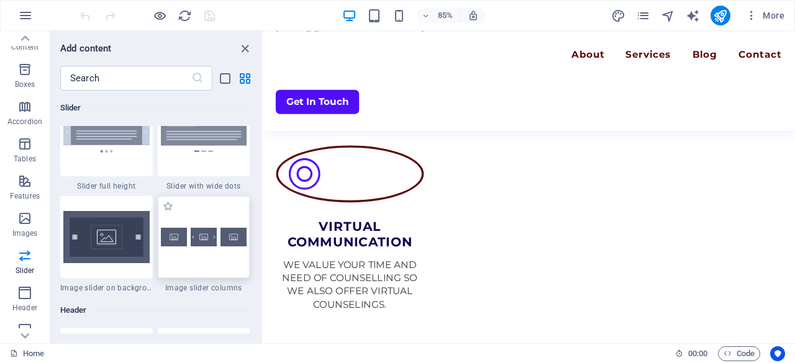
click at [201, 270] on div at bounding box center [204, 237] width 93 height 82
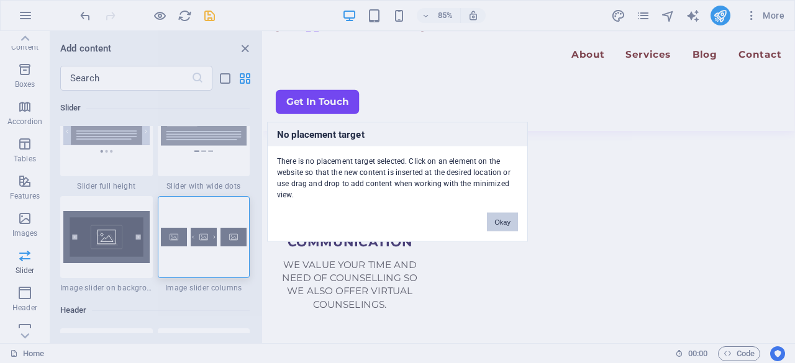
click at [508, 224] on button "Okay" at bounding box center [502, 221] width 31 height 19
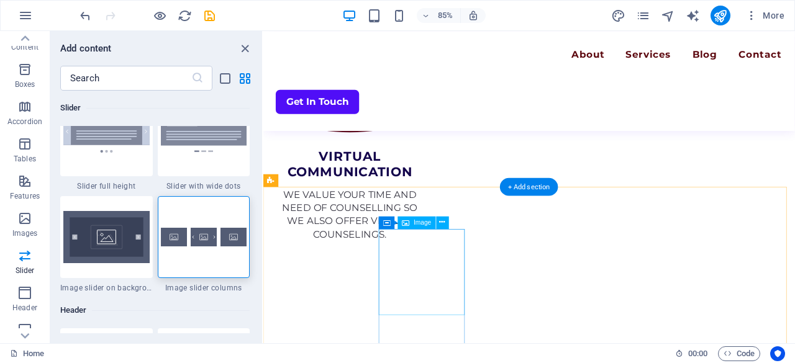
scroll to position [2710, 0]
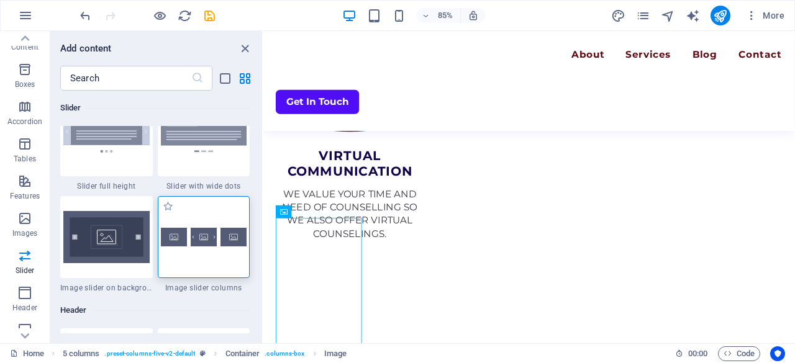
click at [235, 251] on div at bounding box center [204, 237] width 93 height 82
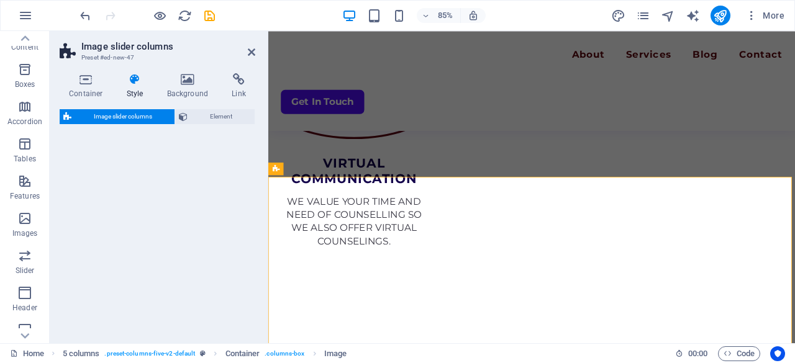
select select "rem"
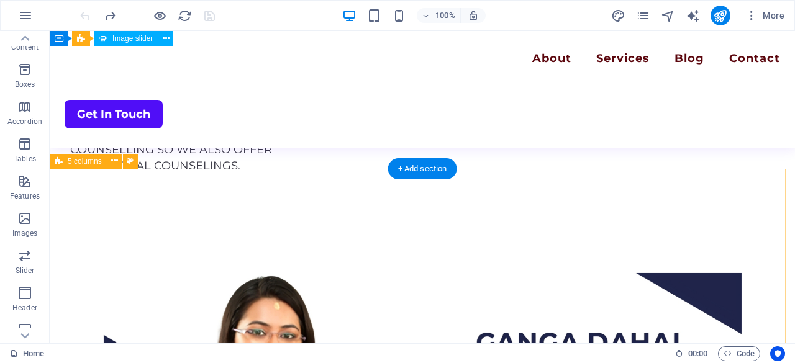
scroll to position [2583, 0]
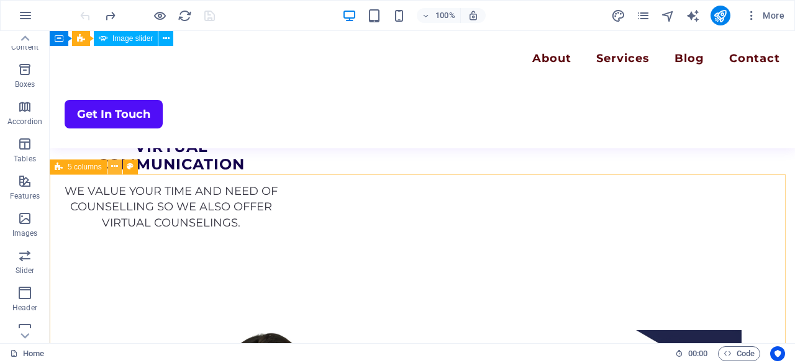
click at [115, 168] on icon at bounding box center [114, 166] width 7 height 13
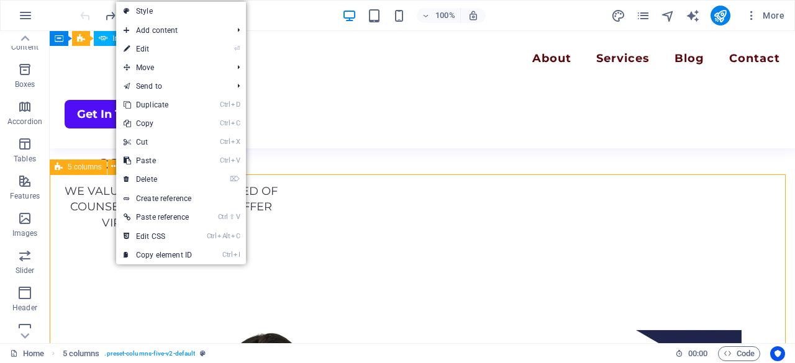
click at [78, 172] on div "5 columns" at bounding box center [78, 167] width 57 height 15
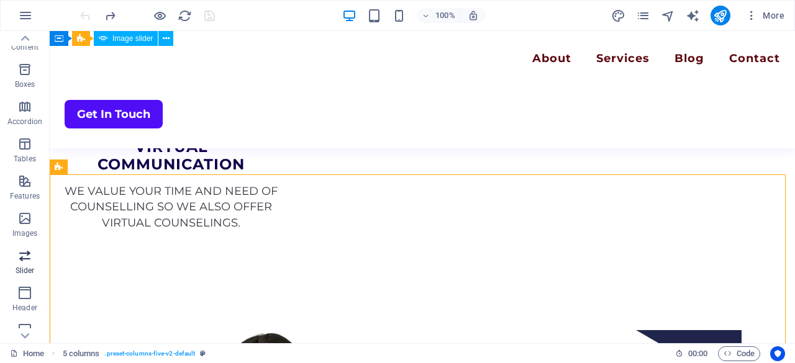
click at [37, 258] on span "Slider" at bounding box center [25, 264] width 50 height 30
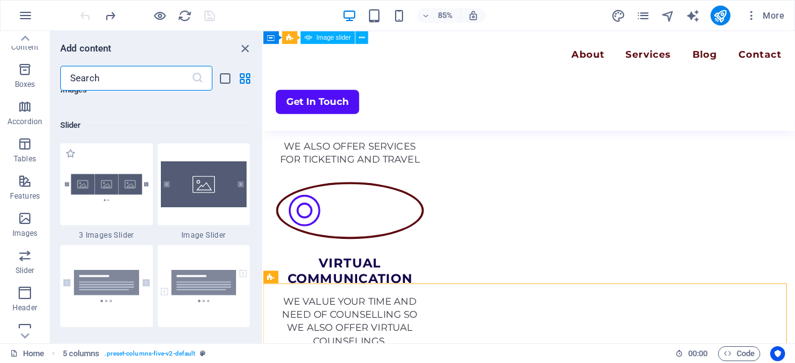
scroll to position [7043, 0]
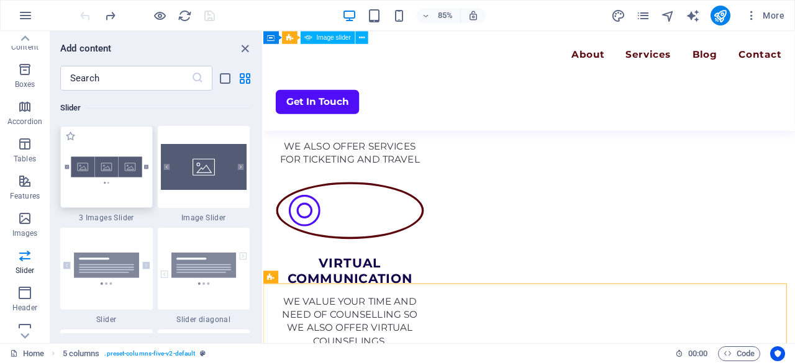
click at [104, 187] on img at bounding box center [106, 167] width 86 height 57
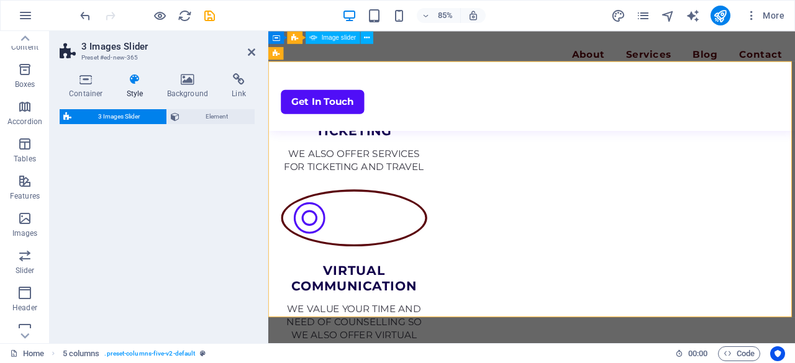
select select "rem"
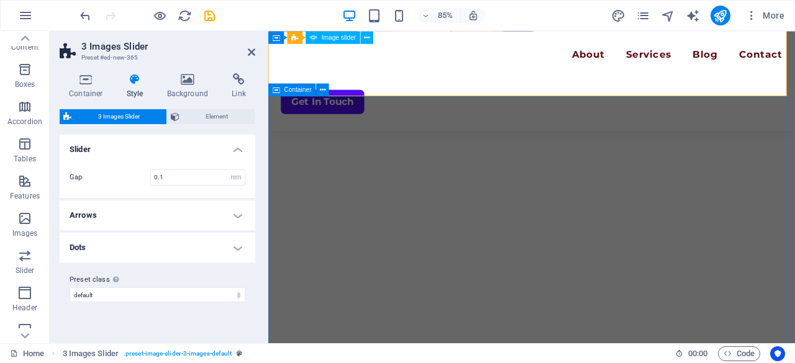
scroll to position [3341, 0]
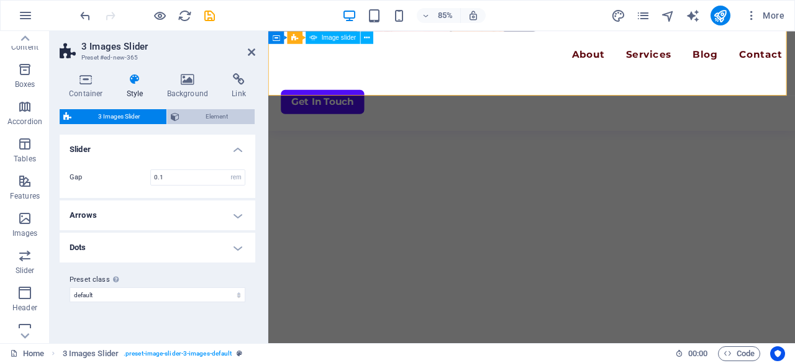
click at [204, 119] on span "Element" at bounding box center [217, 116] width 68 height 15
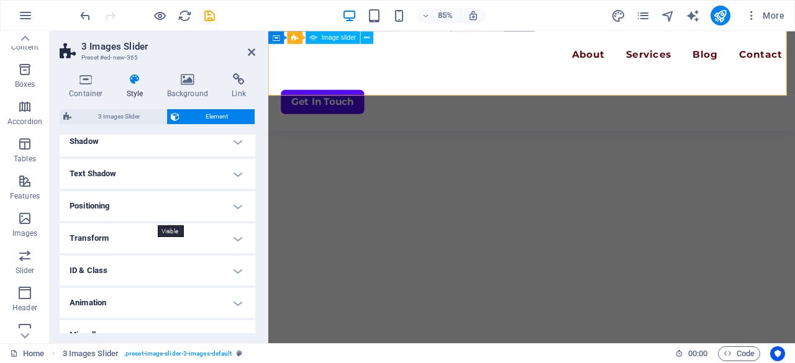
scroll to position [0, 0]
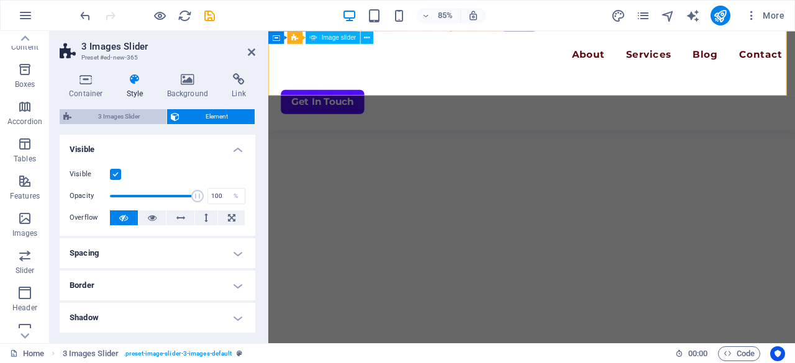
click at [99, 119] on span "3 Images Slider" at bounding box center [119, 116] width 88 height 15
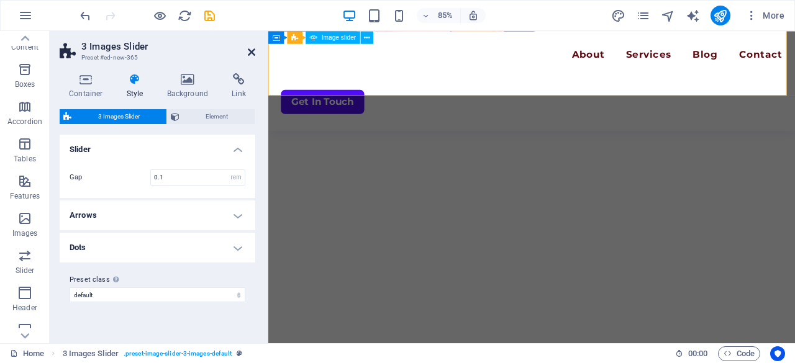
click at [249, 55] on icon at bounding box center [251, 52] width 7 height 10
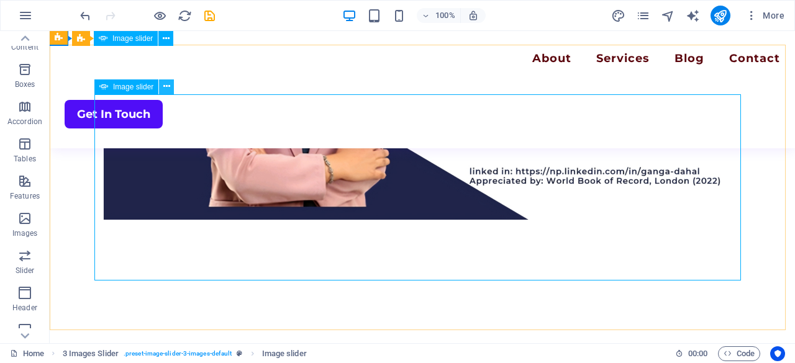
click at [171, 83] on button at bounding box center [166, 87] width 15 height 15
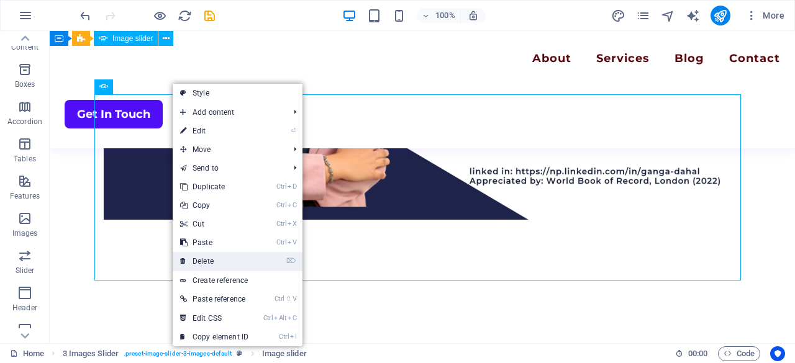
click at [210, 259] on link "⌦ Delete" at bounding box center [214, 261] width 83 height 19
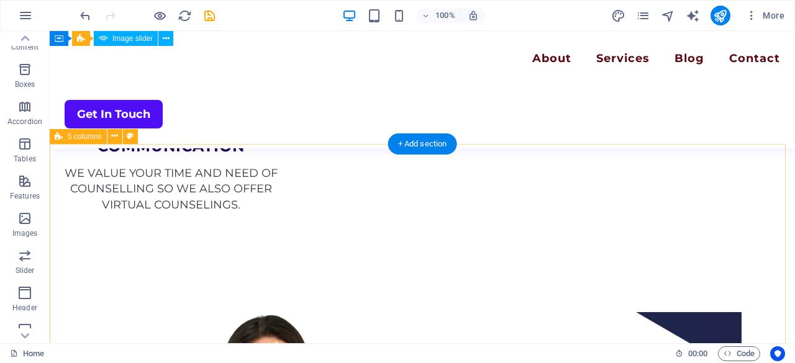
scroll to position [2588, 0]
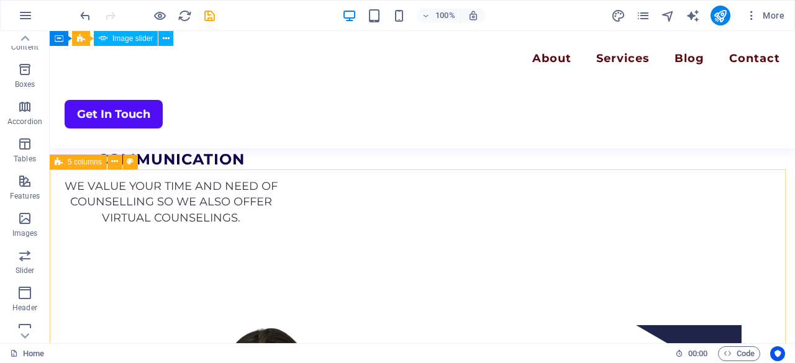
click at [84, 163] on span "5 columns" at bounding box center [85, 161] width 34 height 7
click at [114, 164] on icon at bounding box center [114, 161] width 7 height 13
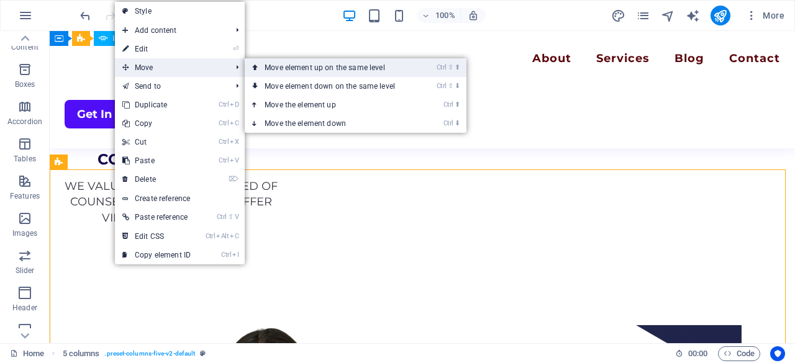
click at [261, 70] on link "Ctrl ⇧ ⬆ Move element up on the same level" at bounding box center [332, 67] width 175 height 19
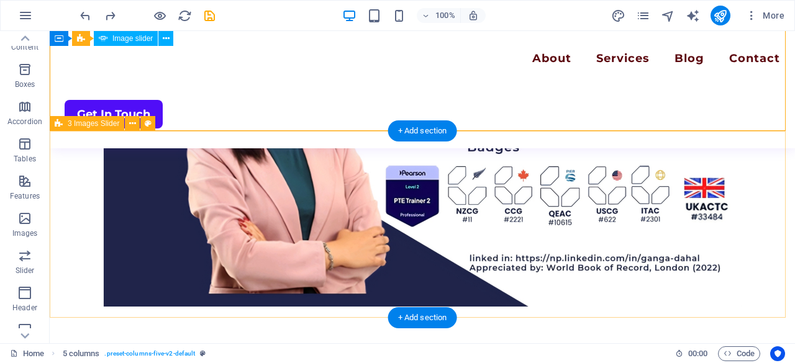
scroll to position [2920, 0]
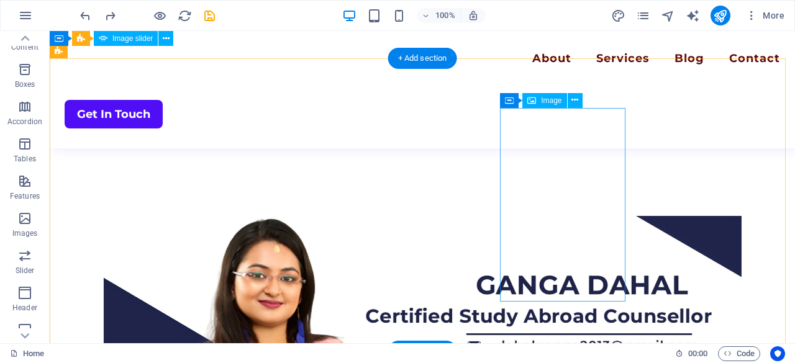
scroll to position [2699, 0]
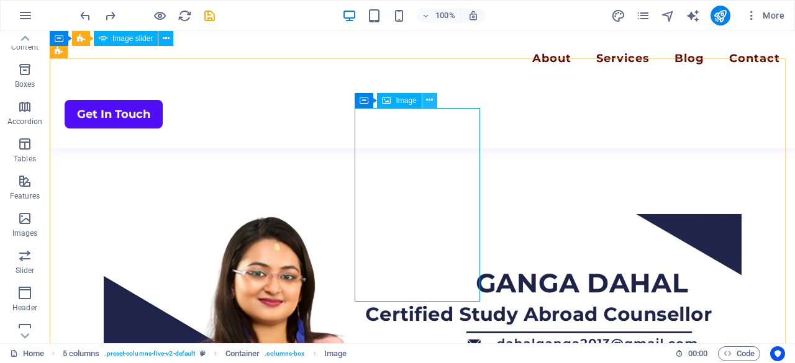
click at [430, 103] on icon at bounding box center [429, 100] width 7 height 13
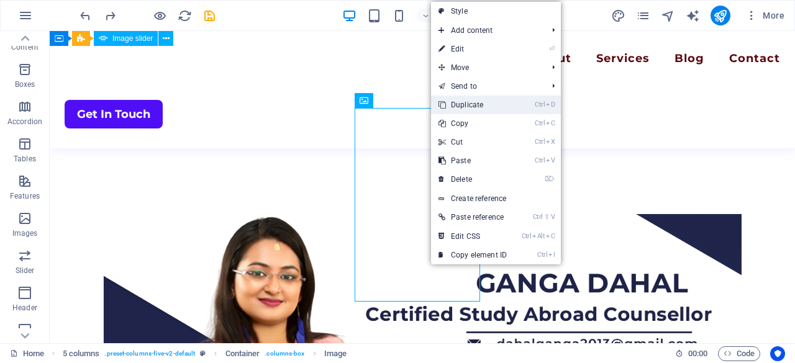
click at [462, 103] on link "Ctrl D Duplicate" at bounding box center [472, 105] width 83 height 19
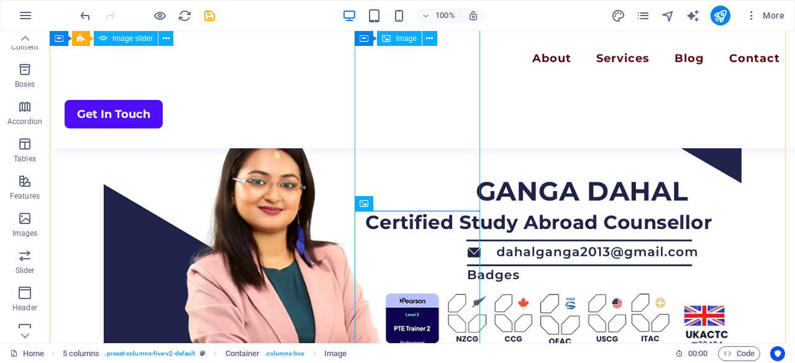
scroll to position [2789, 0]
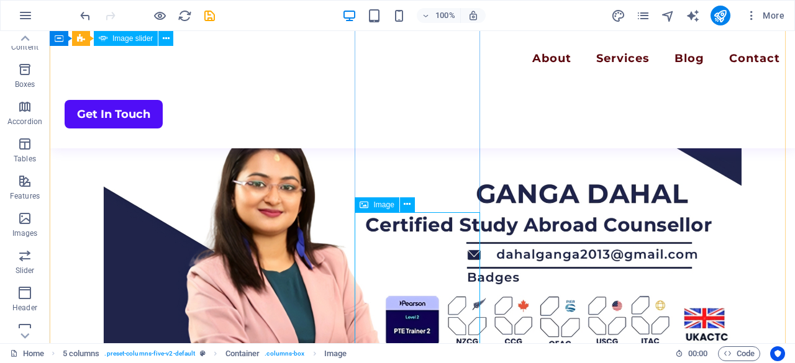
click at [381, 208] on span "Image" at bounding box center [383, 204] width 21 height 7
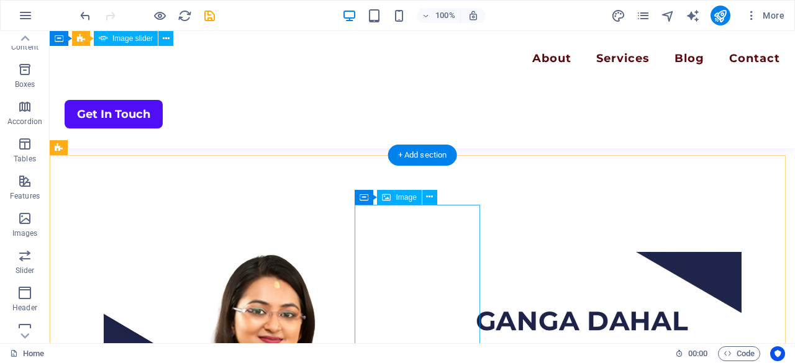
scroll to position [2753, 0]
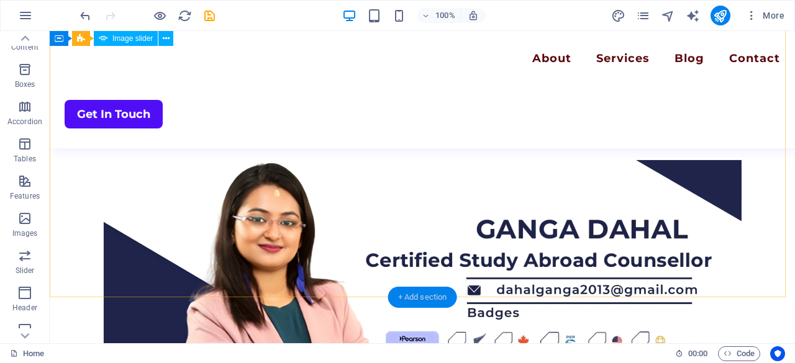
click at [448, 297] on div "+ Add section" at bounding box center [422, 297] width 69 height 21
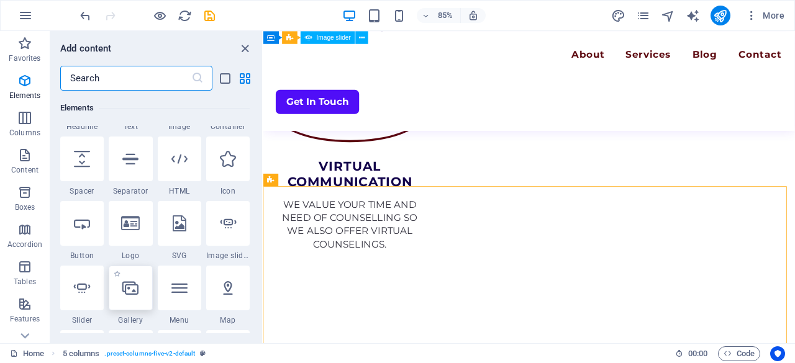
scroll to position [186, 0]
click at [238, 241] on div at bounding box center [227, 224] width 43 height 45
select select "ms"
select select "s"
select select "progressive"
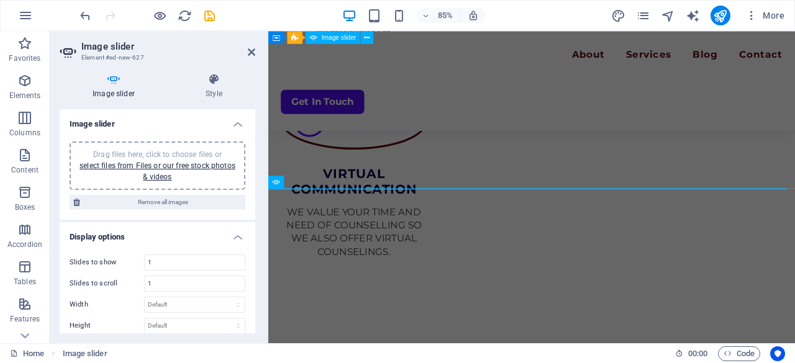
scroll to position [2950, 0]
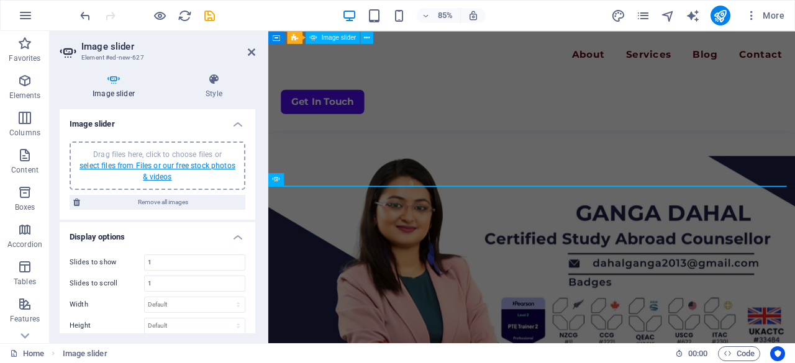
click at [146, 175] on link "select files from Files or our free stock photos & videos" at bounding box center [158, 172] width 156 height 20
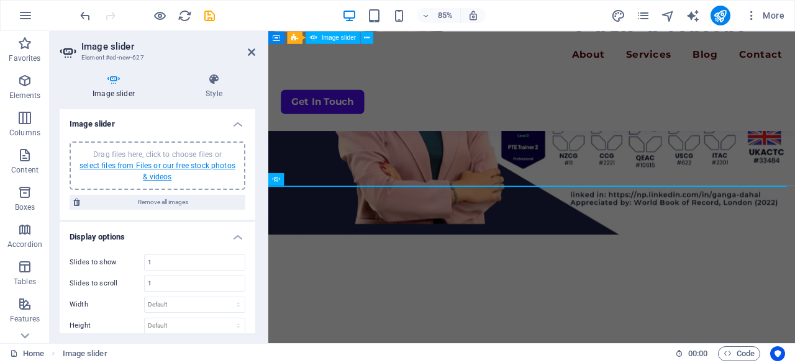
scroll to position [3168, 0]
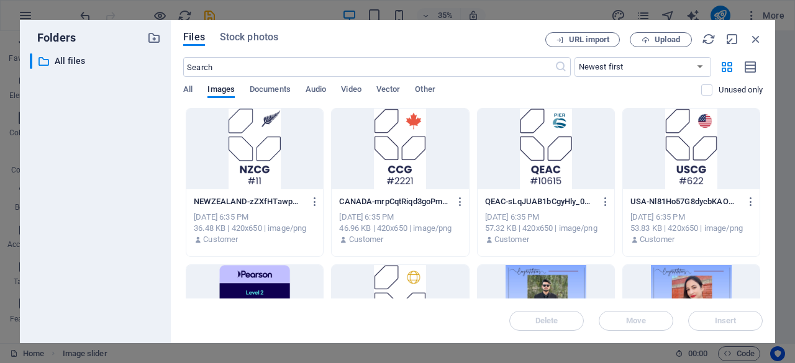
click at [259, 148] on div at bounding box center [254, 149] width 137 height 81
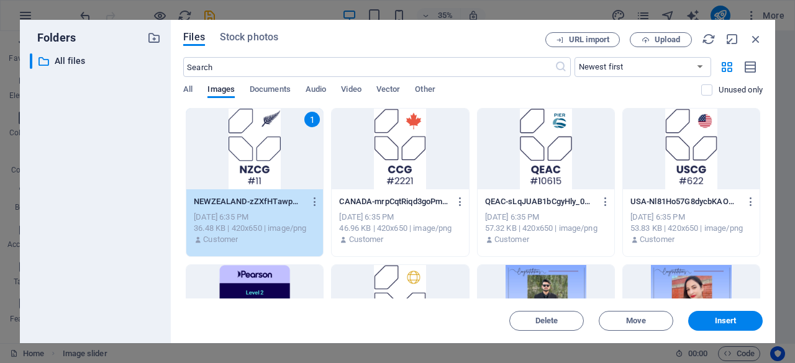
click at [394, 147] on div at bounding box center [400, 149] width 137 height 81
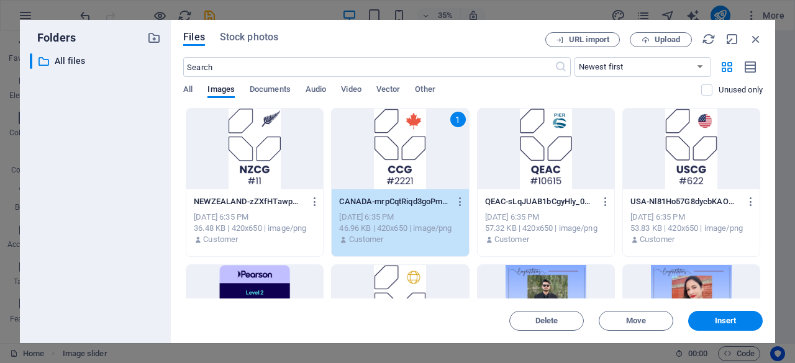
click at [280, 153] on div at bounding box center [254, 149] width 137 height 81
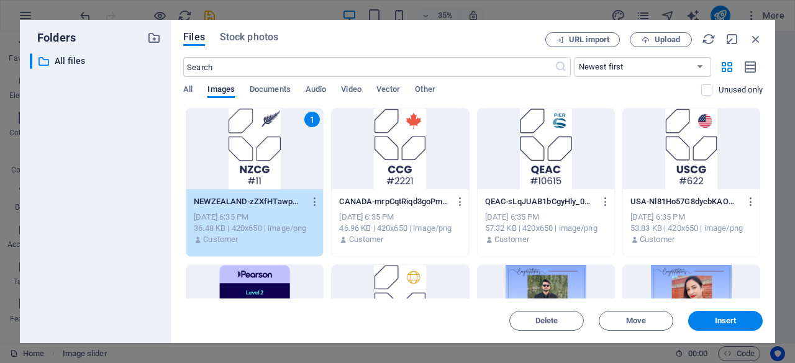
click at [691, 144] on div at bounding box center [691, 149] width 137 height 81
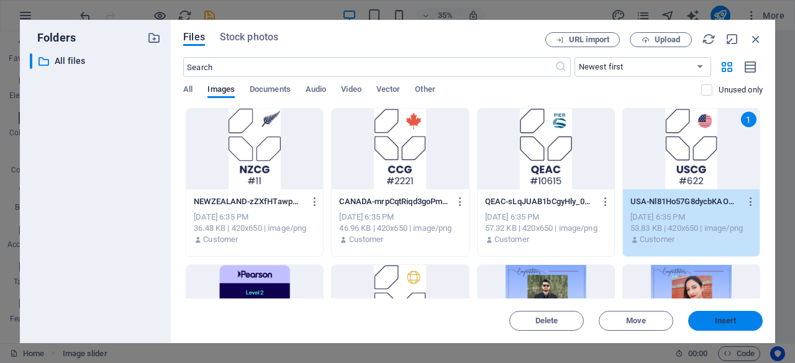
click at [706, 318] on span "Insert" at bounding box center [725, 320] width 65 height 7
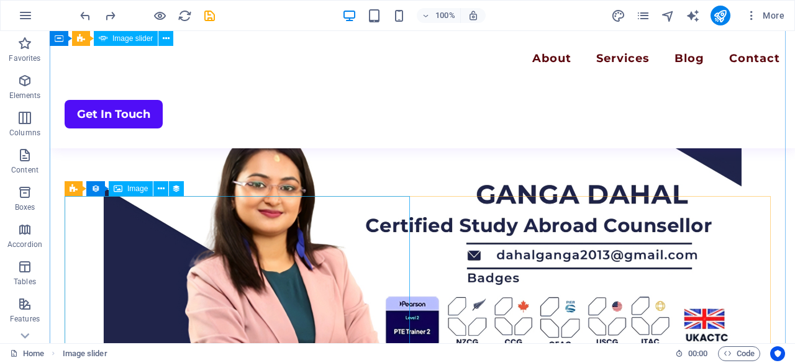
scroll to position [2864, 0]
